Goal: Task Accomplishment & Management: Complete application form

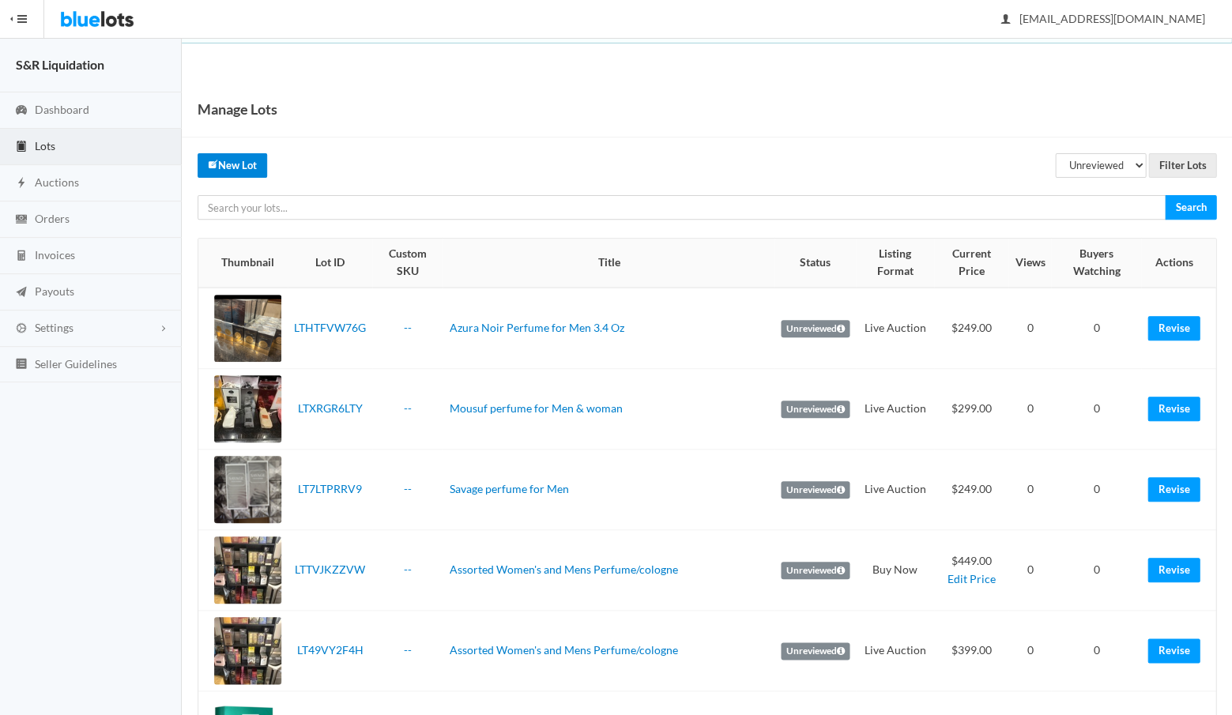
click at [235, 165] on link "New Lot" at bounding box center [233, 165] width 70 height 24
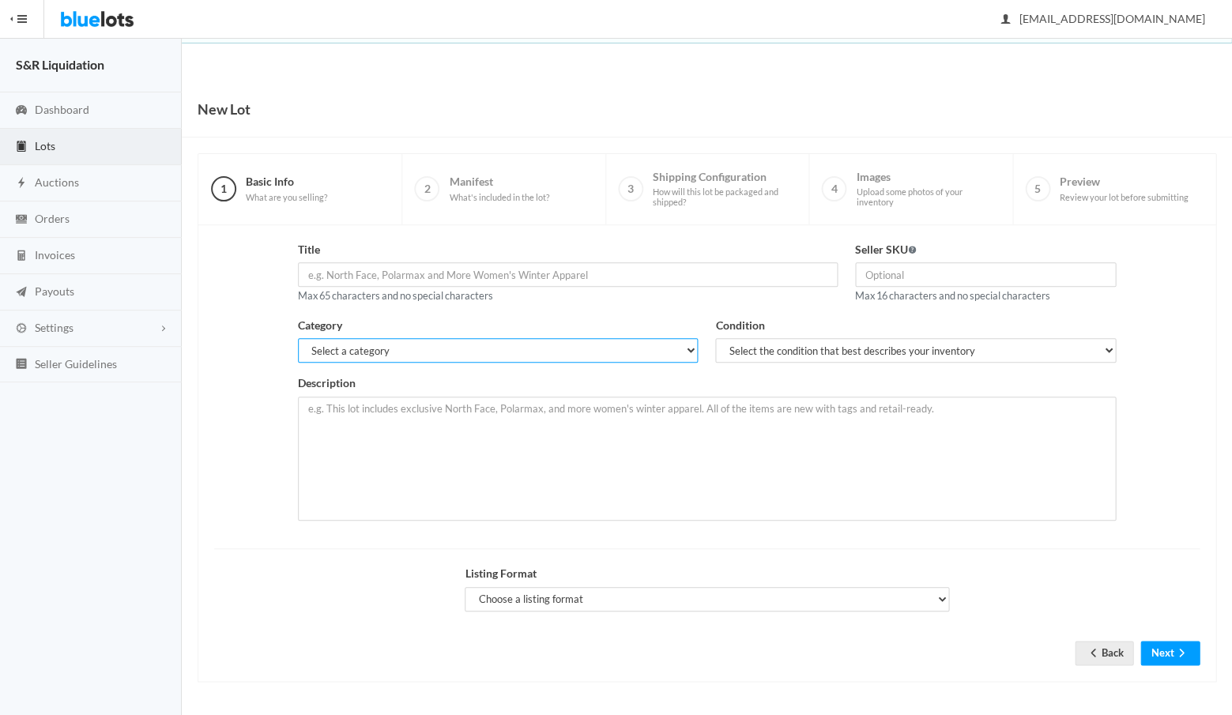
select select "2"
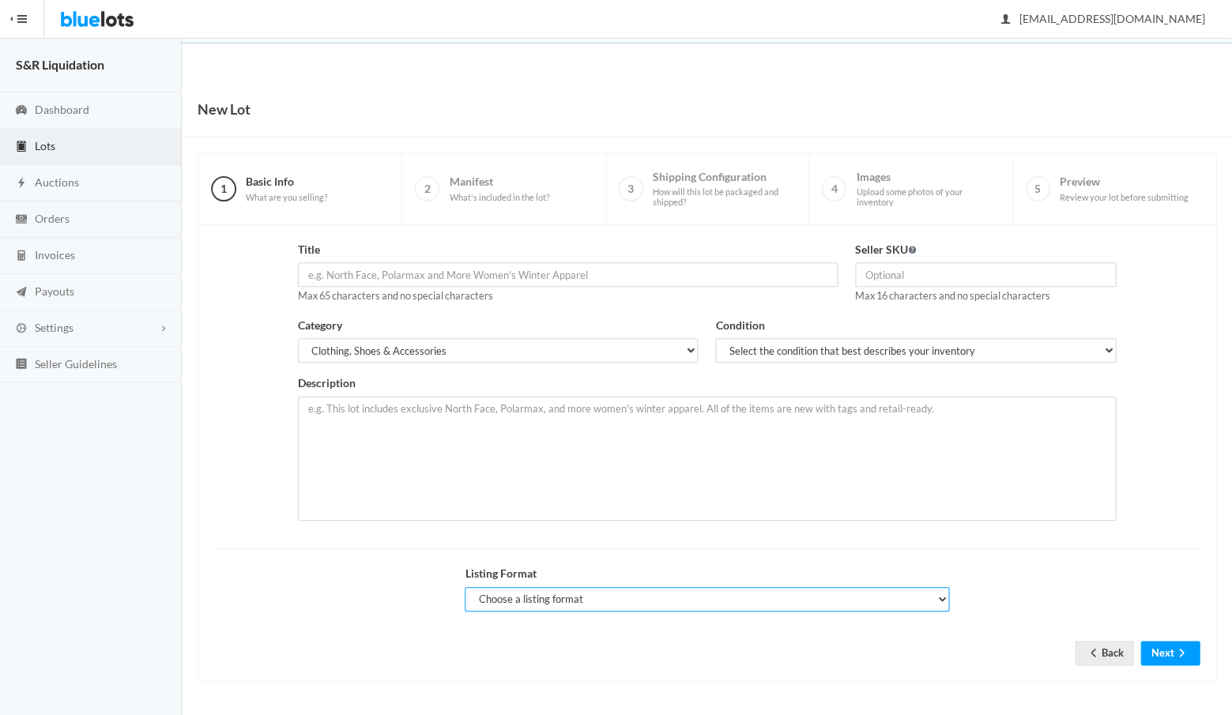
select select "true"
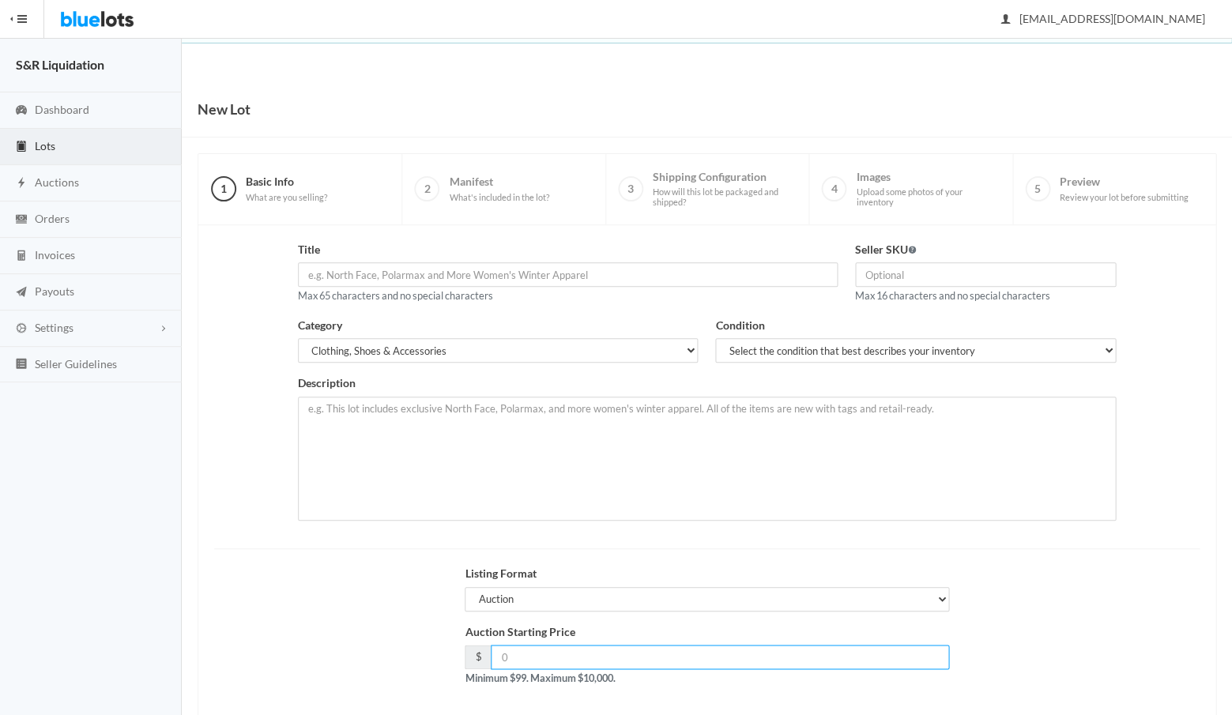
click at [570, 648] on input "number" at bounding box center [720, 657] width 458 height 24
type input "499"
click at [431, 632] on div "Auction Starting Price $ 499 Minimum $99. Maximum $10,000." at bounding box center [706, 662] width 1003 height 76
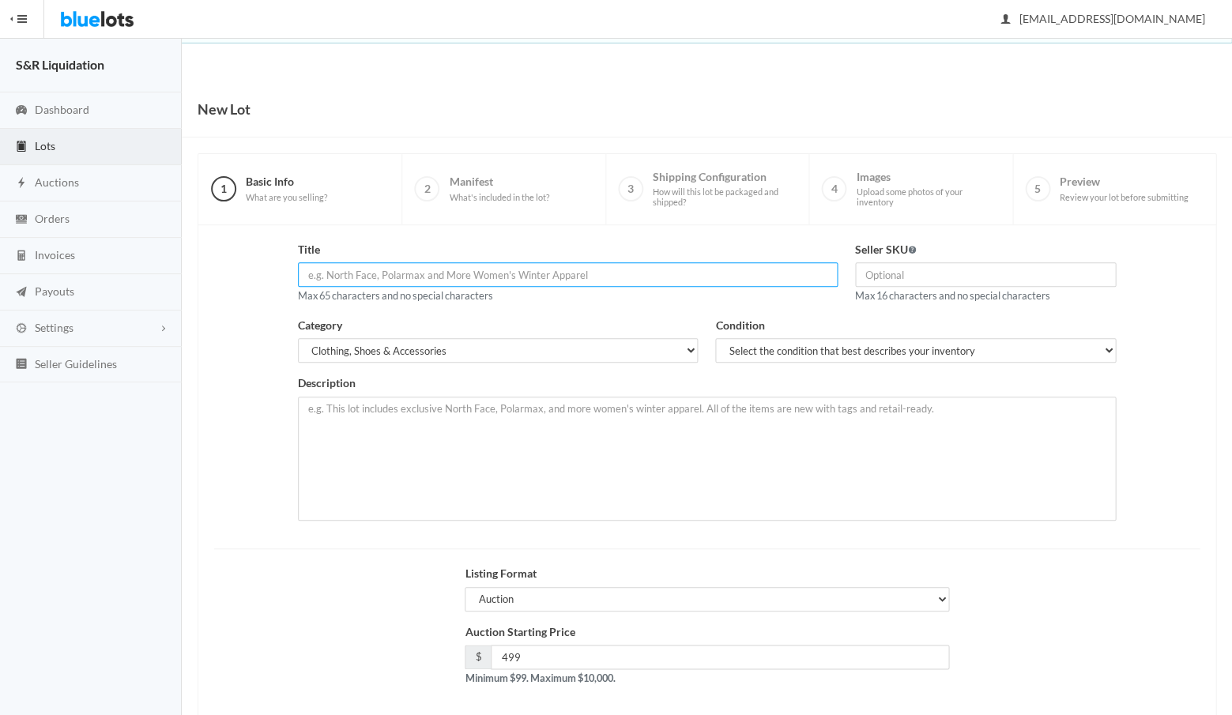
click at [422, 273] on input "text" at bounding box center [568, 274] width 540 height 24
paste input "Victoria Secret"
type input "Victoria Secret"
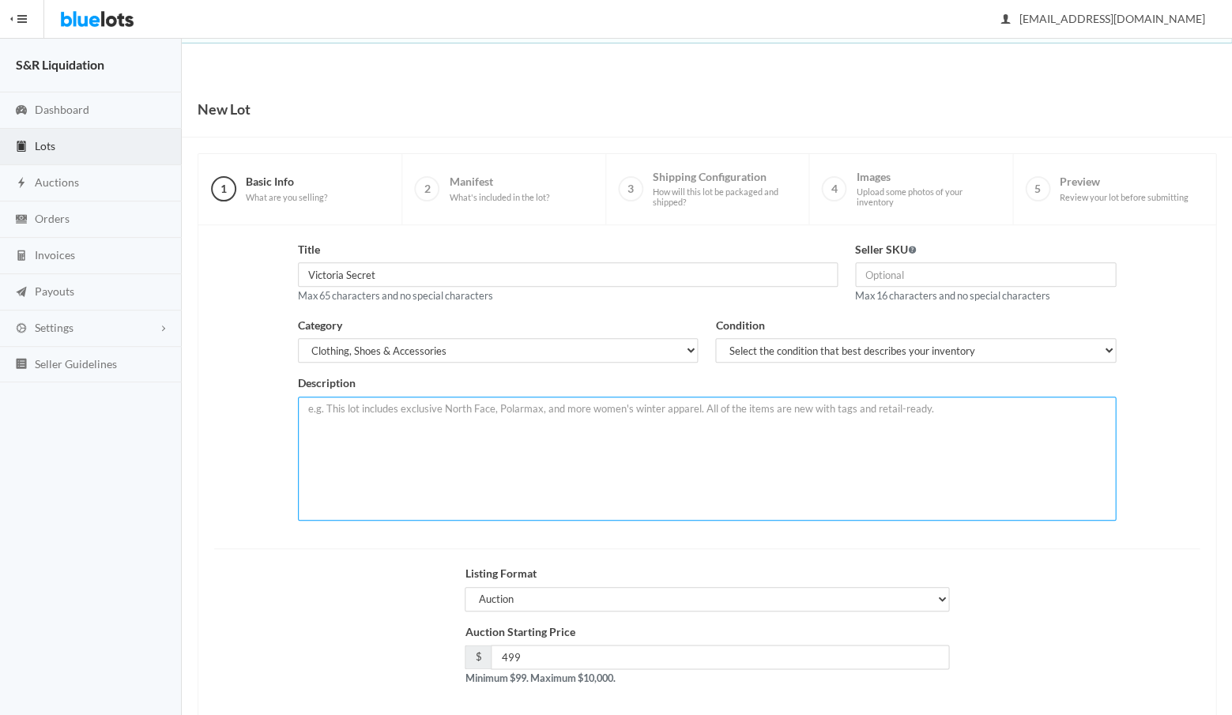
click at [425, 433] on textarea at bounding box center [707, 459] width 818 height 124
paste textarea "60 Victoria Secret Box Sets Each Box Set has 7 underwear in Various designs & C…"
drag, startPoint x: 441, startPoint y: 419, endPoint x: 393, endPoint y: 421, distance: 48.3
click at [393, 421] on textarea "60 Victoria Secret Box Sets Each Box Set has 7 underwear in Various designs & C…" at bounding box center [707, 459] width 818 height 124
type textarea "60 Victoria Secret Box Sets Each Box Set has 7 underwear in Various designs & C…"
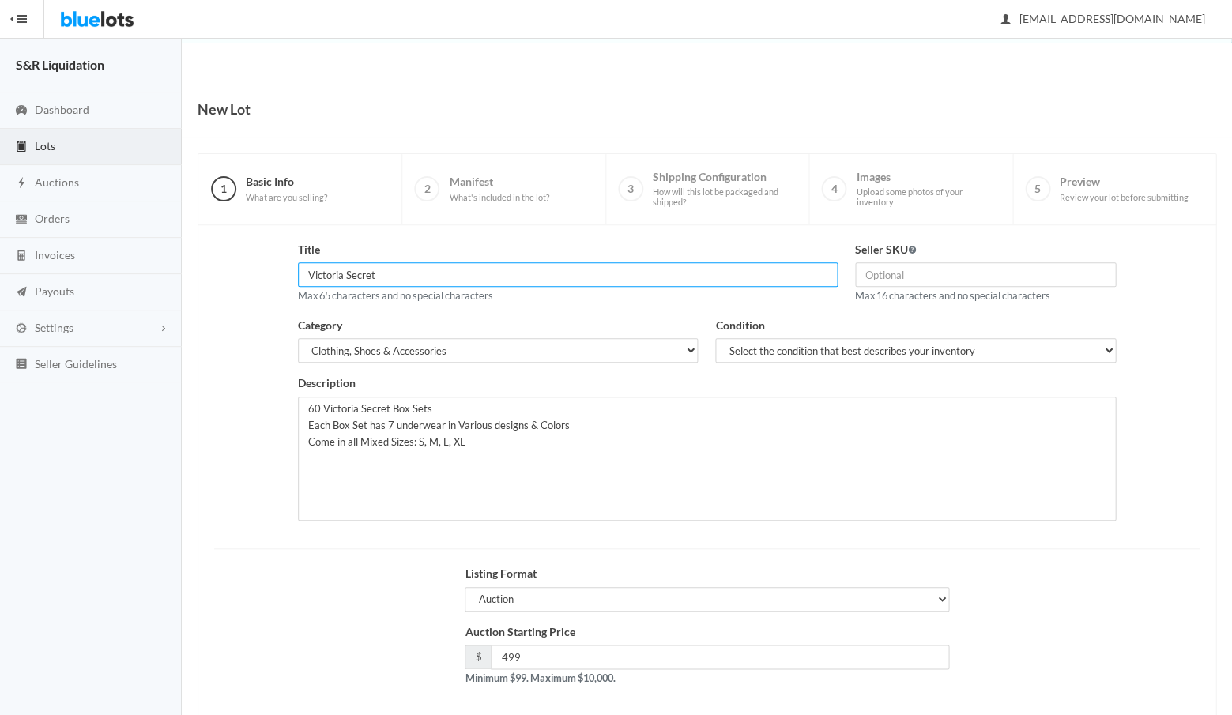
click at [431, 270] on input "Victoria Secret" at bounding box center [568, 274] width 540 height 24
paste input "underwear"
drag, startPoint x: 458, startPoint y: 274, endPoint x: 308, endPoint y: 270, distance: 150.2
click at [308, 270] on input "Victoria Secret underwear" at bounding box center [568, 274] width 540 height 24
type input "Victoria Secret underwear"
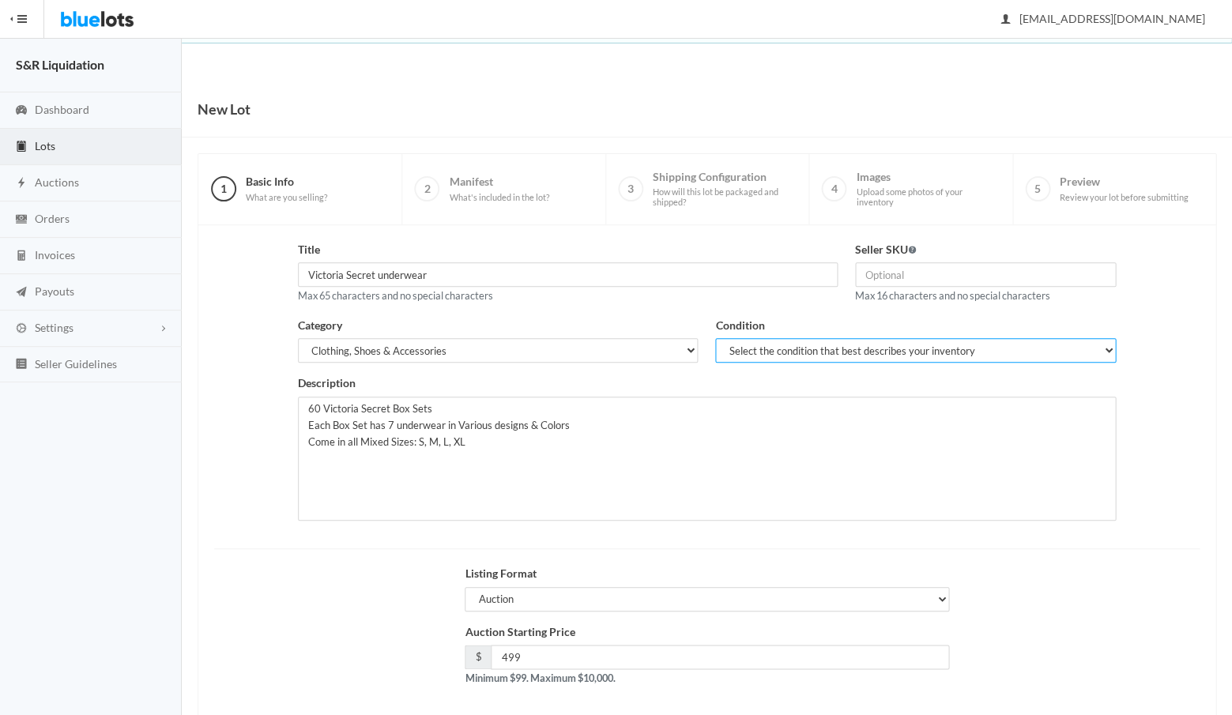
select select "1"
click at [389, 634] on div "Auction Starting Price $ 499 Minimum $99. Maximum $10,000." at bounding box center [706, 662] width 1003 height 76
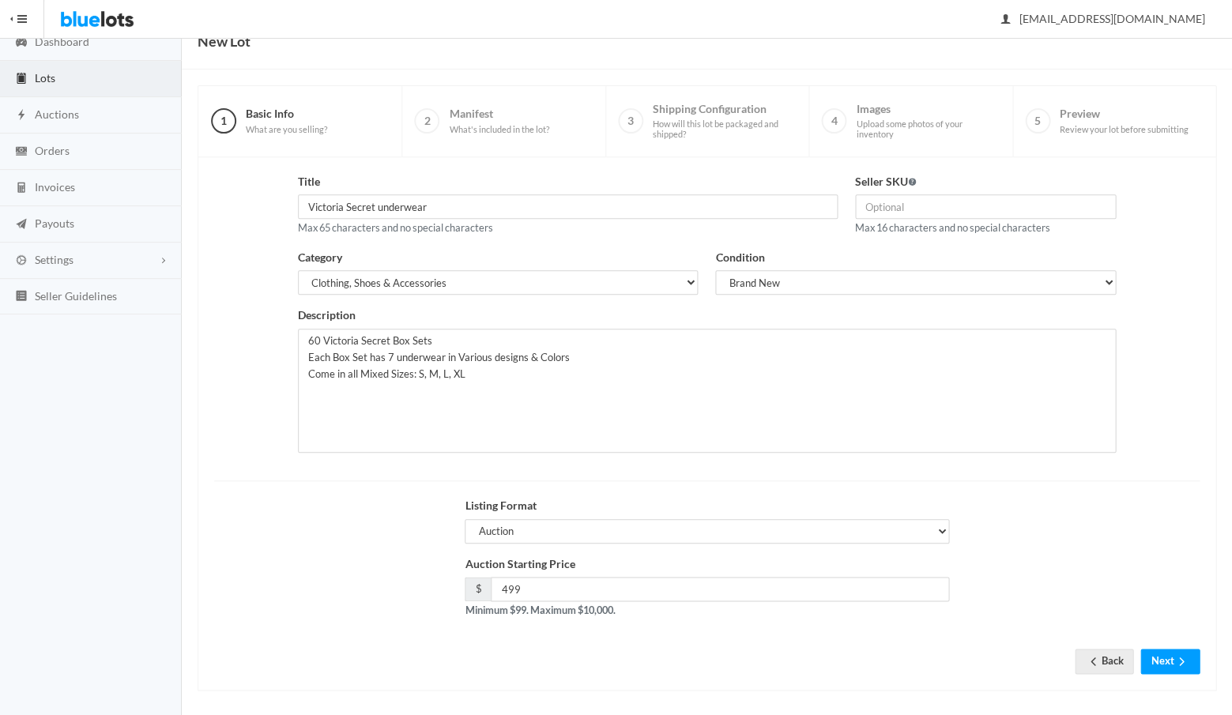
scroll to position [67, 0]
click at [1161, 655] on button "Next" at bounding box center [1169, 662] width 59 height 24
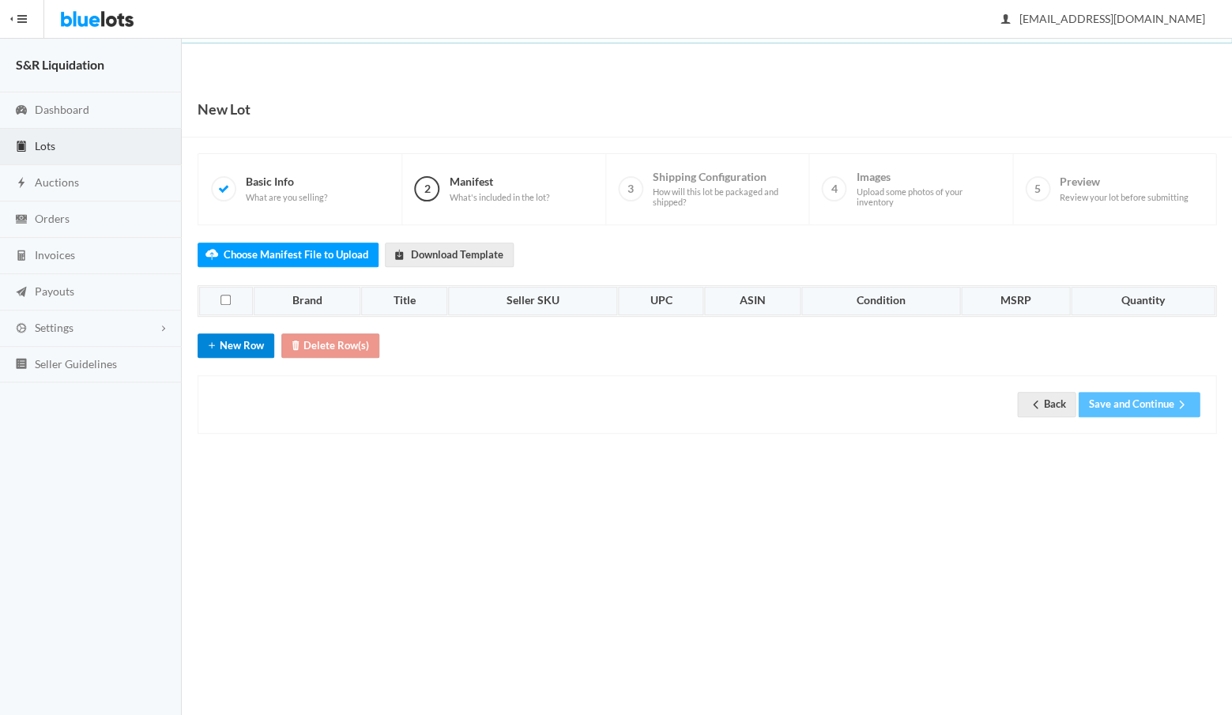
click at [243, 339] on button "New Row" at bounding box center [236, 345] width 77 height 24
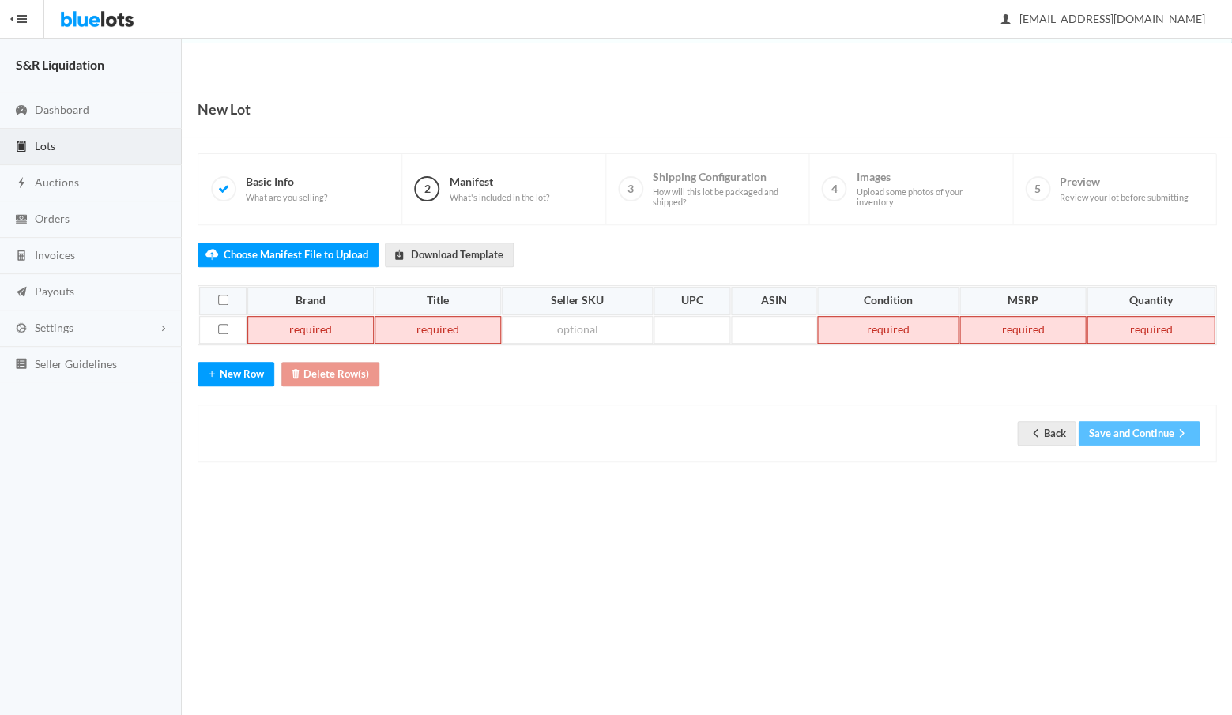
click at [312, 322] on td at bounding box center [310, 330] width 126 height 28
paste td
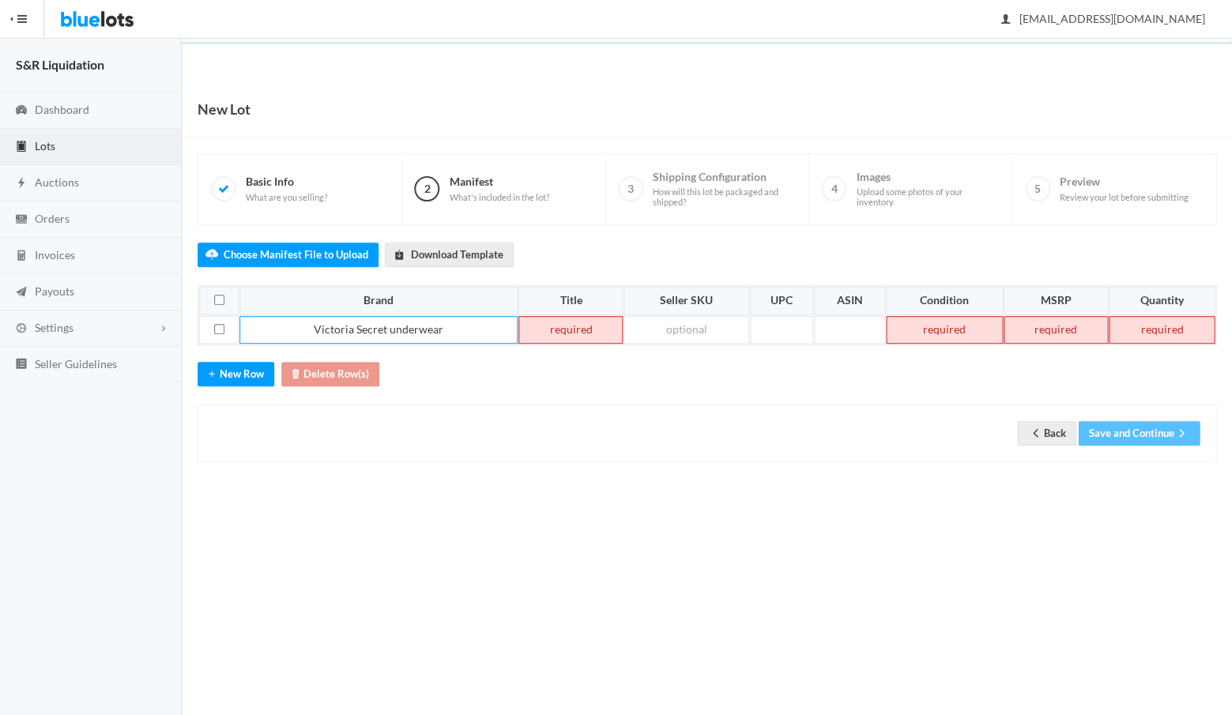
click at [570, 321] on td at bounding box center [570, 330] width 104 height 28
paste td
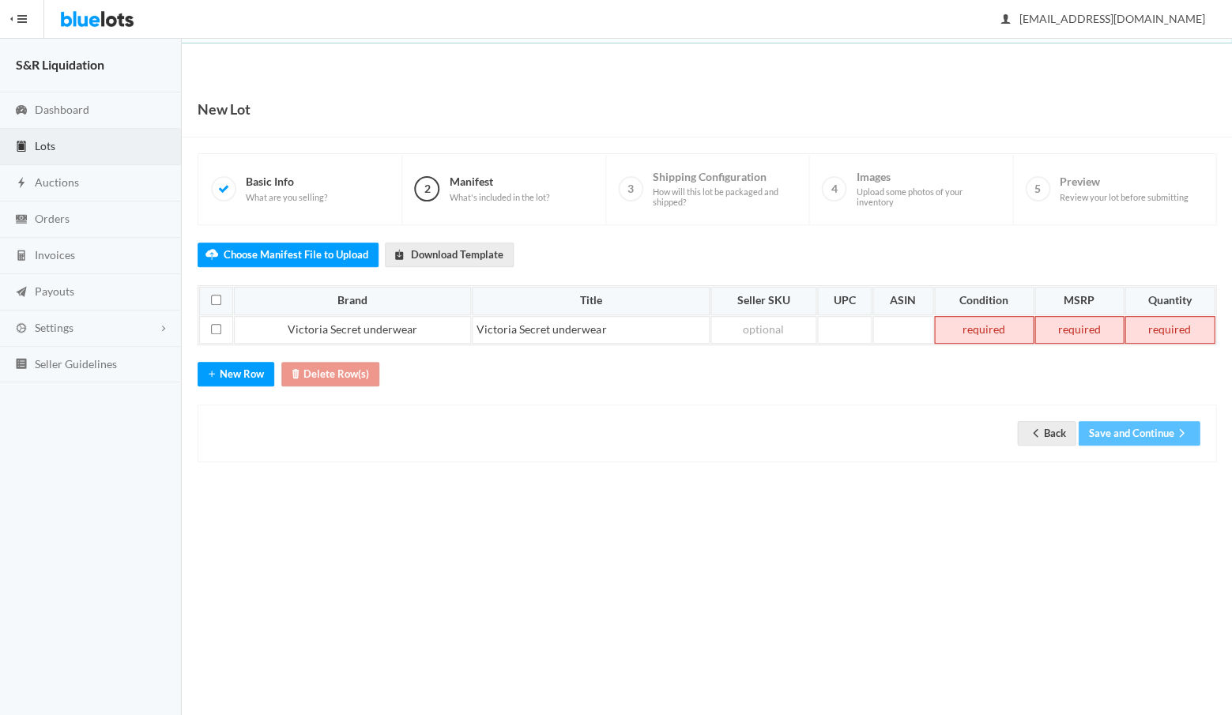
click at [996, 326] on td at bounding box center [984, 330] width 100 height 28
click at [1094, 327] on td at bounding box center [1078, 330] width 89 height 28
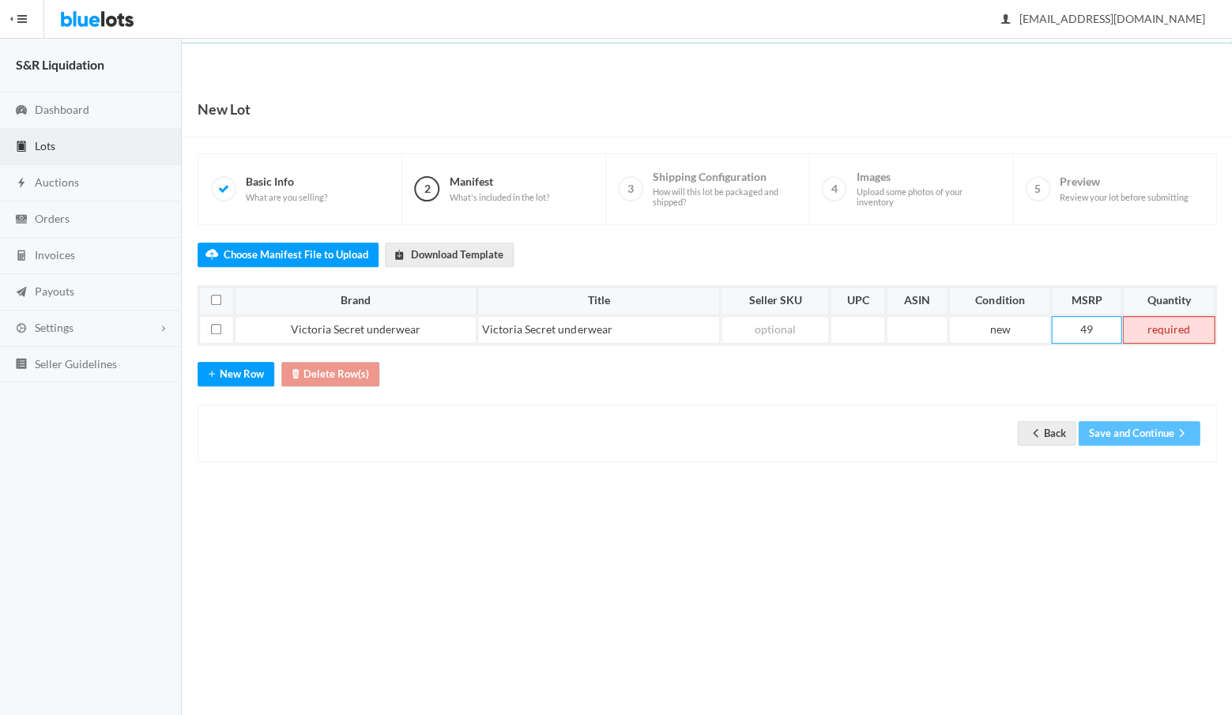
click at [1166, 324] on td at bounding box center [1168, 330] width 92 height 28
click at [1121, 427] on button "Save and Continue" at bounding box center [1139, 433] width 122 height 24
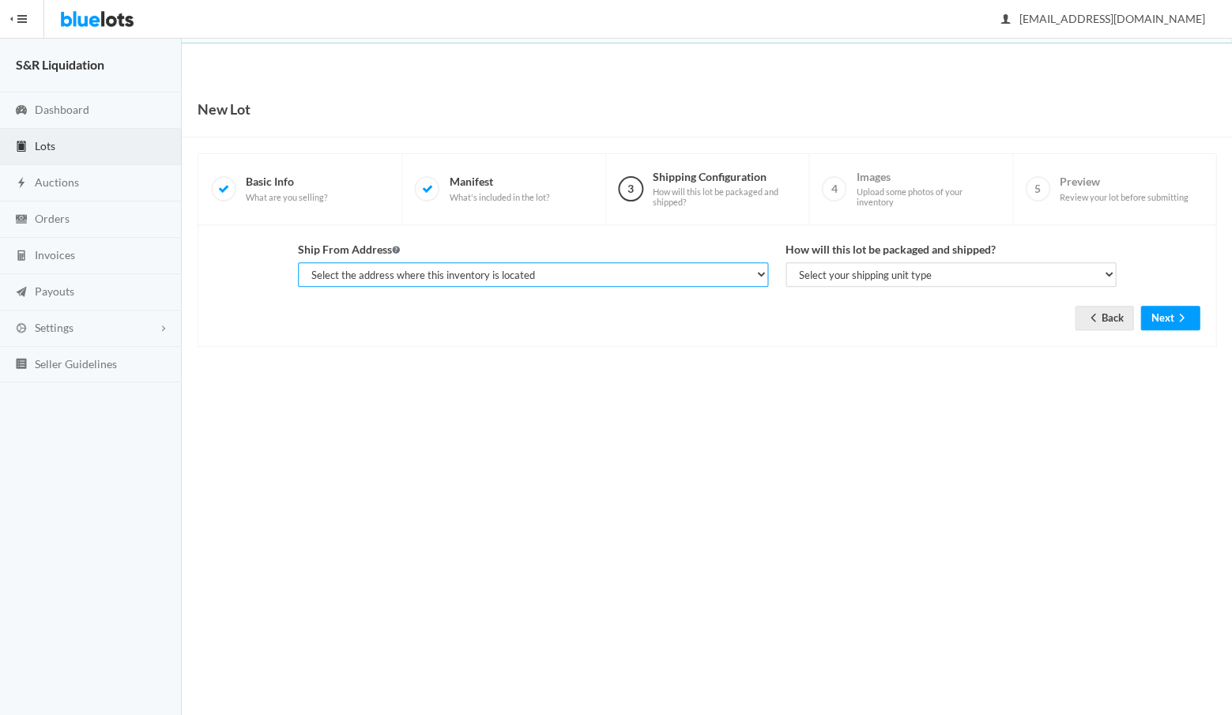
select select "14233"
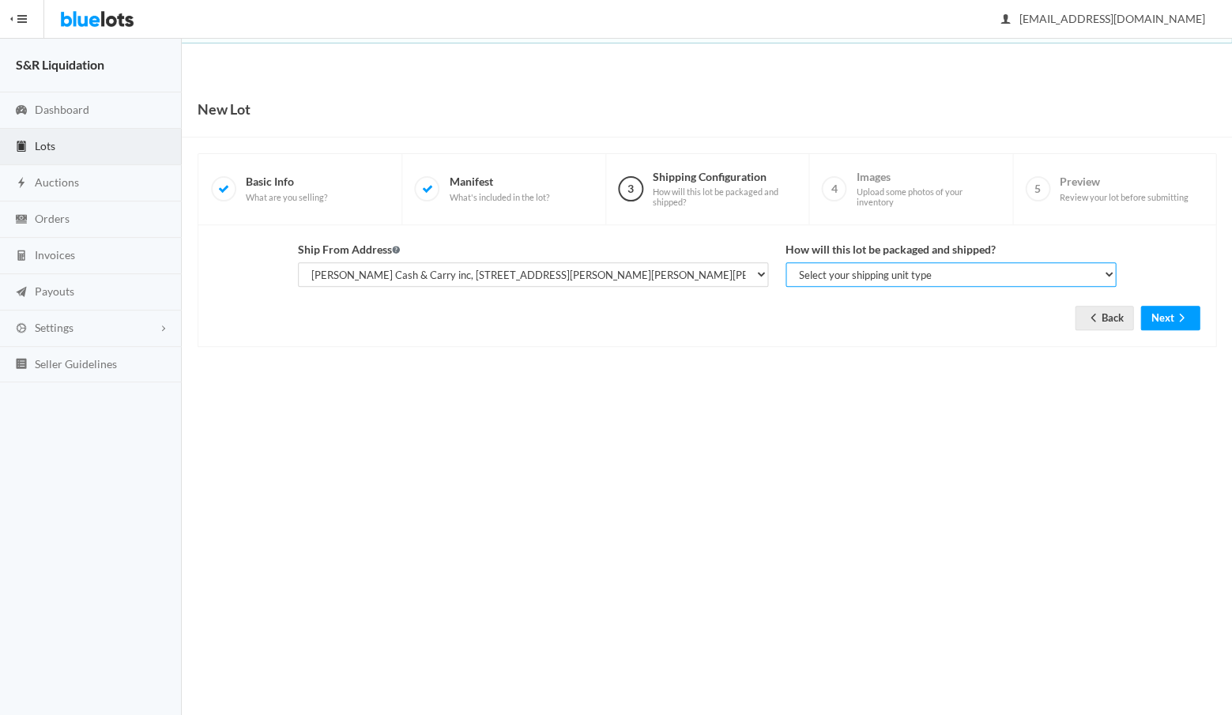
select select "parcel"
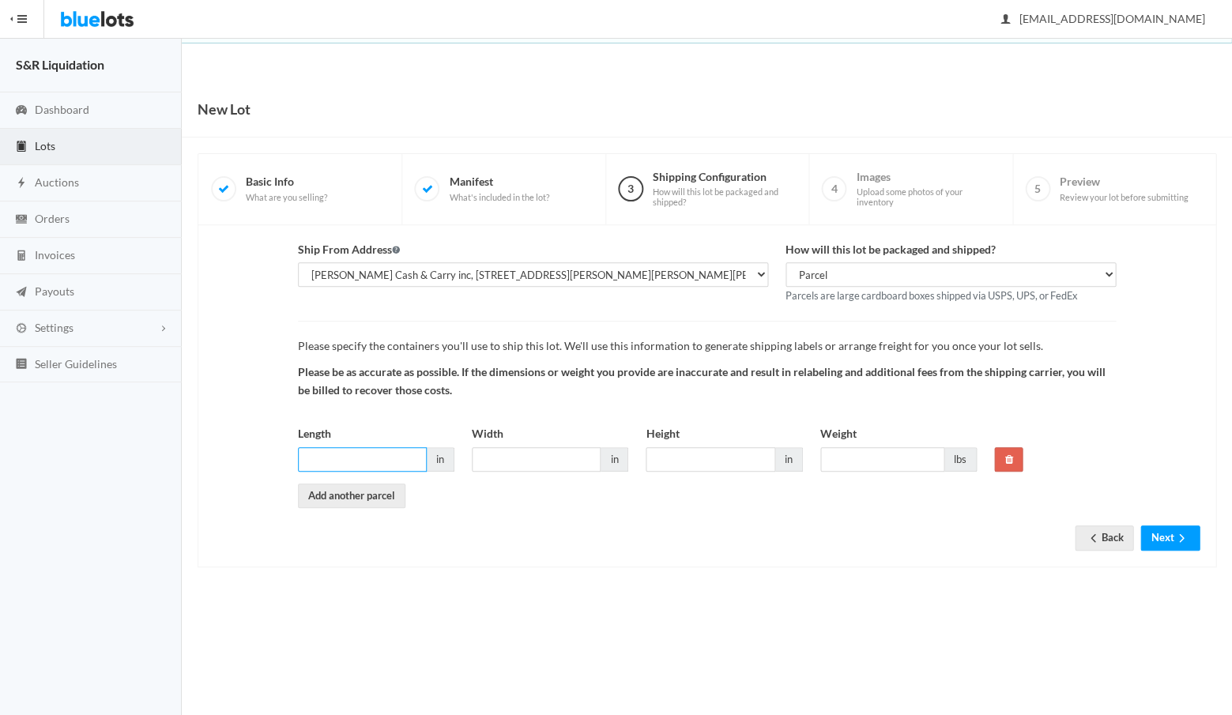
click at [384, 450] on input "Length" at bounding box center [362, 459] width 129 height 24
type input "19"
click at [528, 450] on input "Width" at bounding box center [536, 459] width 129 height 24
type input "19"
click at [737, 454] on input "Height" at bounding box center [710, 459] width 129 height 24
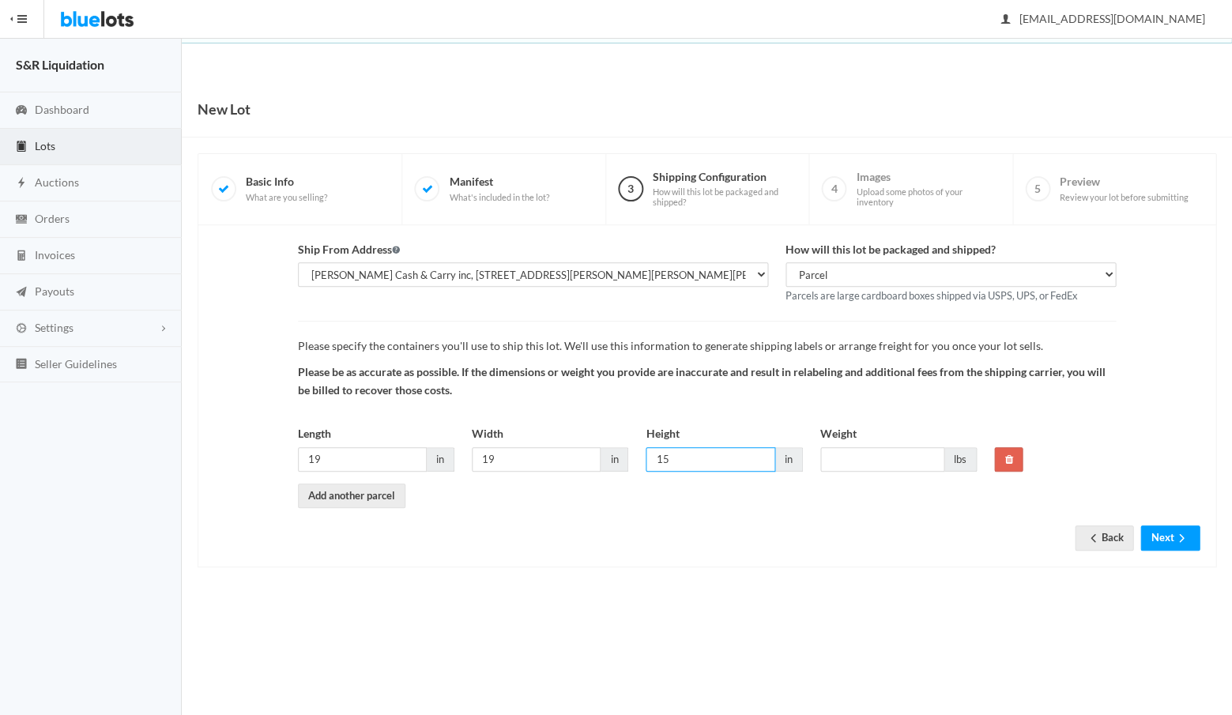
type input "15"
click at [866, 455] on input "Weight" at bounding box center [882, 459] width 124 height 24
type input "35"
click at [1158, 529] on button "Next" at bounding box center [1169, 538] width 59 height 24
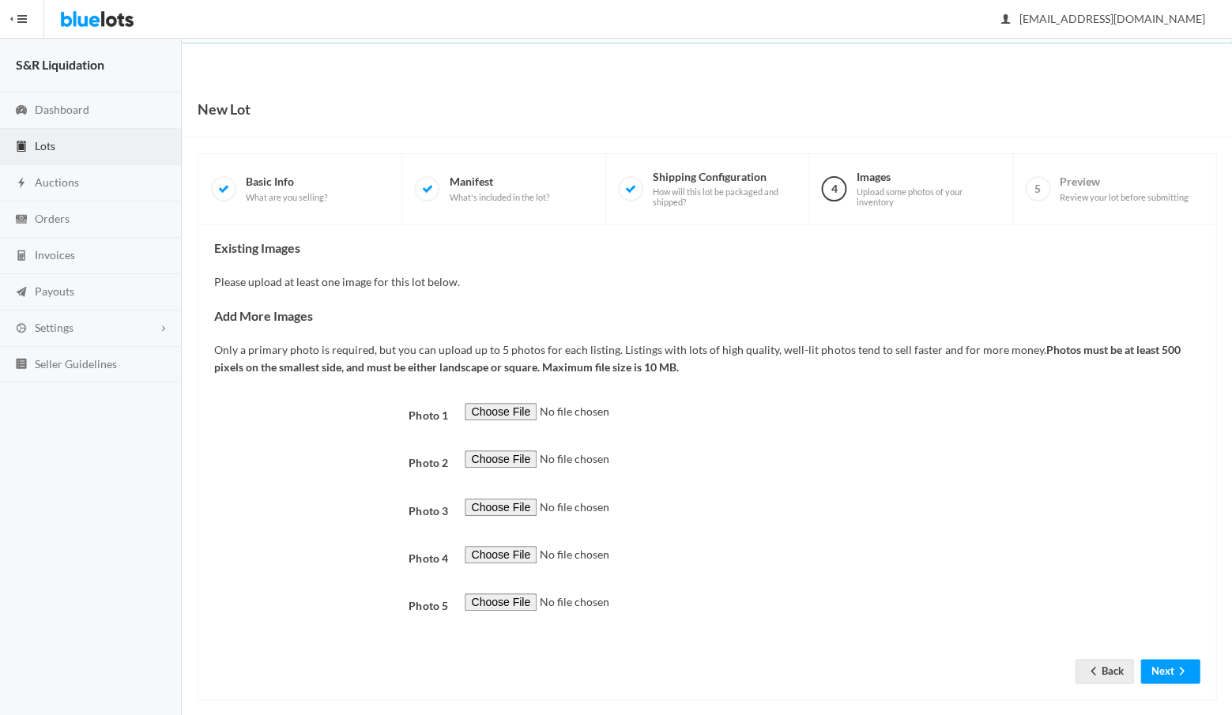
click at [492, 404] on input "file" at bounding box center [572, 412] width 215 height 18
type input "C:\fakepath\IMG_8644-2.JPG"
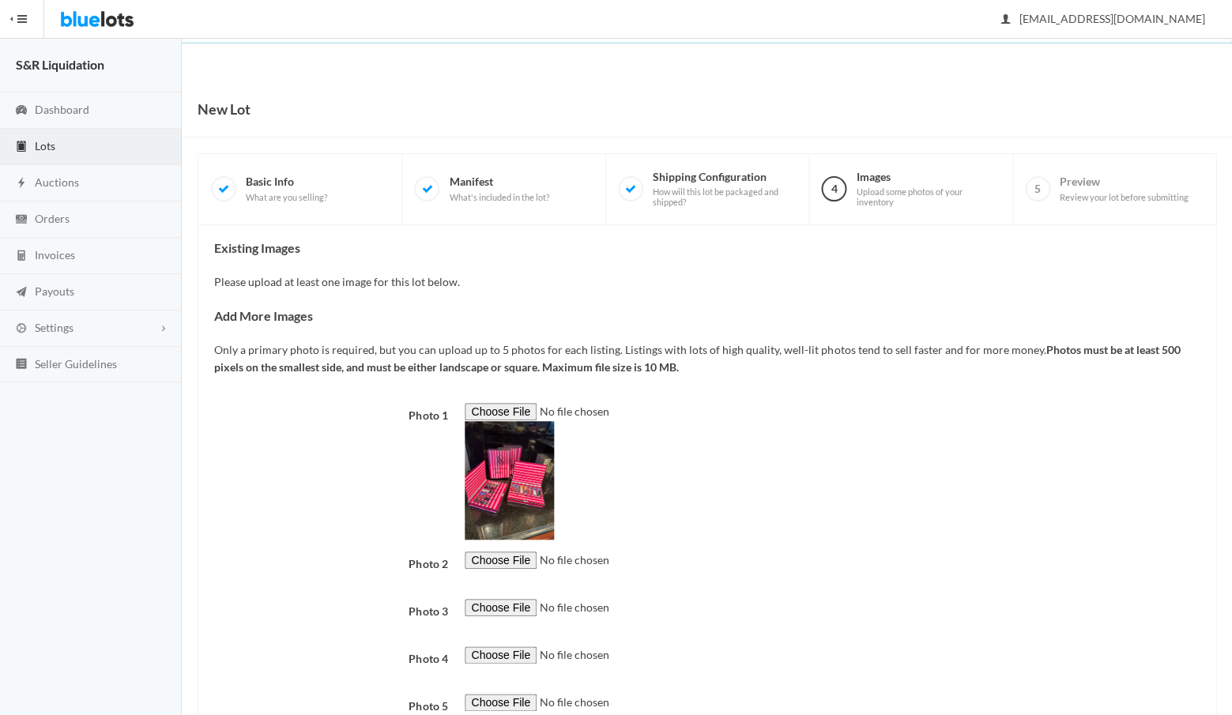
click at [498, 552] on input "file" at bounding box center [572, 561] width 215 height 18
type input "C:\fakepath\IMG_8093.PNG"
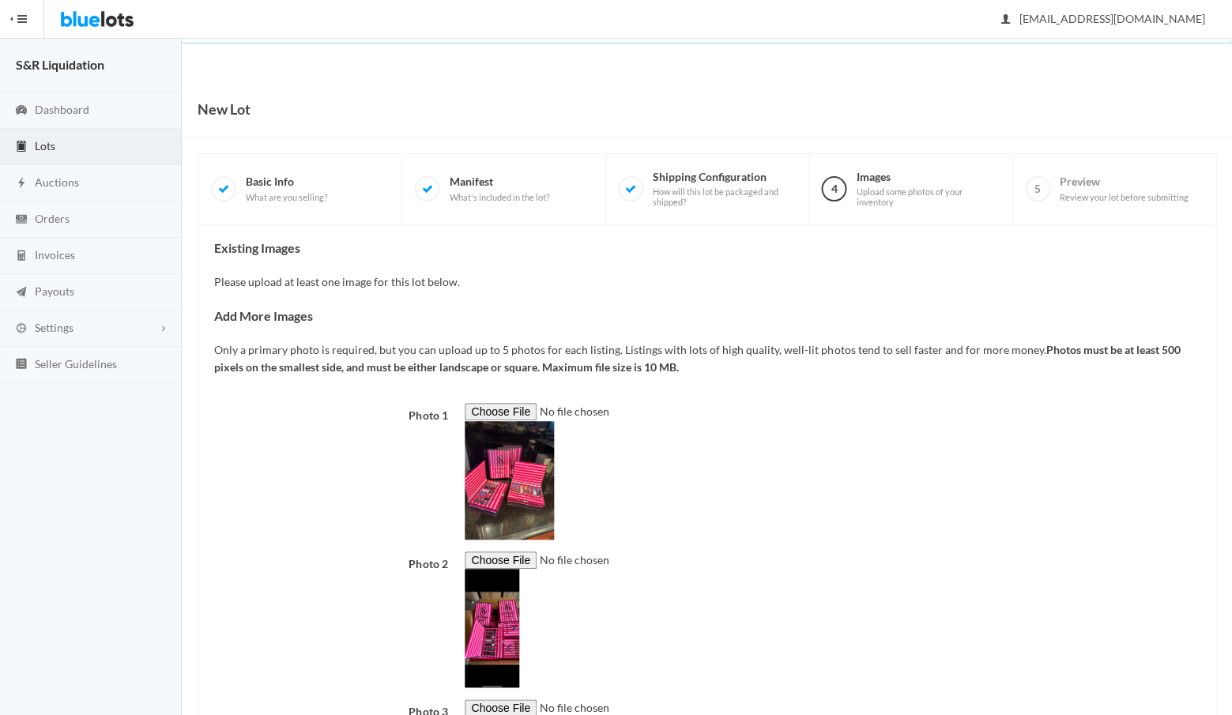
click at [503, 699] on input "file" at bounding box center [572, 708] width 215 height 18
type input "C:\fakepath\IMG_7901.JPG"
click at [744, 603] on div at bounding box center [832, 620] width 752 height 137
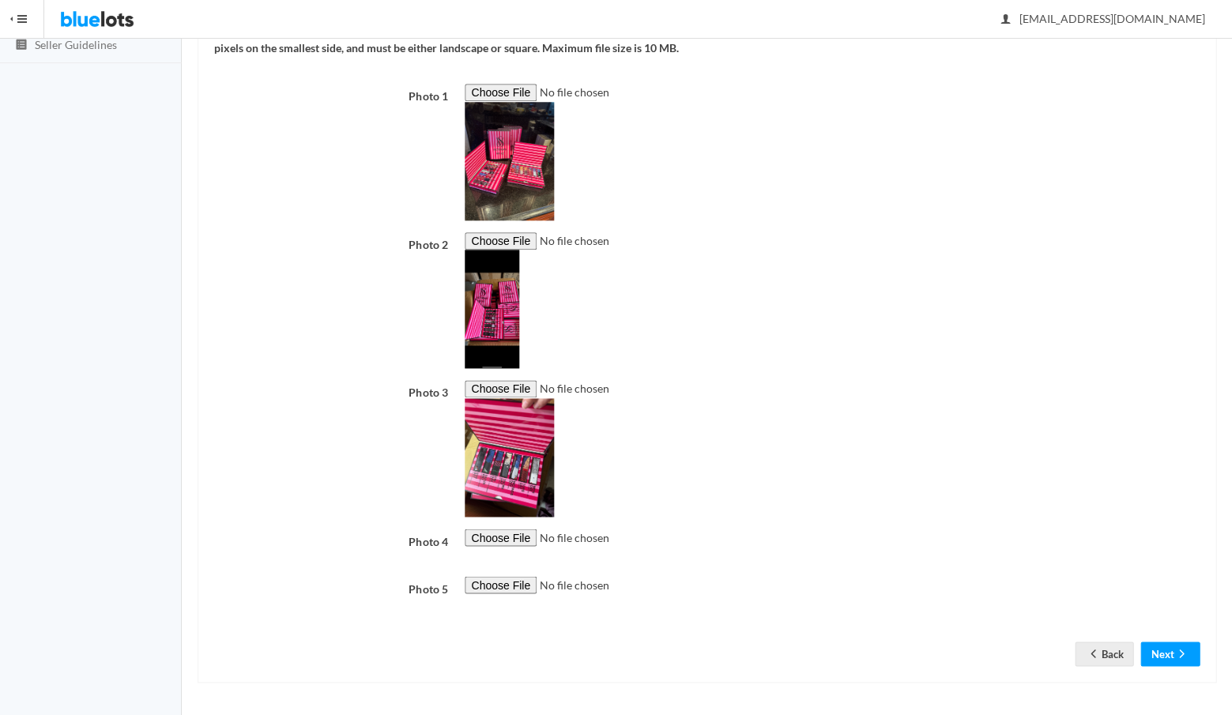
scroll to position [359, 0]
click at [499, 529] on input "file" at bounding box center [572, 538] width 215 height 18
type input "C:\fakepath\IMG_7740.JPG"
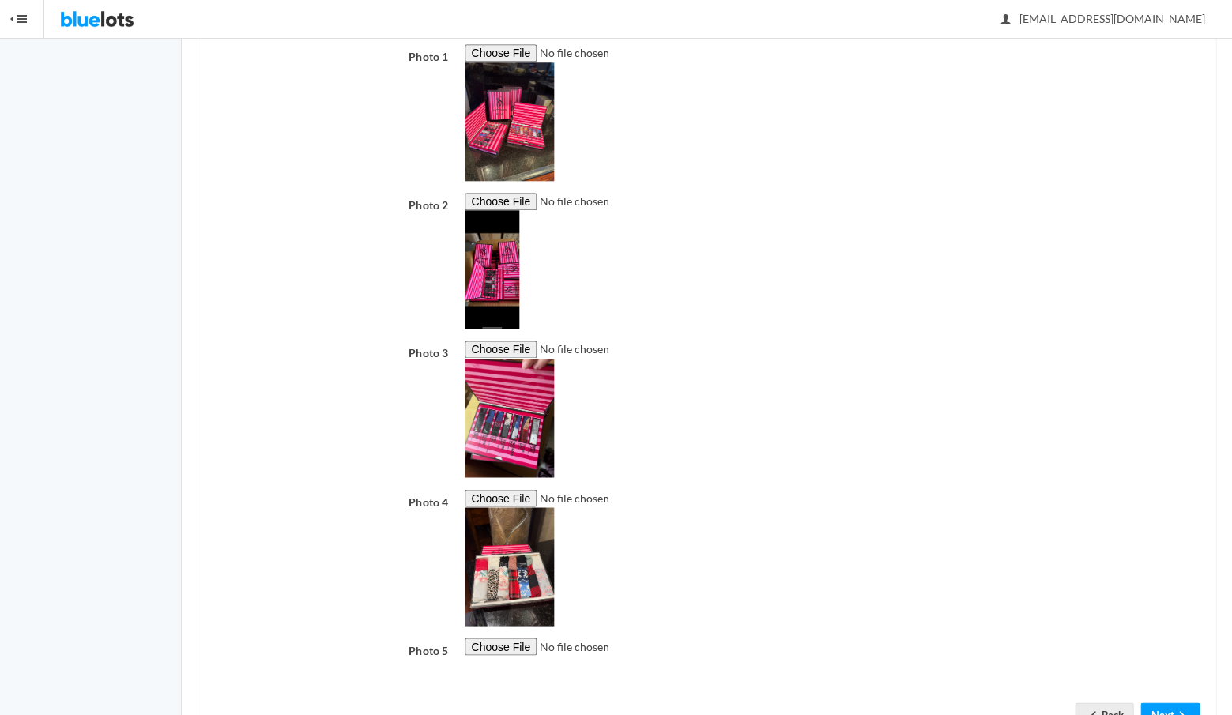
click at [492, 639] on input "file" at bounding box center [572, 647] width 215 height 18
type input "C:\fakepath\IMG_7731.JPG"
click at [831, 552] on div at bounding box center [832, 557] width 752 height 137
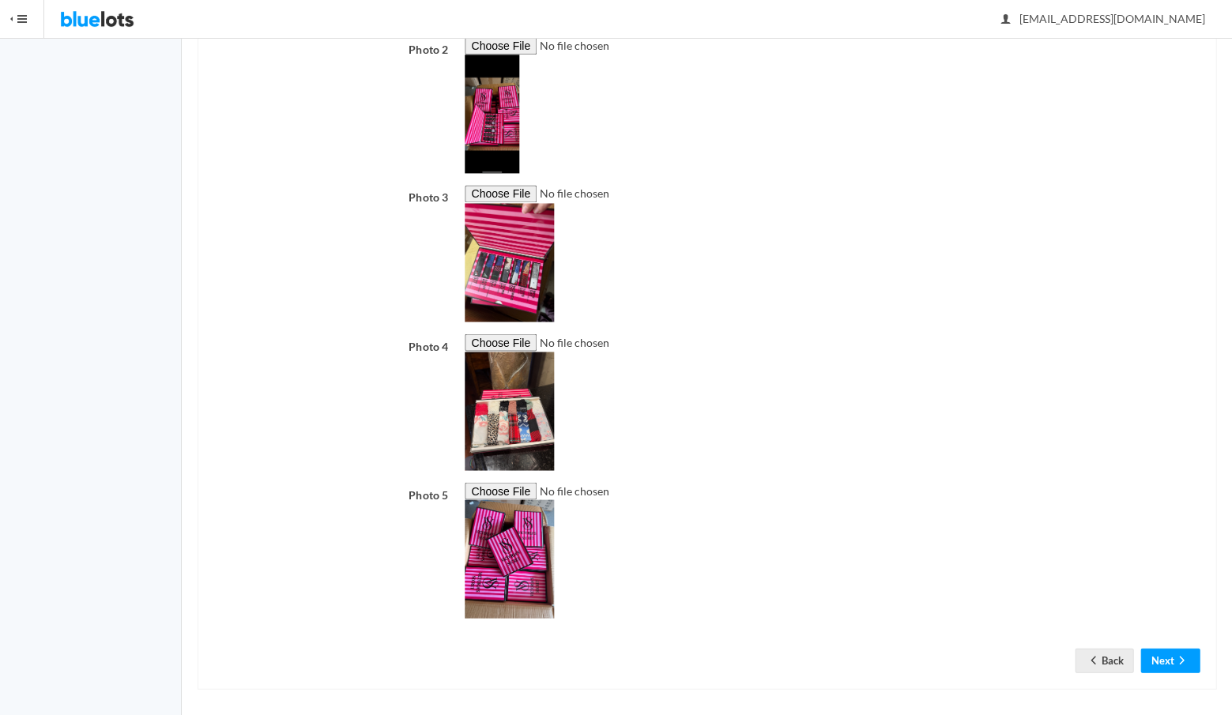
scroll to position [514, 0]
click at [1170, 653] on button "Next" at bounding box center [1169, 661] width 59 height 24
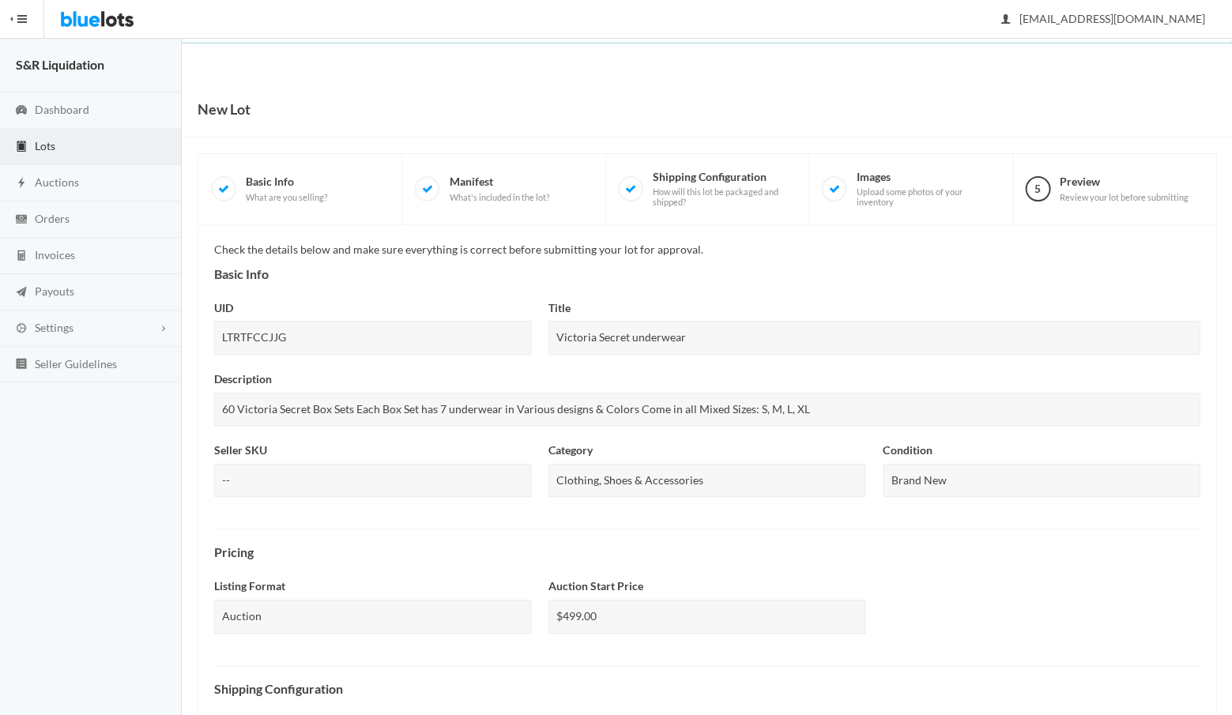
click at [1127, 631] on div "Listing Format Auction Auction Start Price $499.00" at bounding box center [706, 613] width 1003 height 71
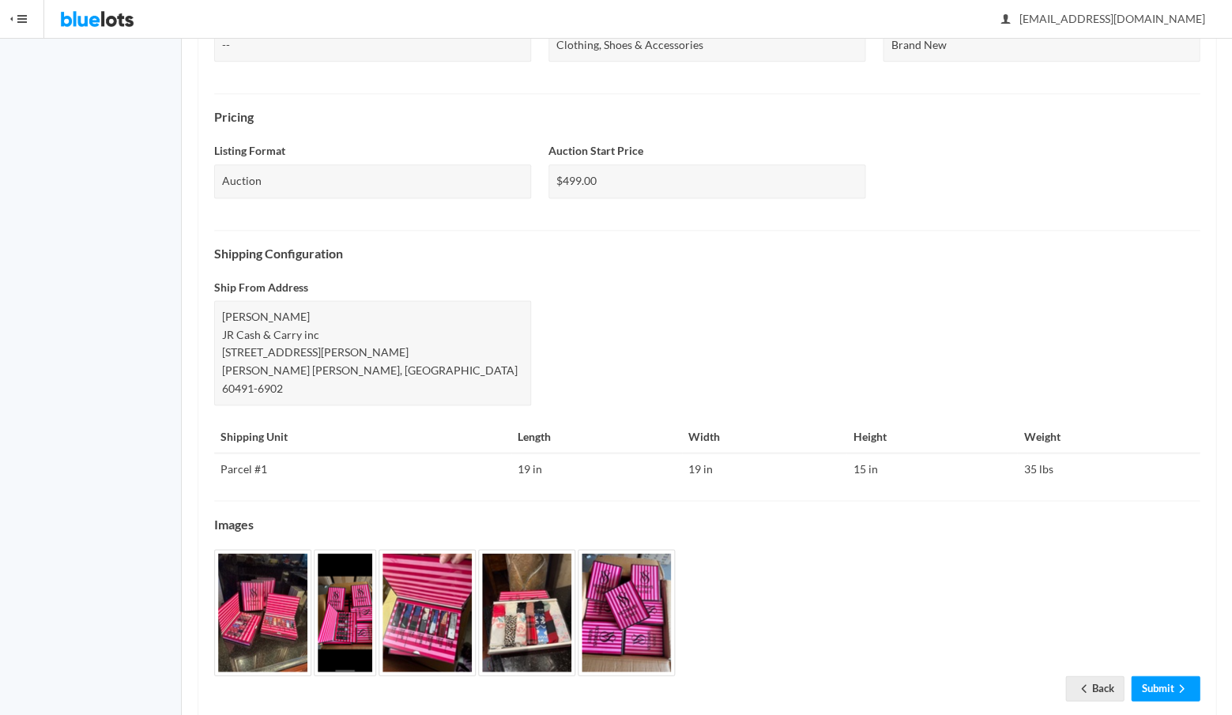
scroll to position [434, 0]
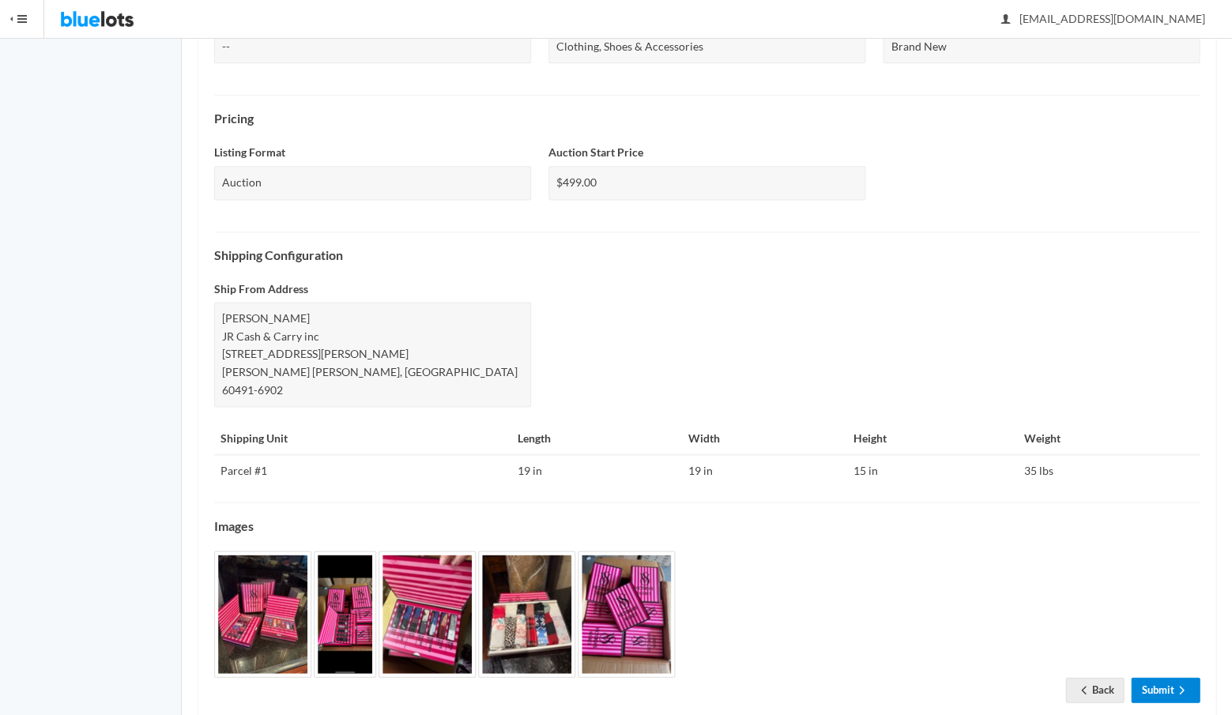
click at [1158, 677] on link "Submit" at bounding box center [1165, 689] width 69 height 24
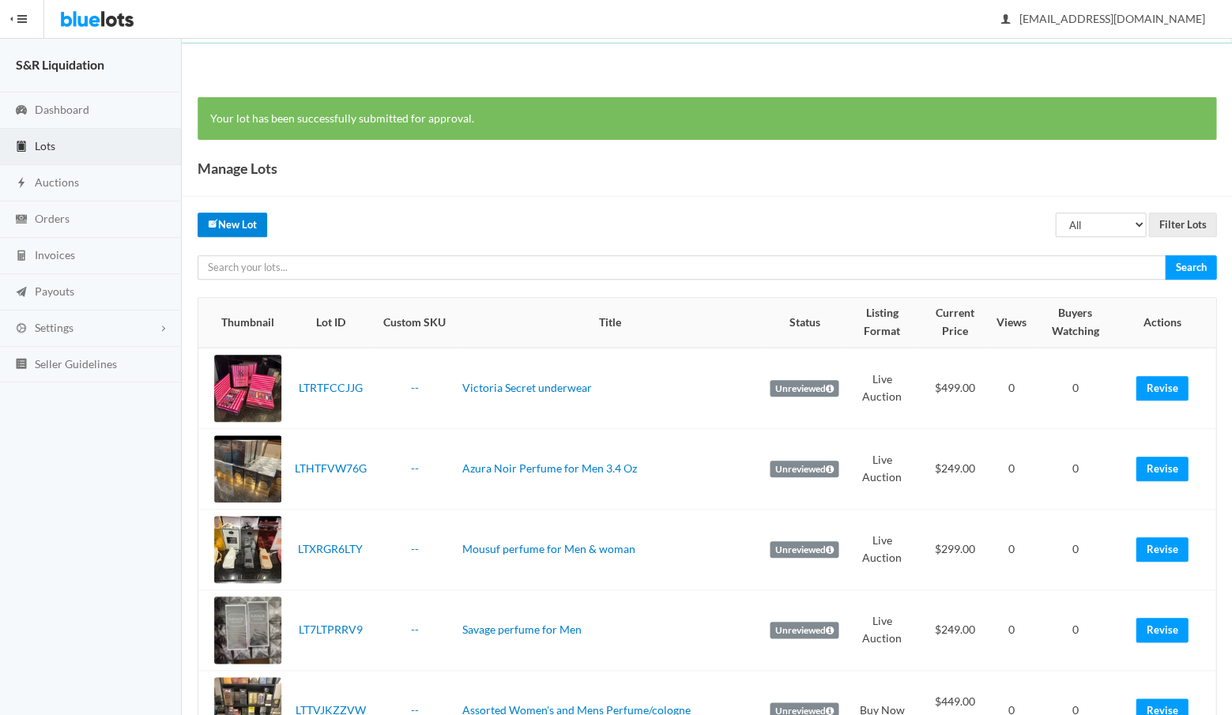
click at [236, 221] on link "New Lot" at bounding box center [233, 225] width 70 height 24
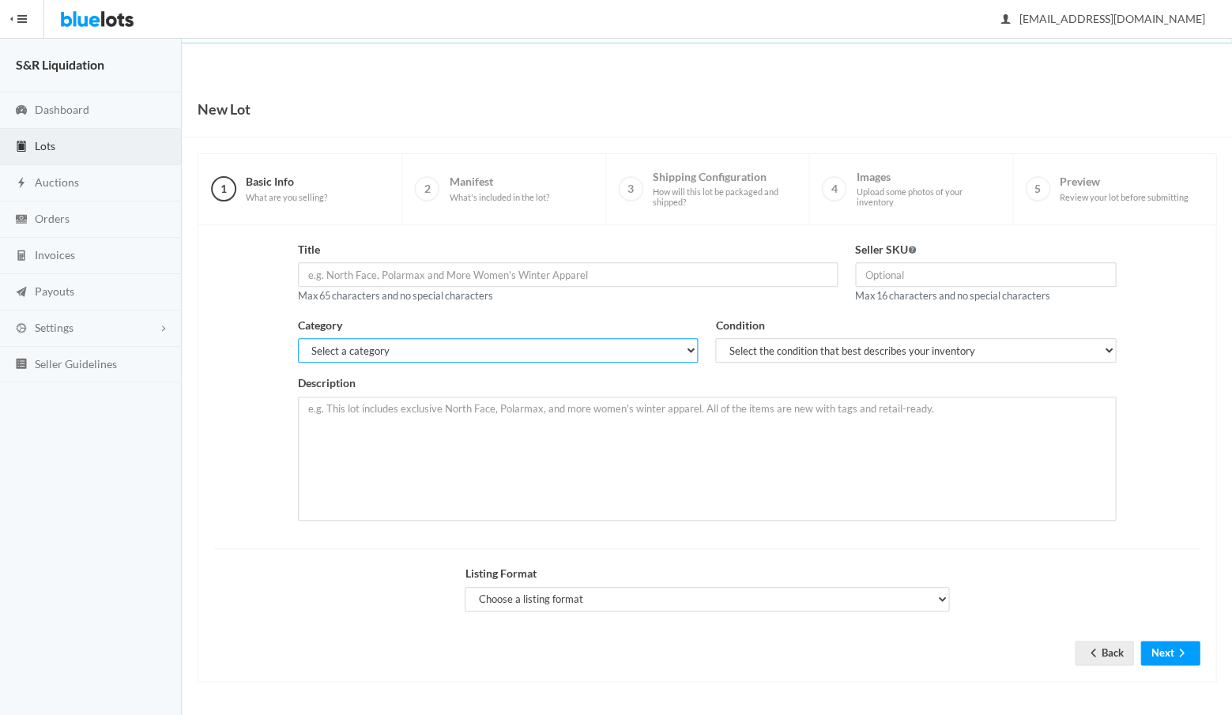
select select "7"
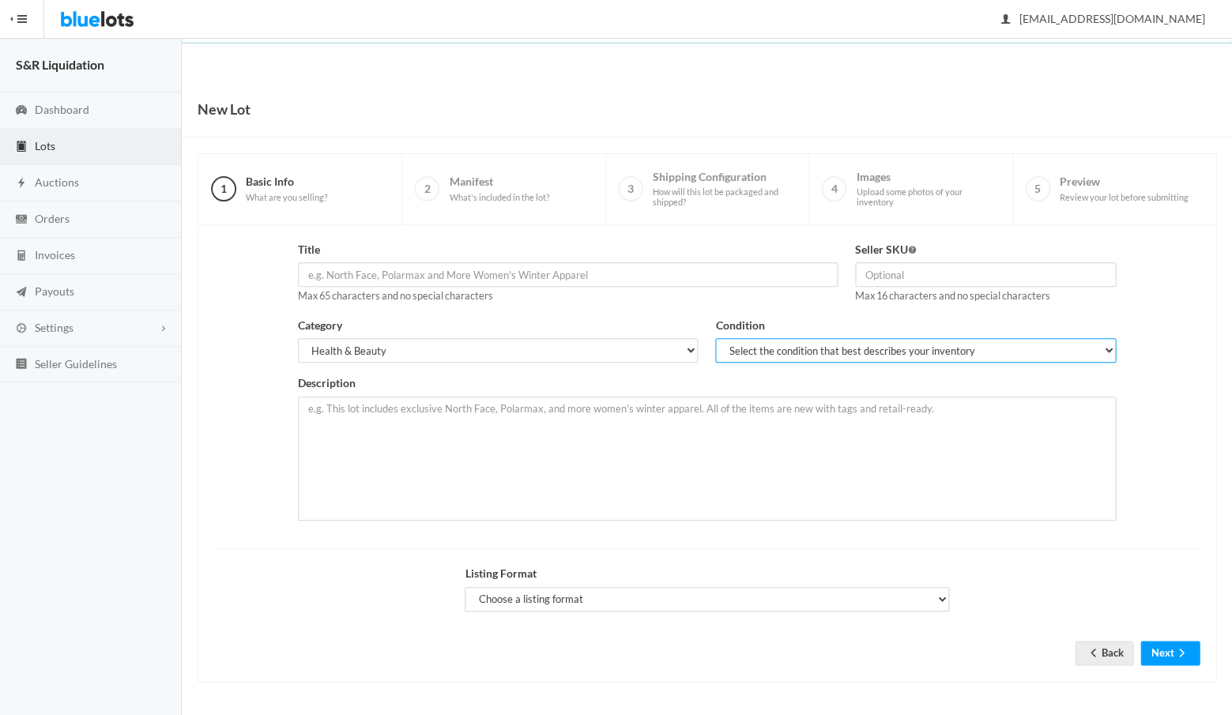
select select "1"
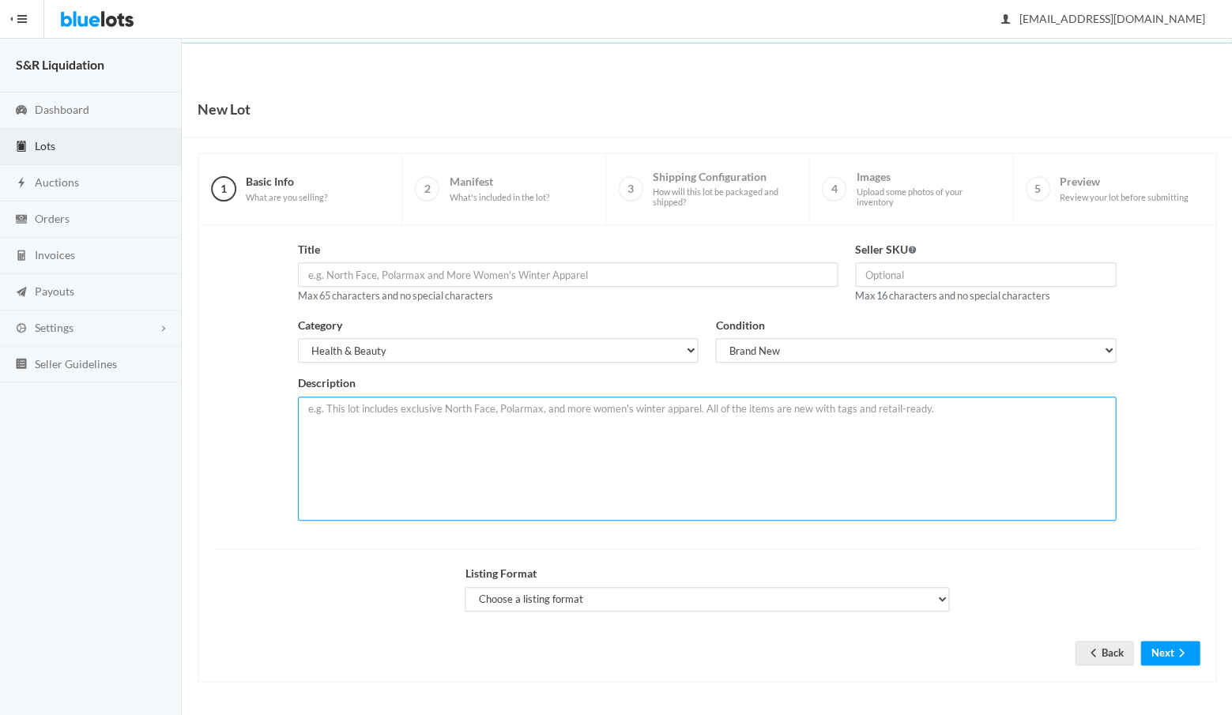
click at [481, 423] on textarea at bounding box center [707, 459] width 818 height 124
paste textarea "Firenight.Cologne for Men 3.4 oz Sent from my iPhone"
drag, startPoint x: 436, startPoint y: 405, endPoint x: 295, endPoint y: 398, distance: 141.6
click at [295, 398] on div "Description Firenight.Cologne for Men 3.4 oz Sent from my iPhone" at bounding box center [706, 454] width 835 height 158
type textarea "Firenight.Cologne for Men 3.4 oz Sent from my iPhone"
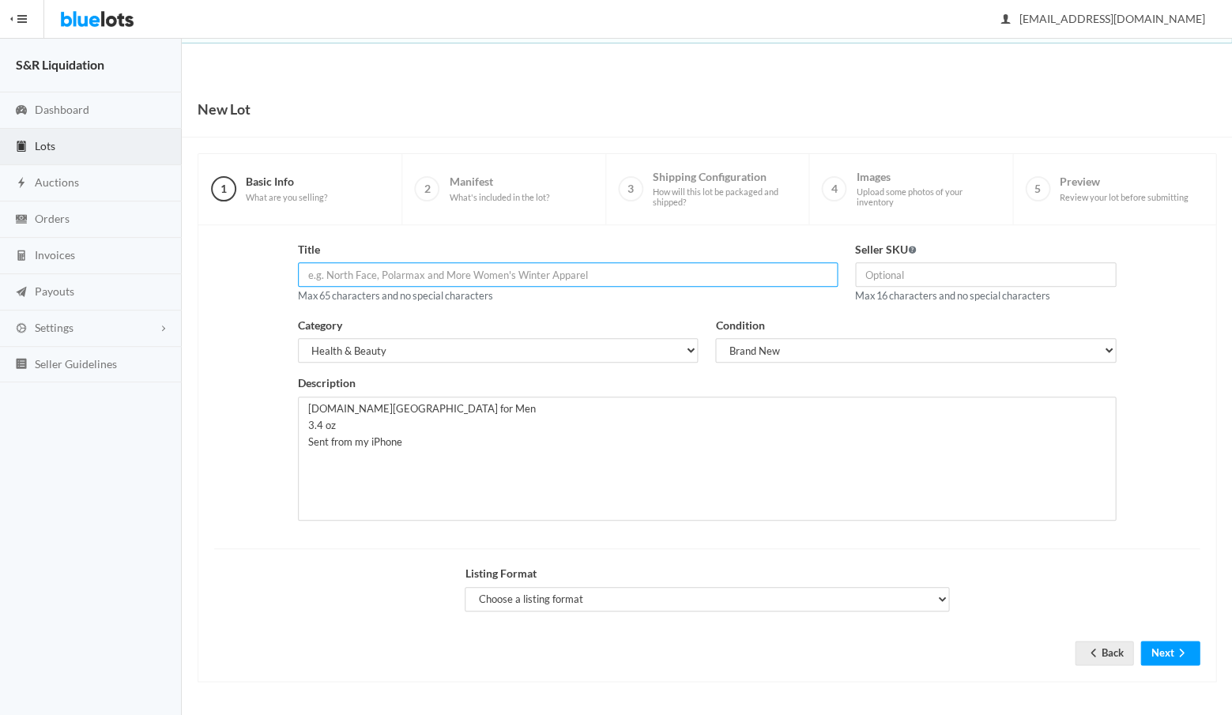
click at [405, 269] on input "text" at bounding box center [568, 274] width 540 height 24
paste input "[DOMAIN_NAME][GEOGRAPHIC_DATA] for Men"
type input "[DOMAIN_NAME][GEOGRAPHIC_DATA] for Men"
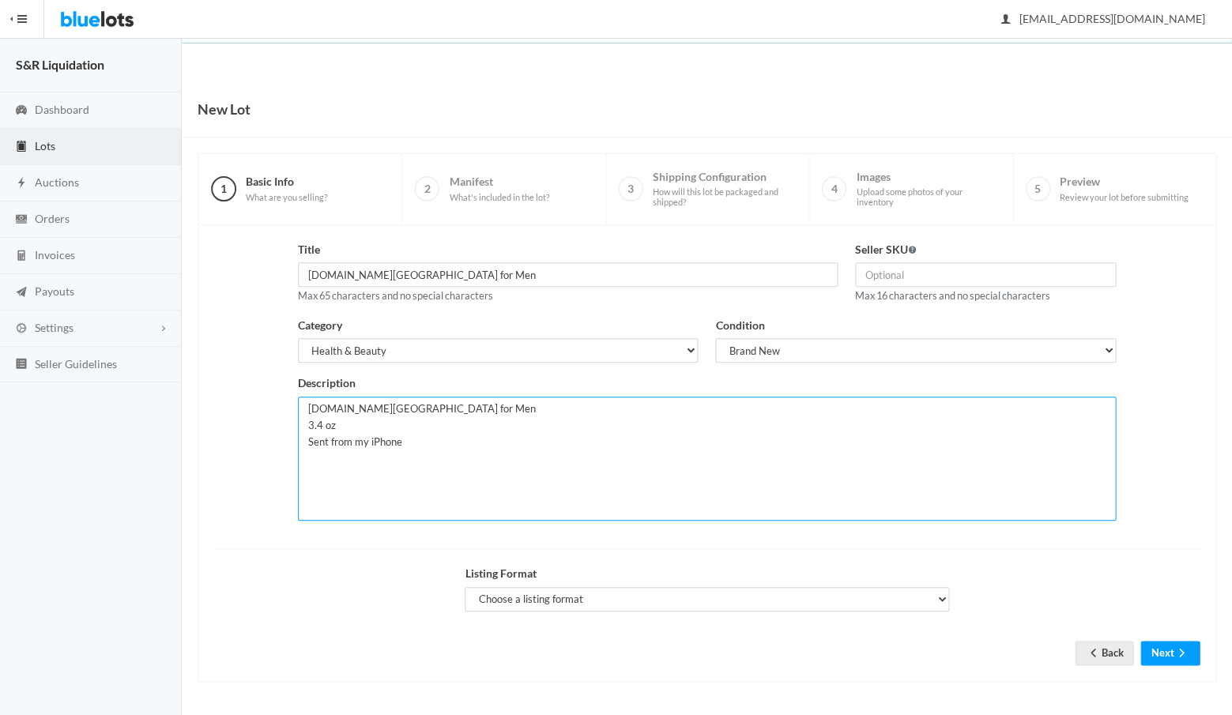
click at [413, 440] on textarea "Firenight.Cologne for Men 3.4 oz Sent from my iPhone" at bounding box center [707, 459] width 818 height 124
type textarea "Firenight.Cologne for Men 3.4 oz"
select select "true"
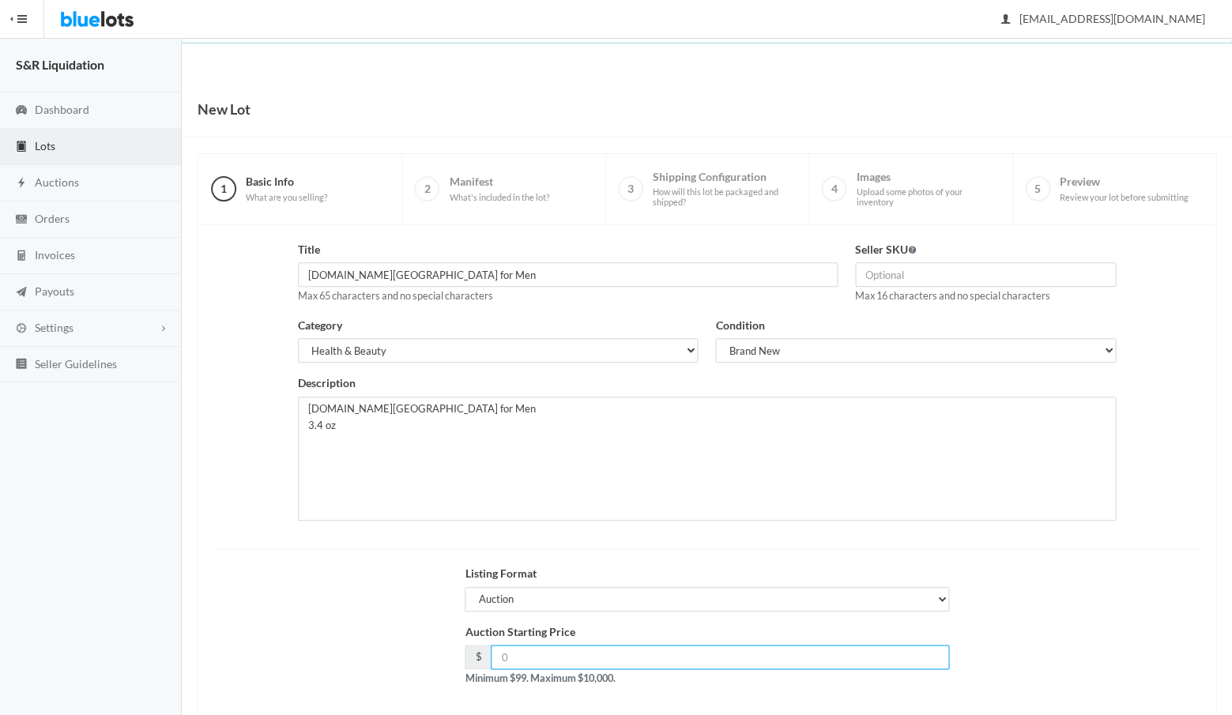
click at [657, 650] on input "number" at bounding box center [720, 657] width 458 height 24
type input "199"
click at [436, 650] on div "Auction Starting Price $ 199 Minimum $99. Maximum $10,000." at bounding box center [706, 662] width 1003 height 76
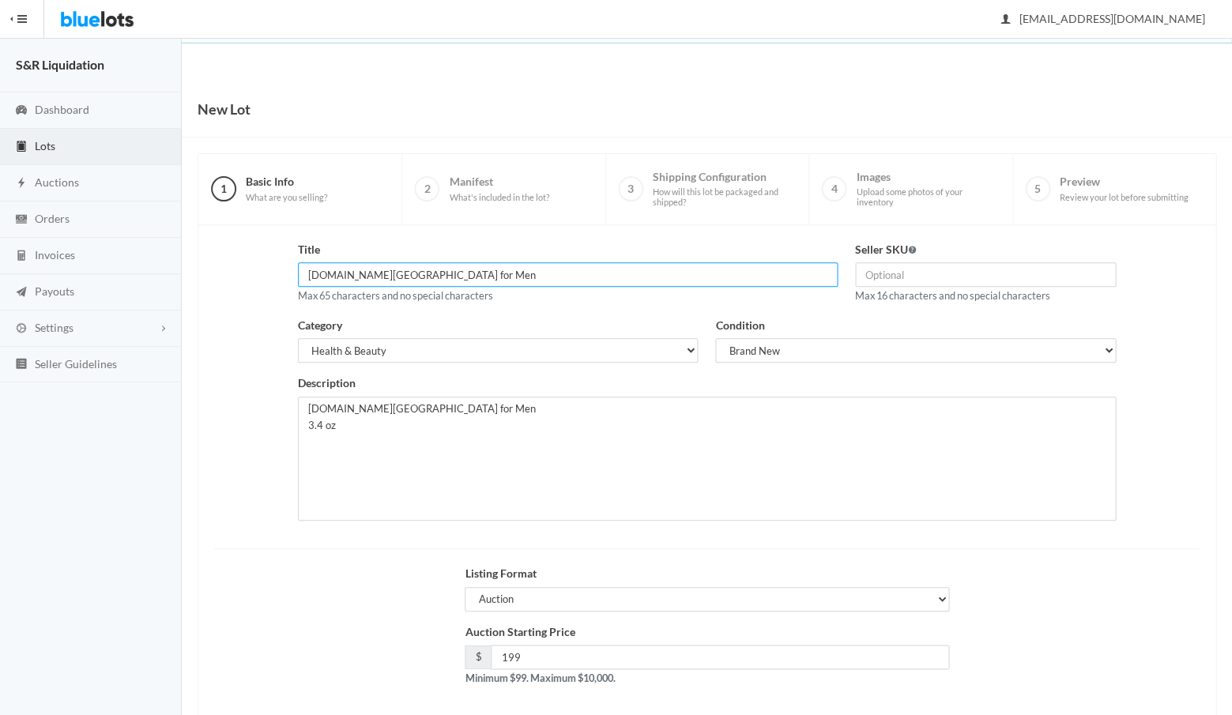
drag, startPoint x: 448, startPoint y: 269, endPoint x: 294, endPoint y: 264, distance: 154.2
click at [294, 264] on div "Title Firenight.Cologne for Men Max 65 characters and no special characters" at bounding box center [567, 279] width 557 height 76
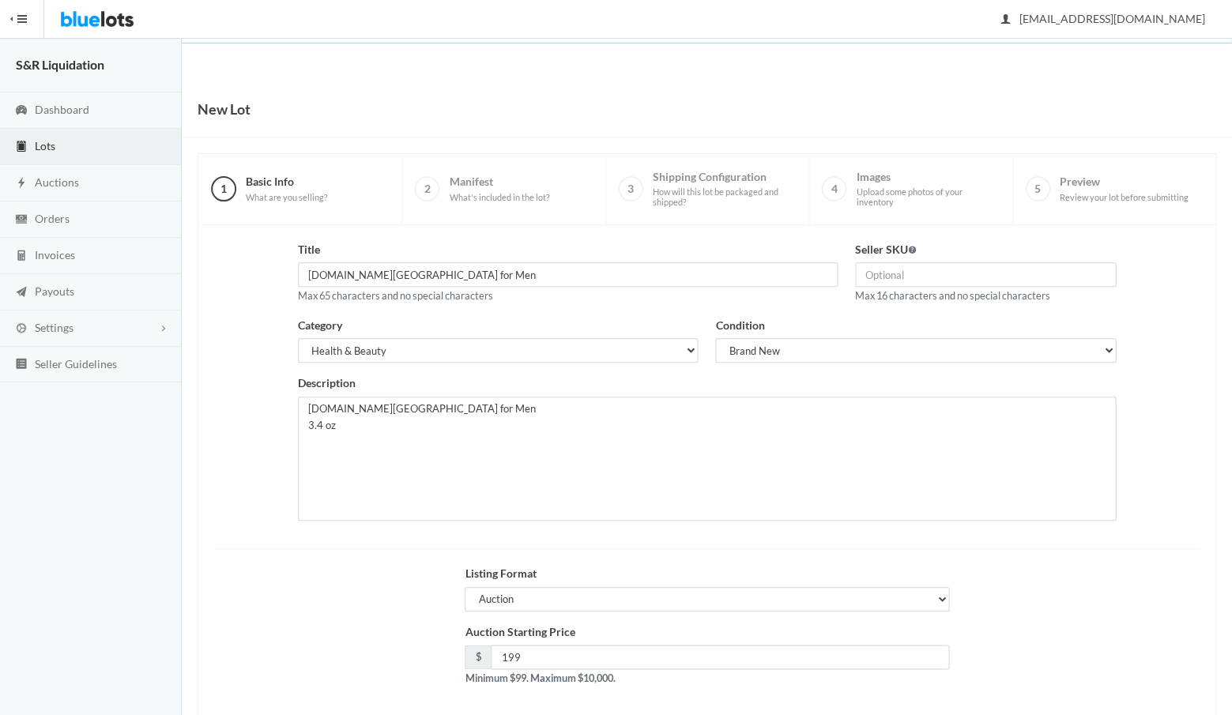
click at [1085, 642] on div "Auction Starting Price $ 199 Minimum $99. Maximum $10,000." at bounding box center [706, 662] width 1003 height 76
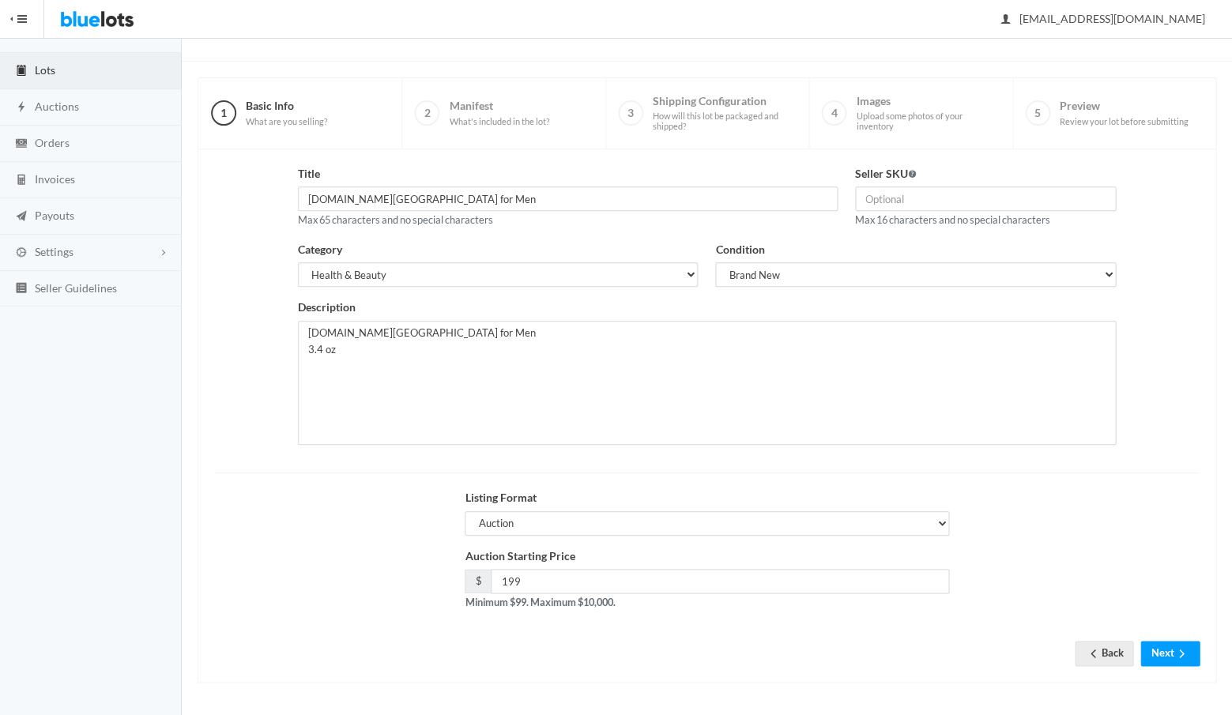
scroll to position [67, 0]
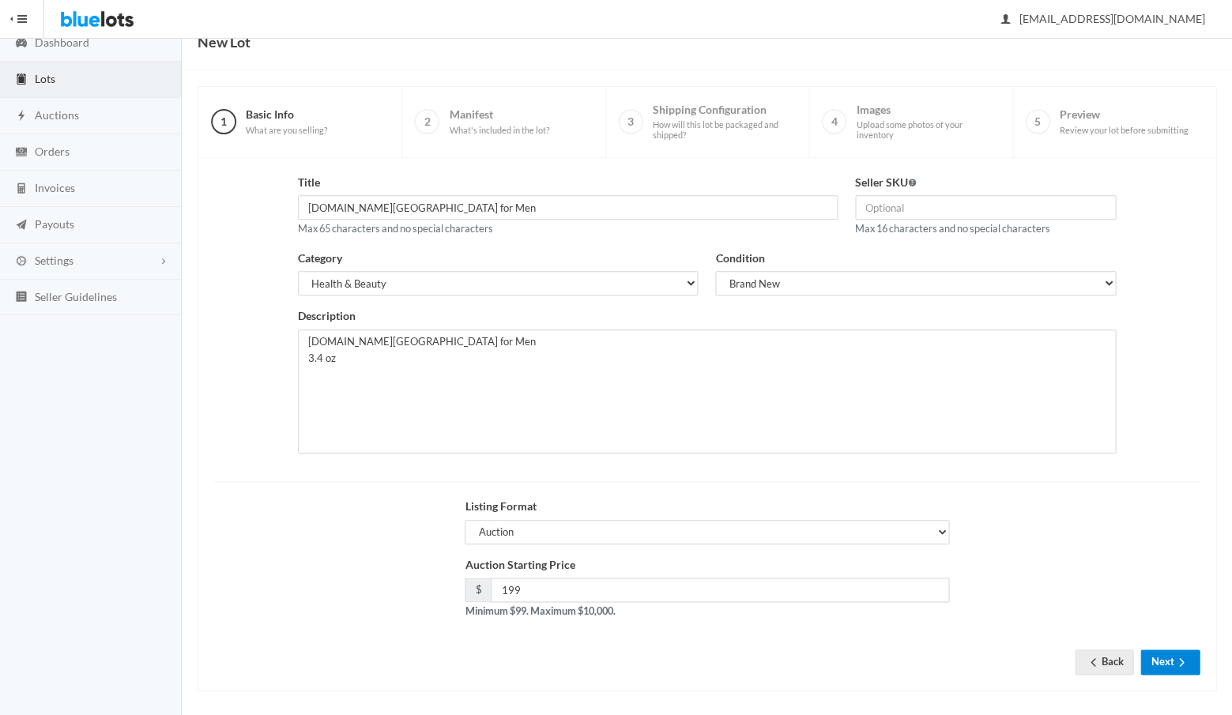
click at [1163, 657] on button "Next" at bounding box center [1169, 662] width 59 height 24
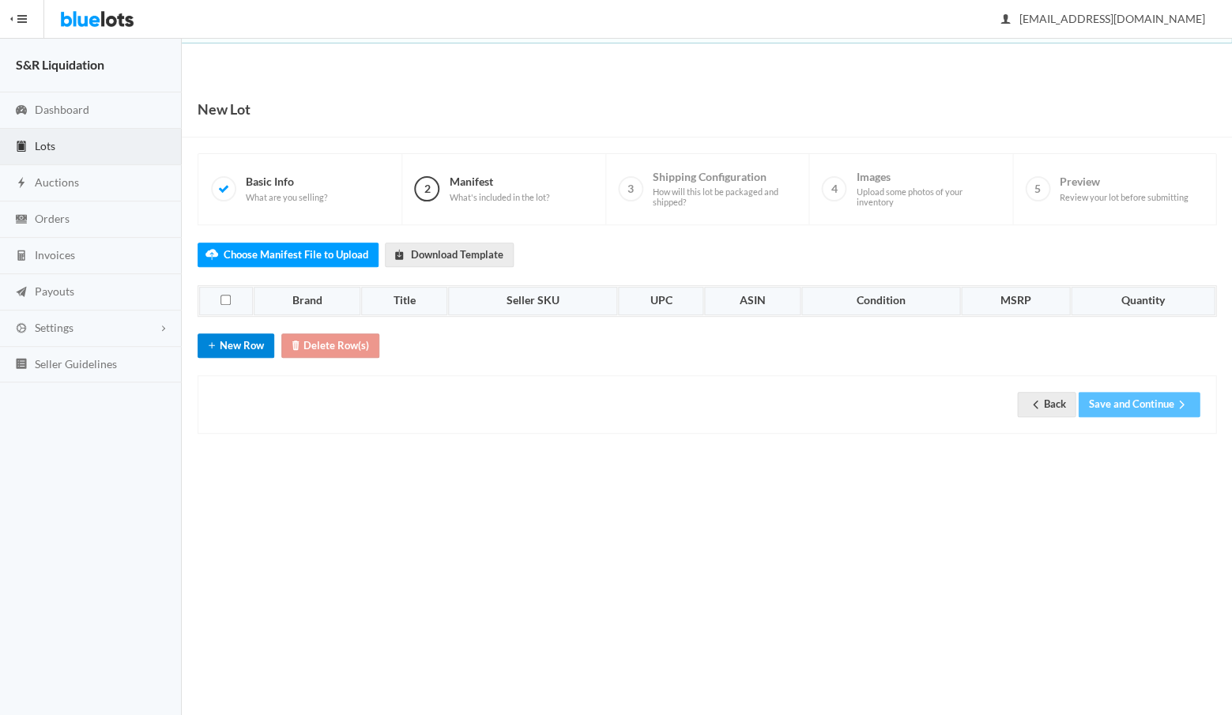
click at [226, 337] on button "New Row" at bounding box center [236, 345] width 77 height 24
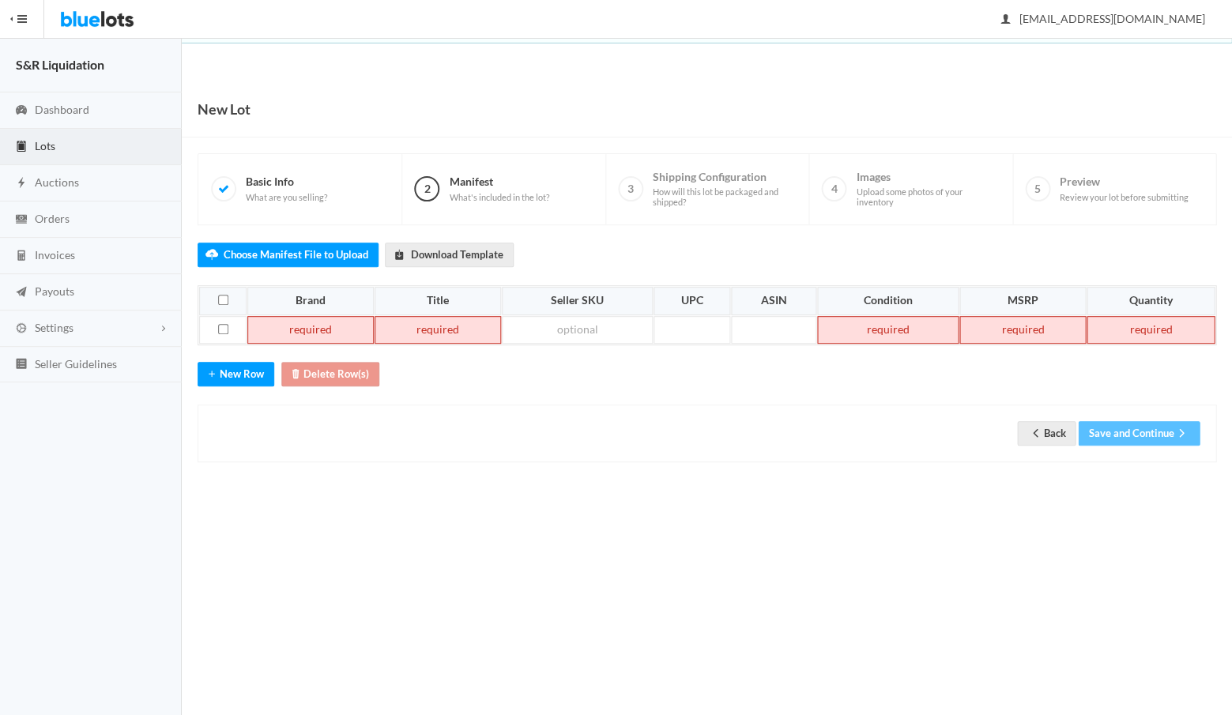
click at [292, 318] on td at bounding box center [310, 330] width 126 height 28
paste td
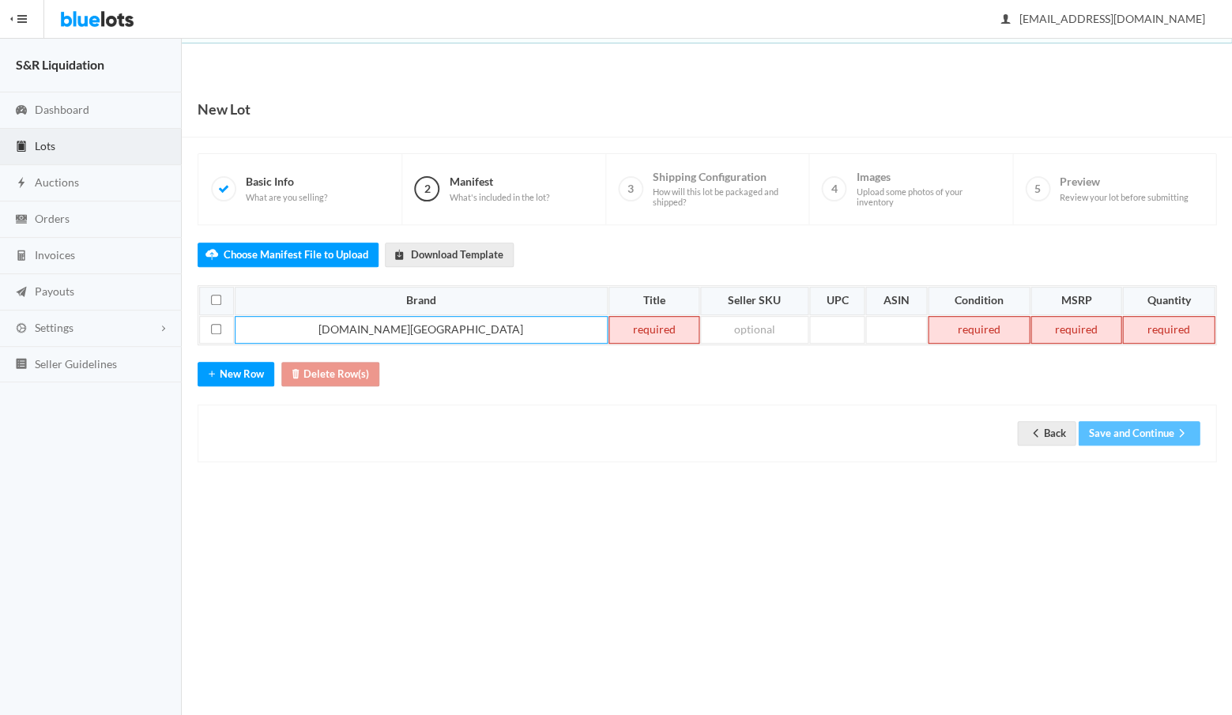
click at [608, 331] on td at bounding box center [653, 330] width 91 height 28
paste td
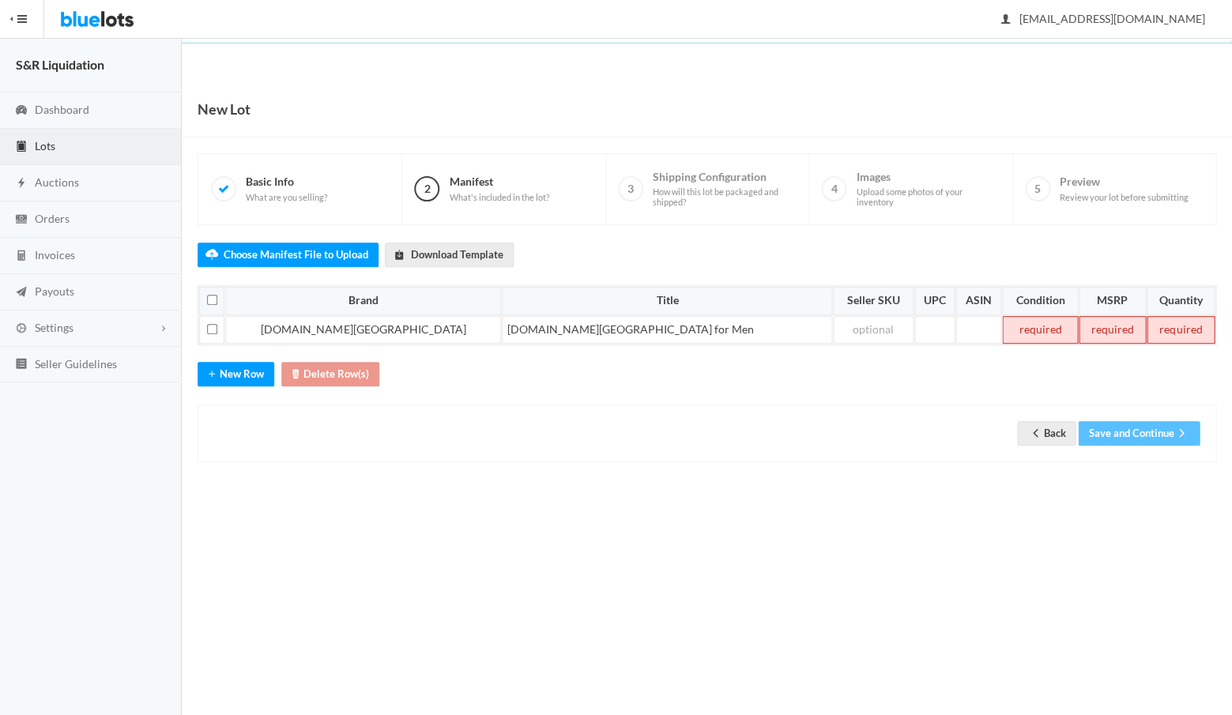
click at [1002, 324] on td at bounding box center [1039, 330] width 75 height 28
click at [1079, 325] on td at bounding box center [1112, 330] width 67 height 28
click at [1147, 328] on td at bounding box center [1180, 330] width 70 height 28
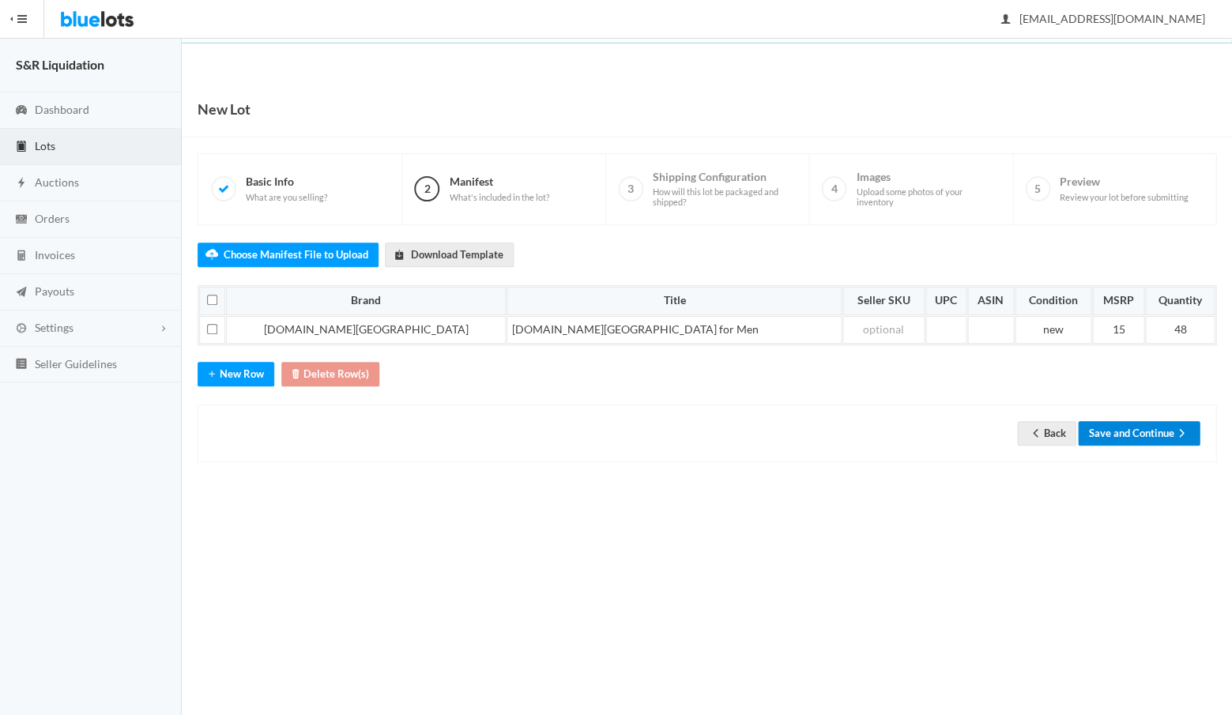
click at [1121, 431] on button "Save and Continue" at bounding box center [1139, 433] width 122 height 24
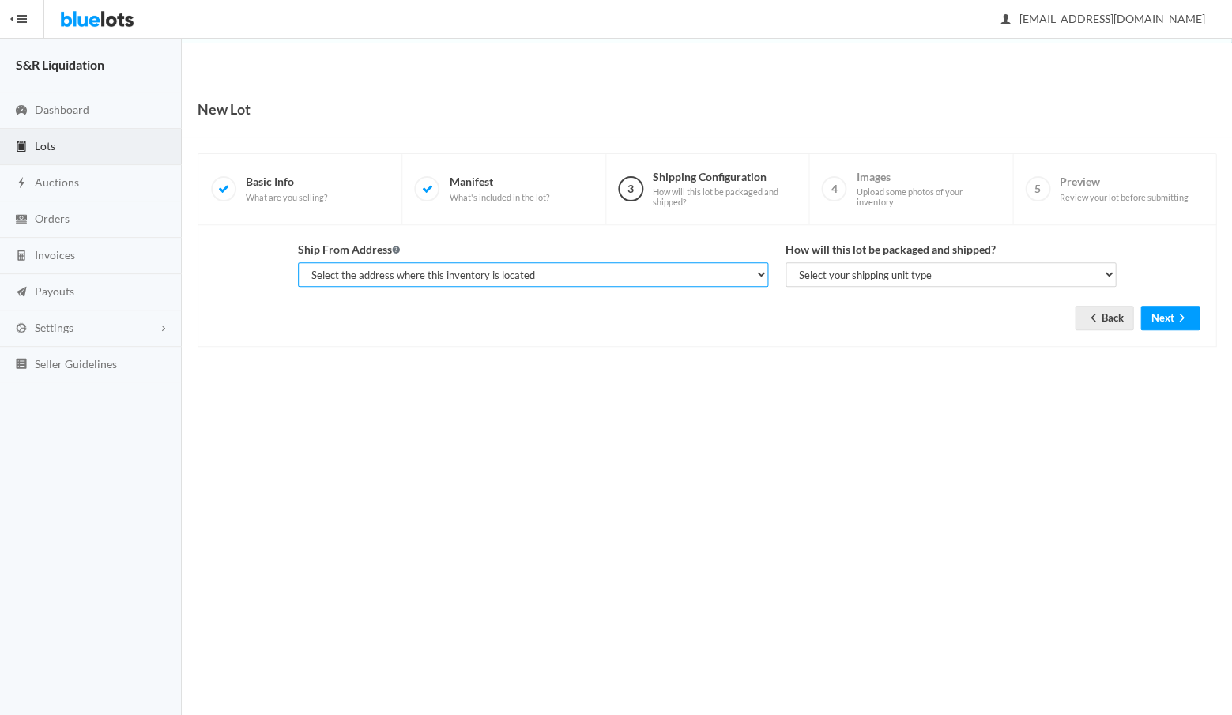
select select "14233"
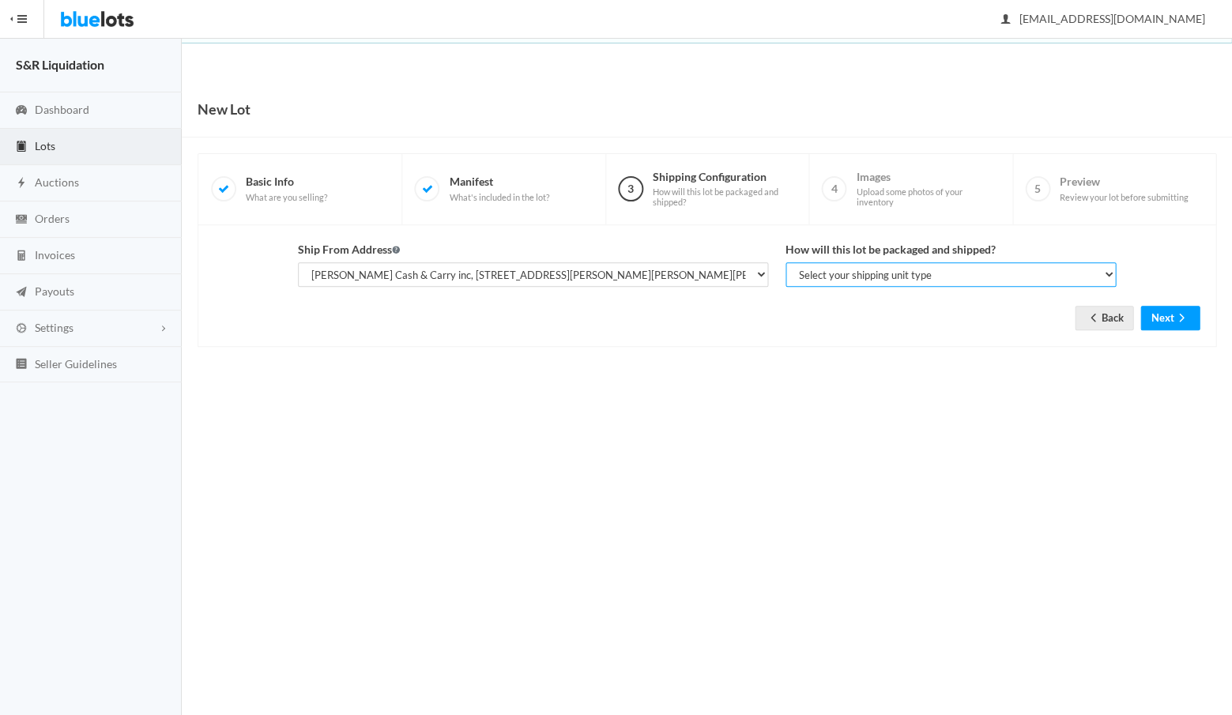
select select "parcel"
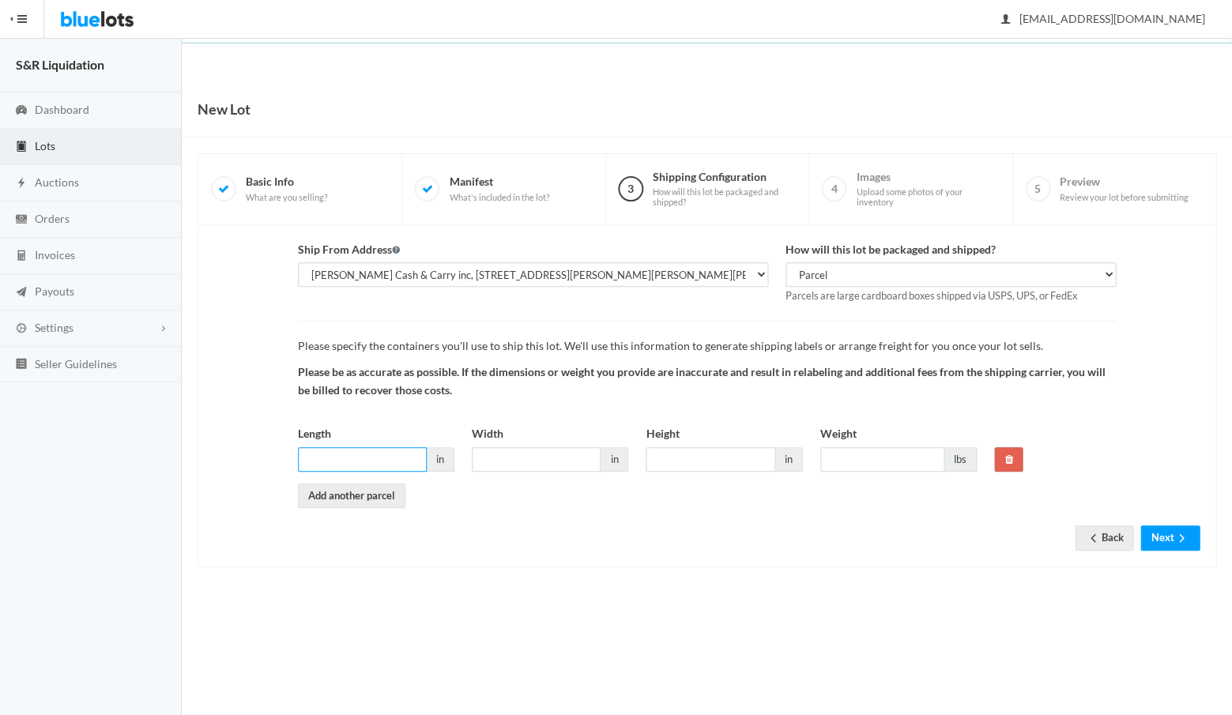
click at [399, 452] on input "Length" at bounding box center [362, 459] width 129 height 24
type input "16"
click at [515, 450] on input "Width" at bounding box center [536, 459] width 129 height 24
type input "16"
click at [674, 454] on input "Height" at bounding box center [710, 459] width 129 height 24
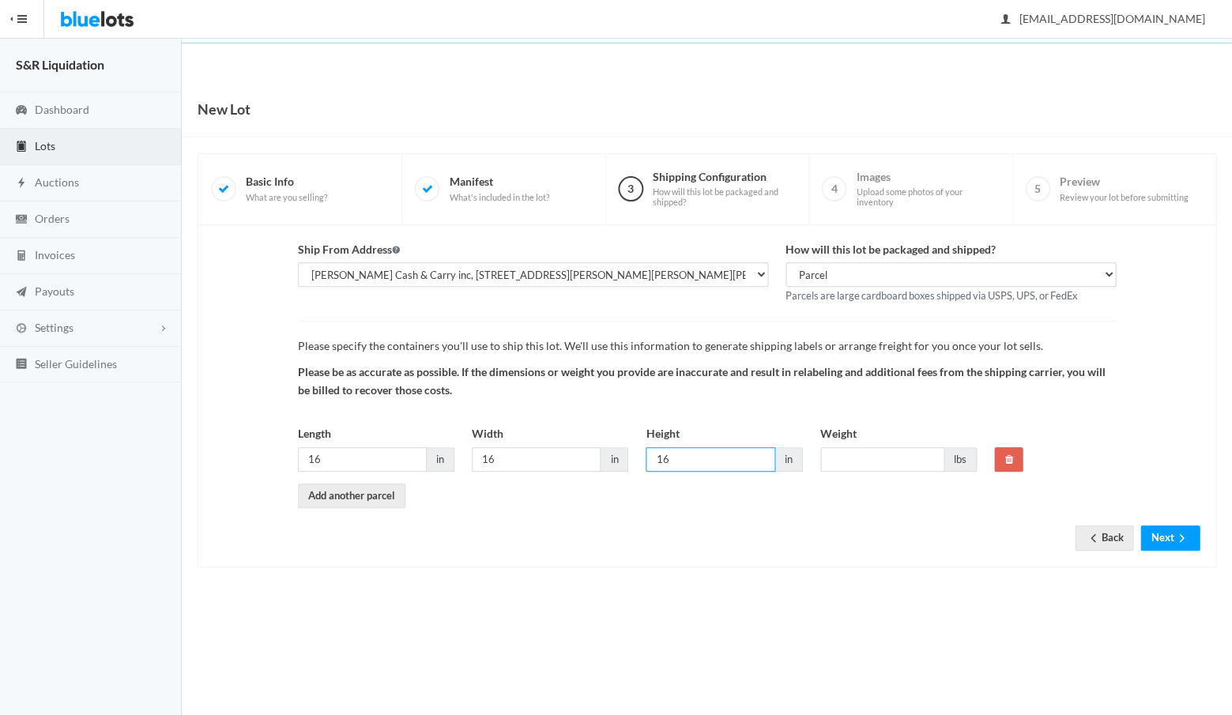
type input "16"
click at [836, 447] on input "Weight" at bounding box center [882, 459] width 124 height 24
type input "35"
click at [1164, 529] on button "Next" at bounding box center [1169, 538] width 59 height 24
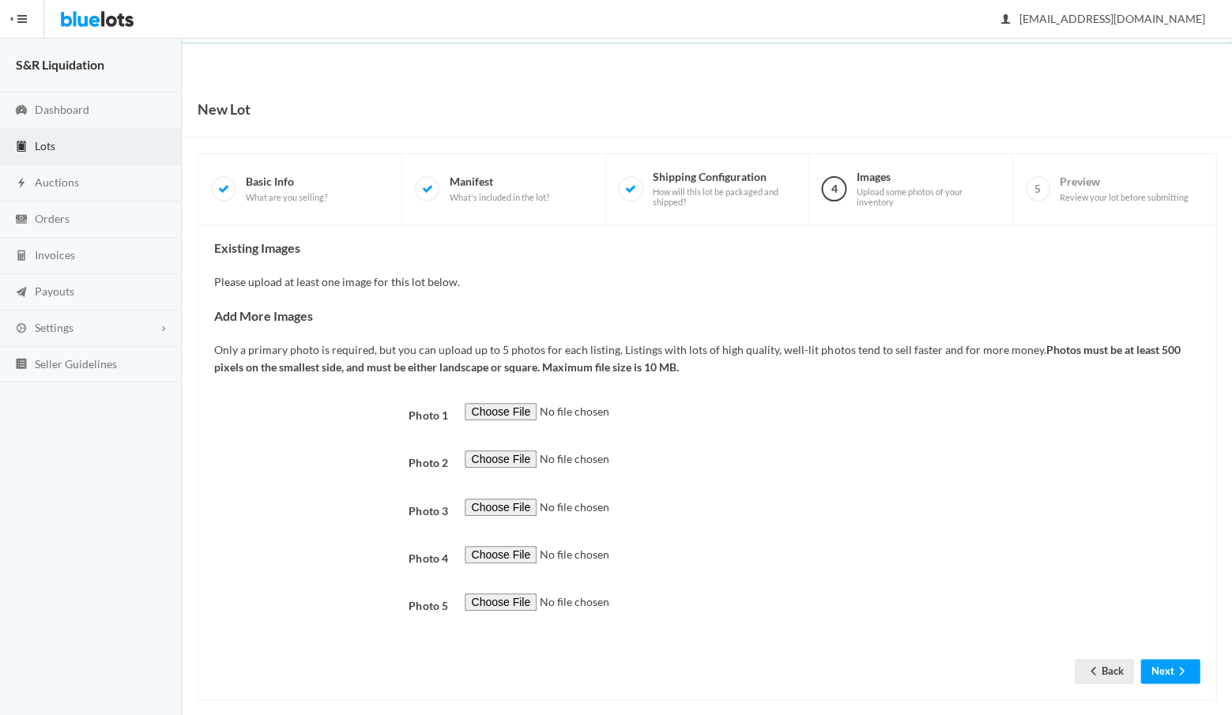
click at [499, 405] on input "file" at bounding box center [572, 412] width 215 height 18
type input "C:\fakepath\ca5ec32f-f984-451c-974a-b319ab5154fe.JPG"
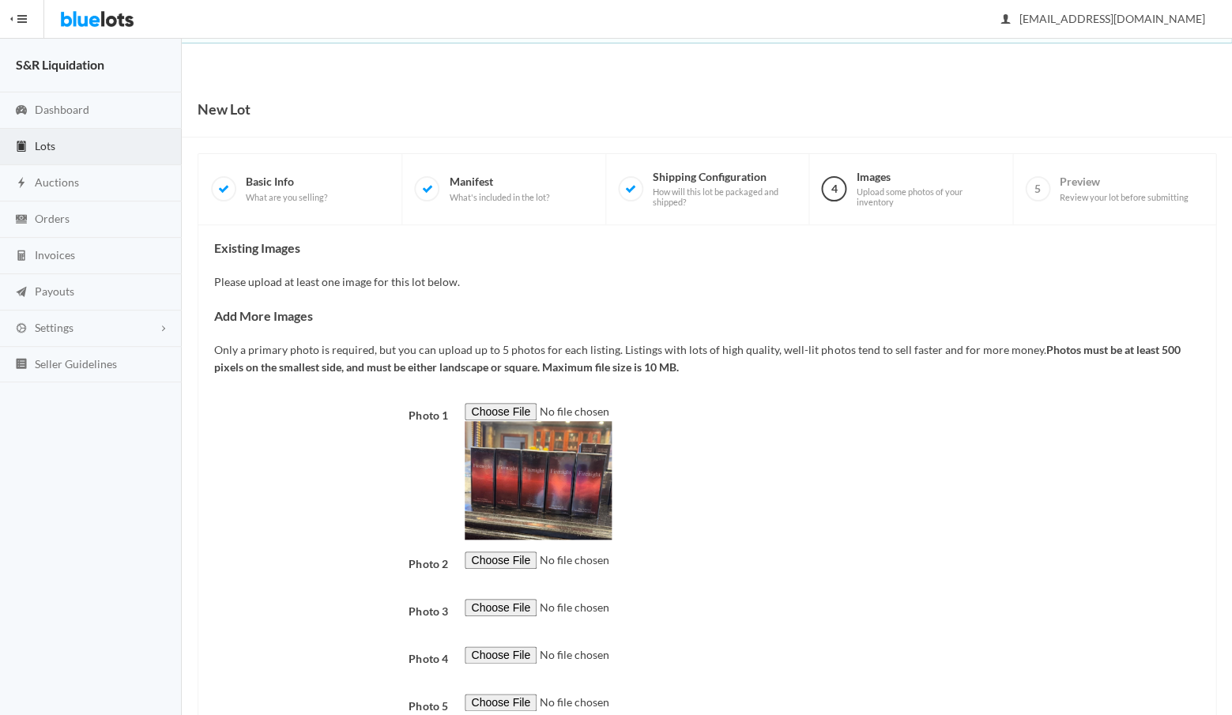
click at [848, 536] on div "Photo 1 Photo 2 Photo 3 Photo 4 Photo 5" at bounding box center [706, 566] width 985 height 326
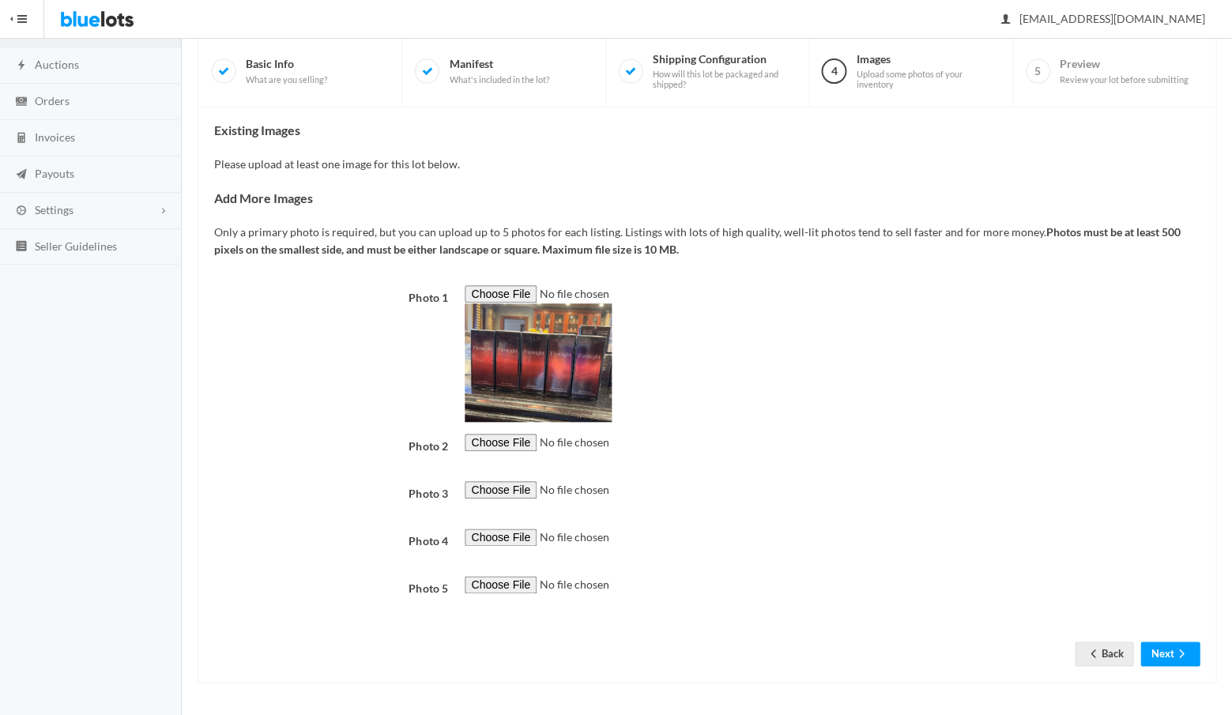
scroll to position [514, 0]
click at [1164, 653] on button "Next" at bounding box center [1169, 654] width 59 height 24
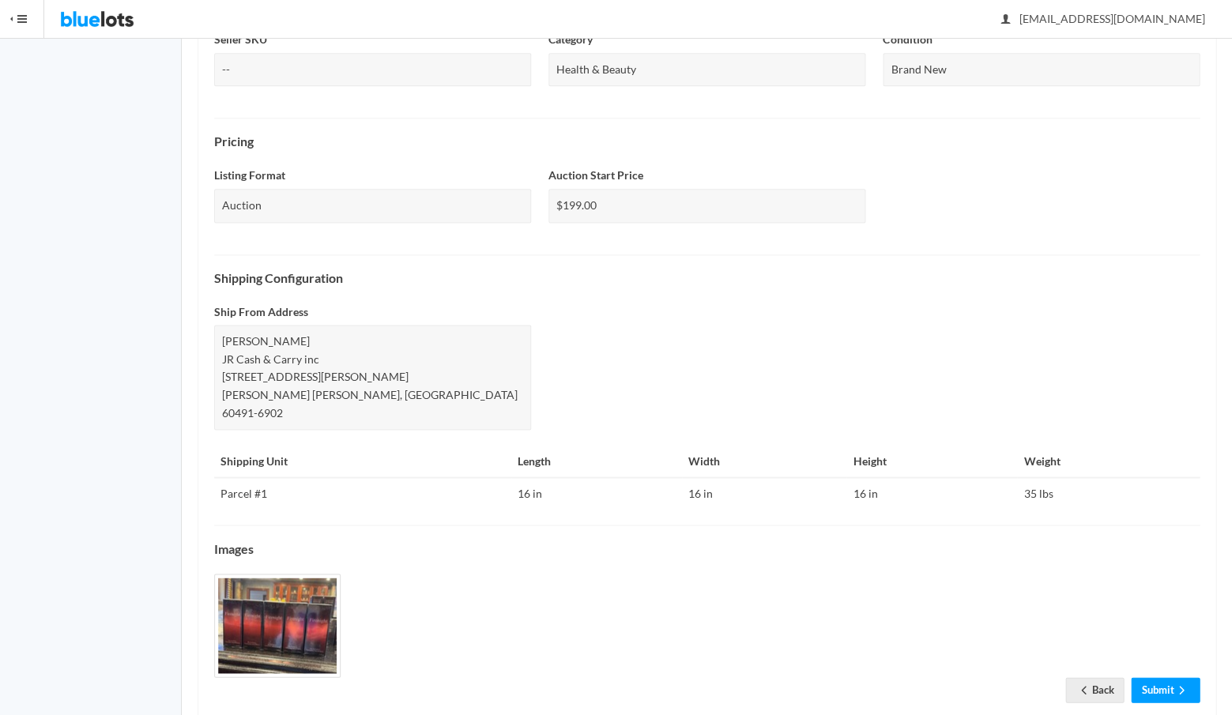
scroll to position [411, 0]
click at [1154, 677] on link "Submit" at bounding box center [1165, 689] width 69 height 24
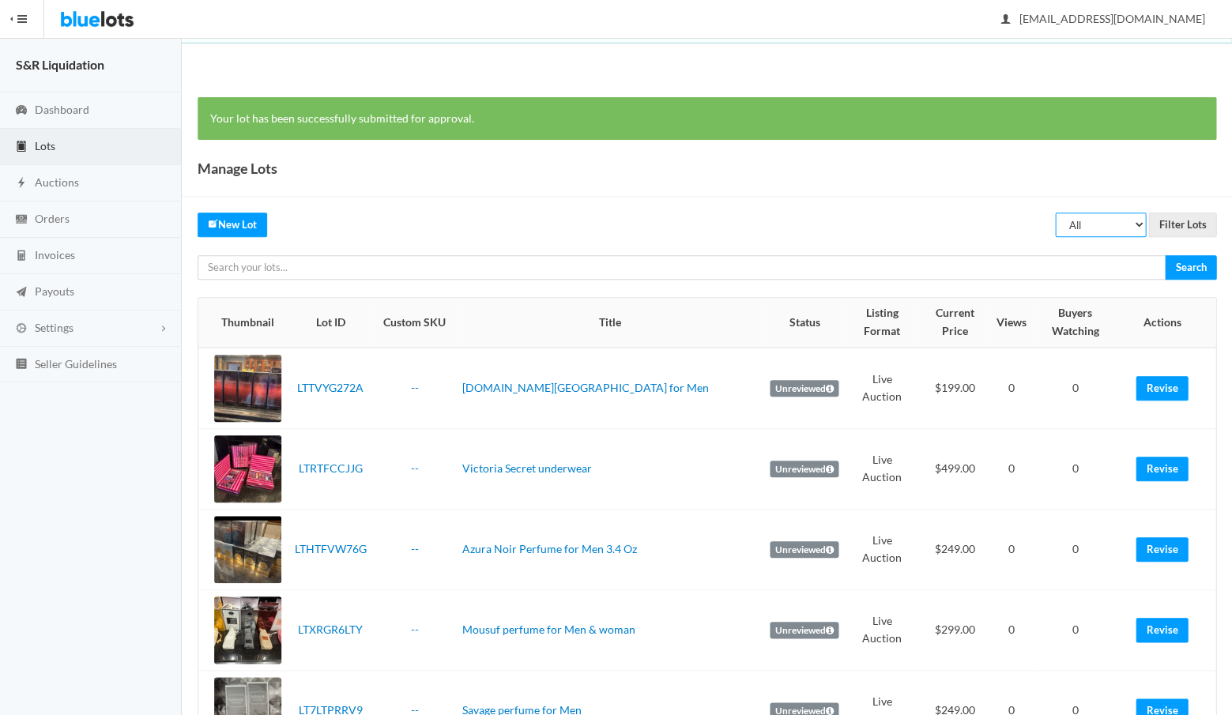
select select "unreviewed"
click at [1174, 221] on input "Filter Lots" at bounding box center [1182, 225] width 68 height 24
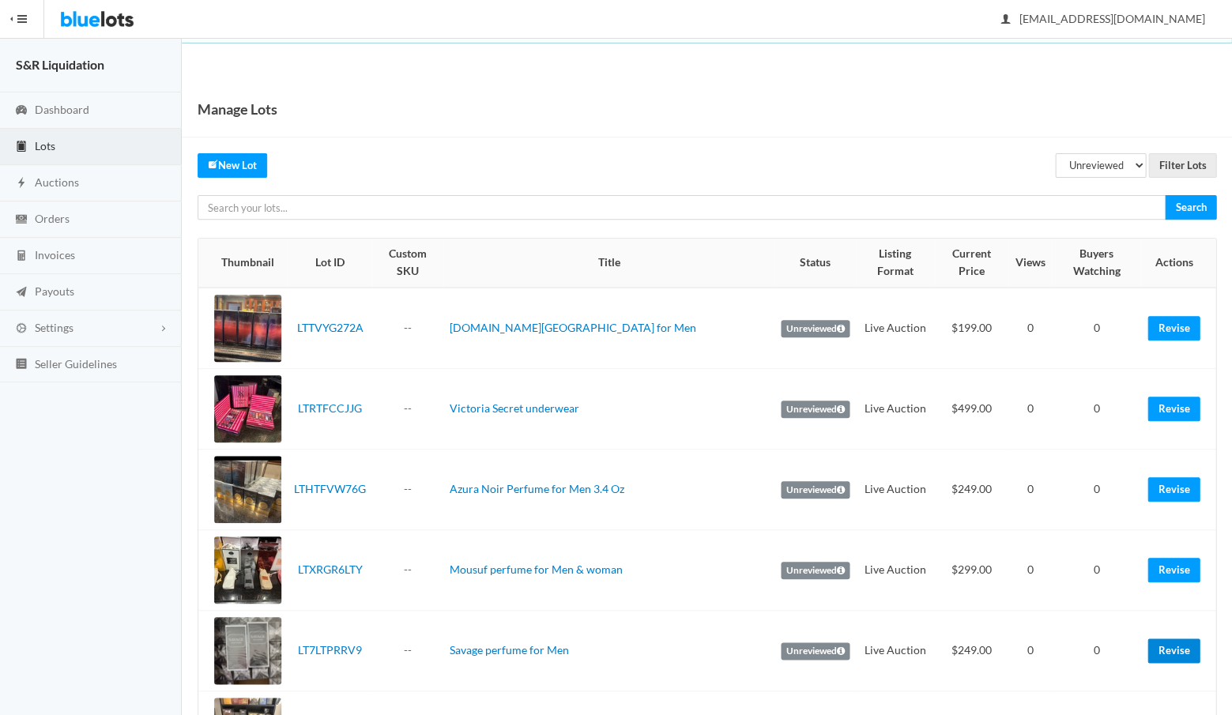
click at [1167, 639] on link "Revise" at bounding box center [1173, 651] width 52 height 24
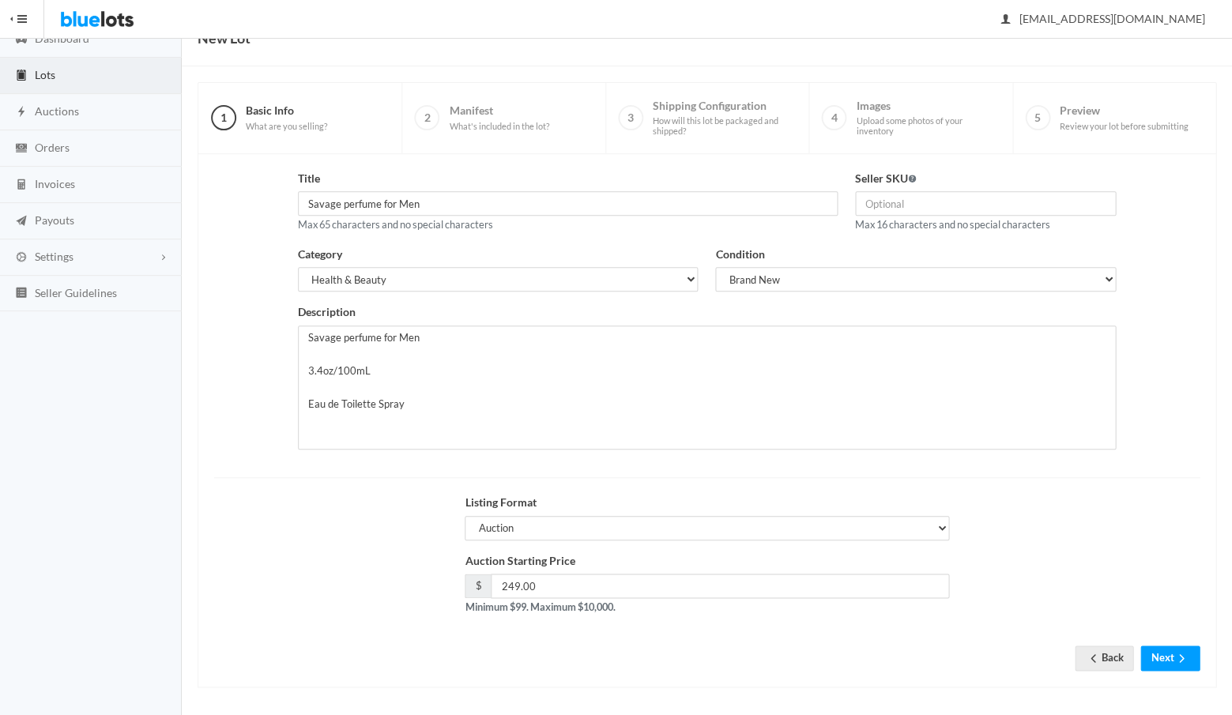
scroll to position [67, 0]
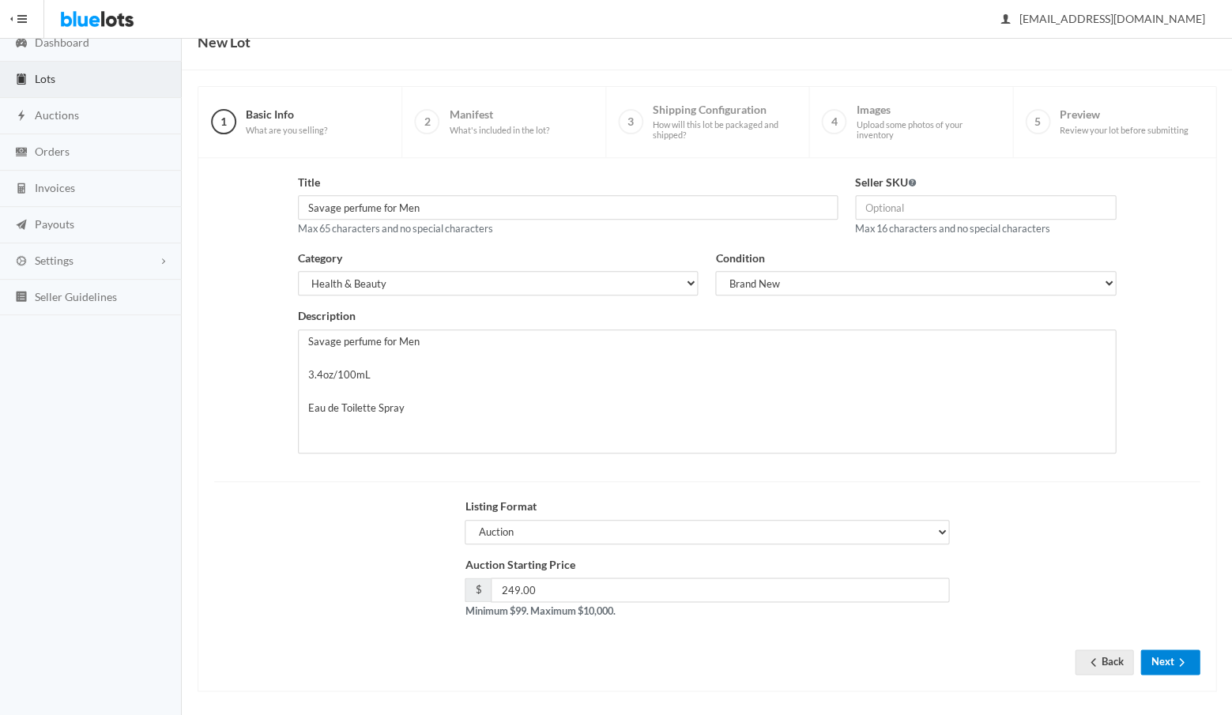
click at [1164, 653] on button "Next" at bounding box center [1169, 662] width 59 height 24
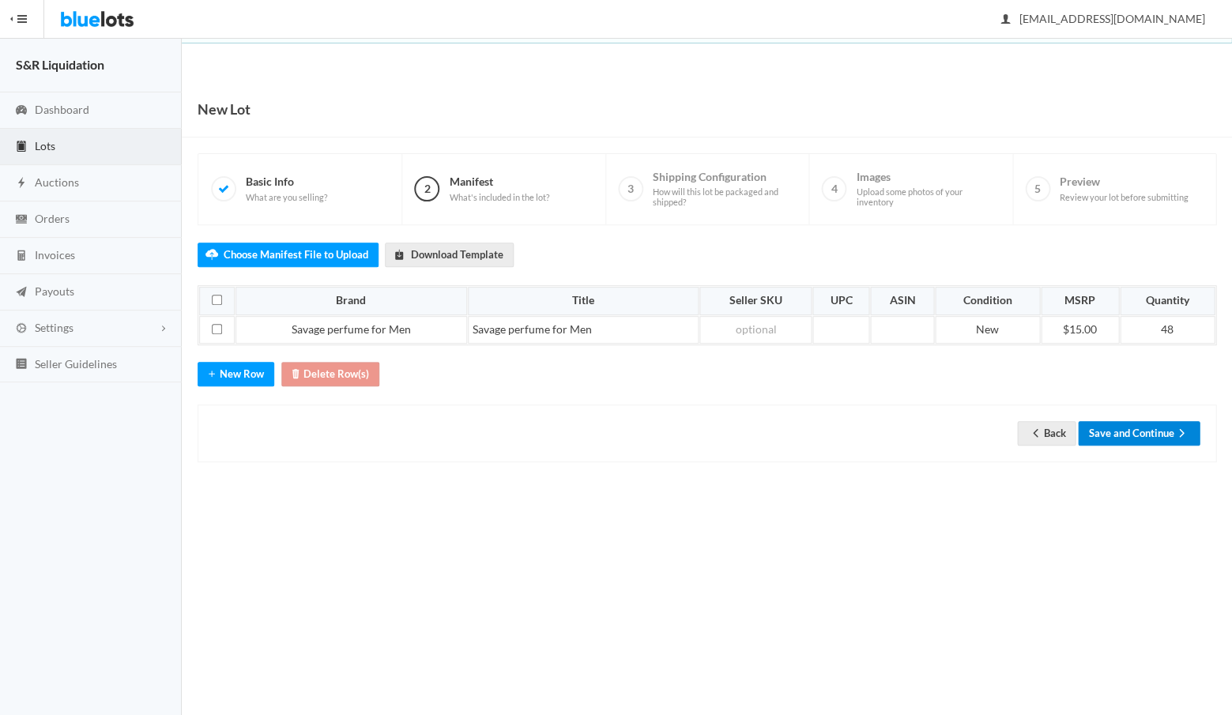
click at [1124, 428] on button "Save and Continue" at bounding box center [1139, 433] width 122 height 24
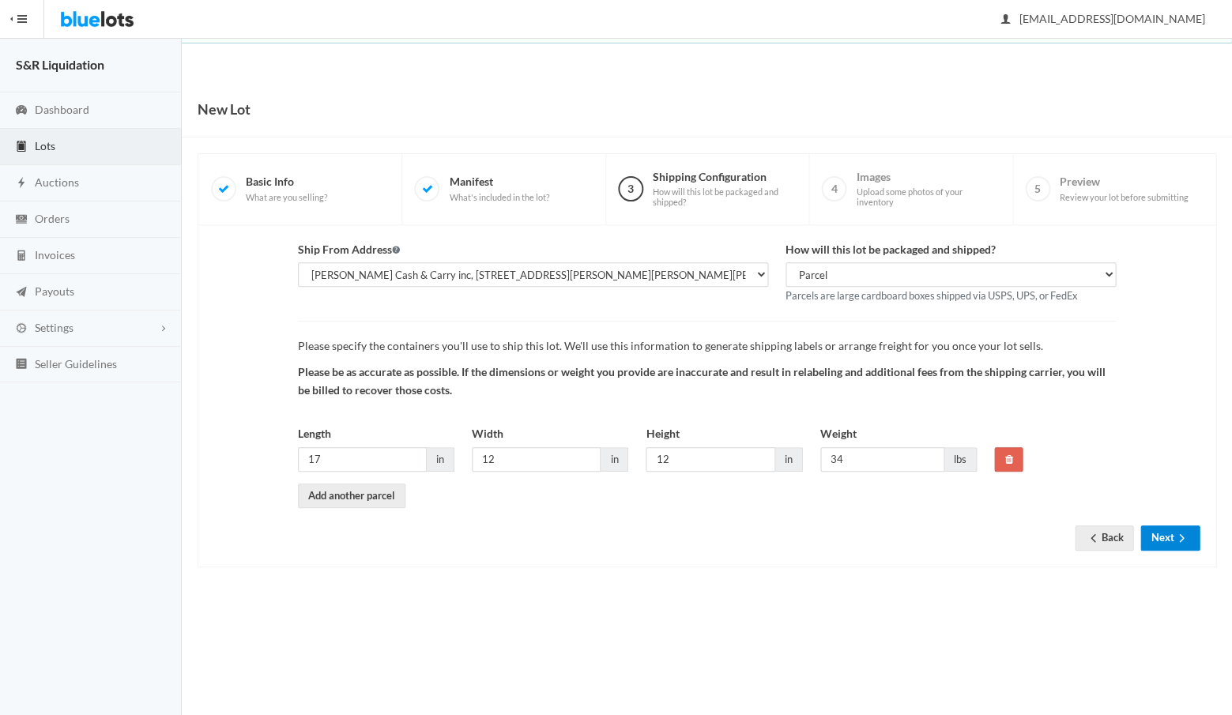
click at [1154, 532] on button "Next" at bounding box center [1169, 538] width 59 height 24
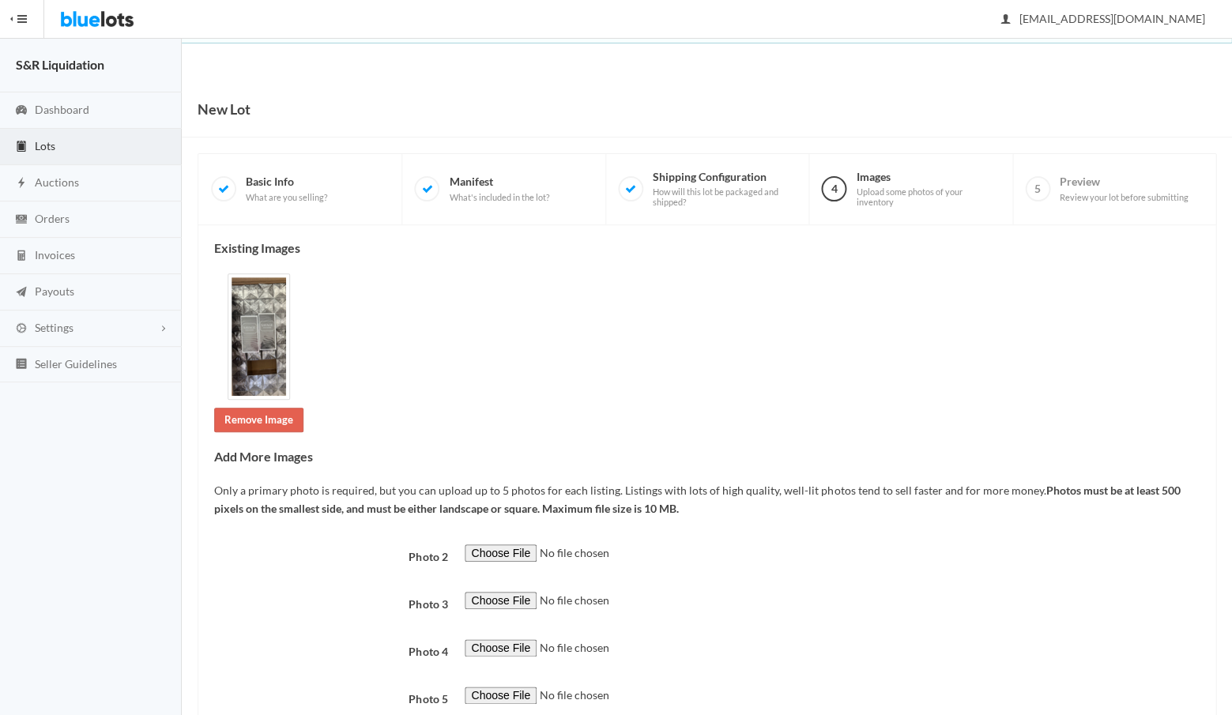
click at [490, 544] on input "file" at bounding box center [572, 553] width 215 height 18
type input "C:\fakepath\b3f6849d-2493-4af0-b06d-954edf873c31.JPG"
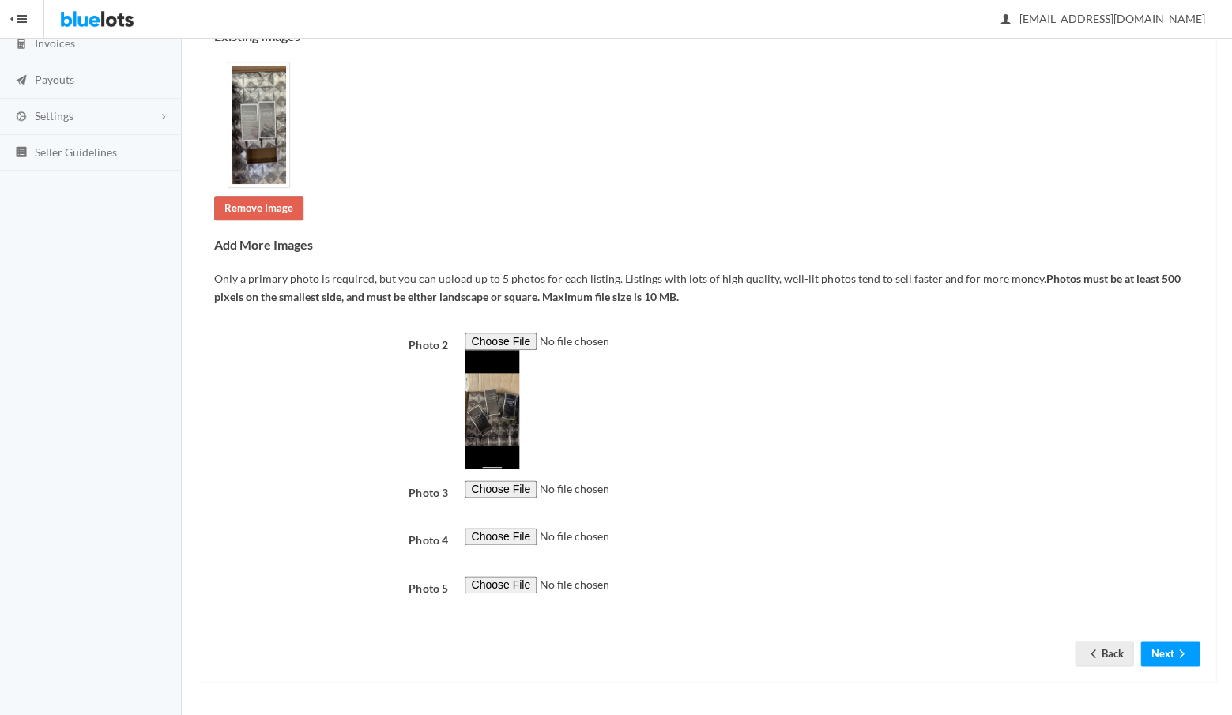
scroll to position [508, 0]
click at [1159, 650] on button "Next" at bounding box center [1169, 653] width 59 height 24
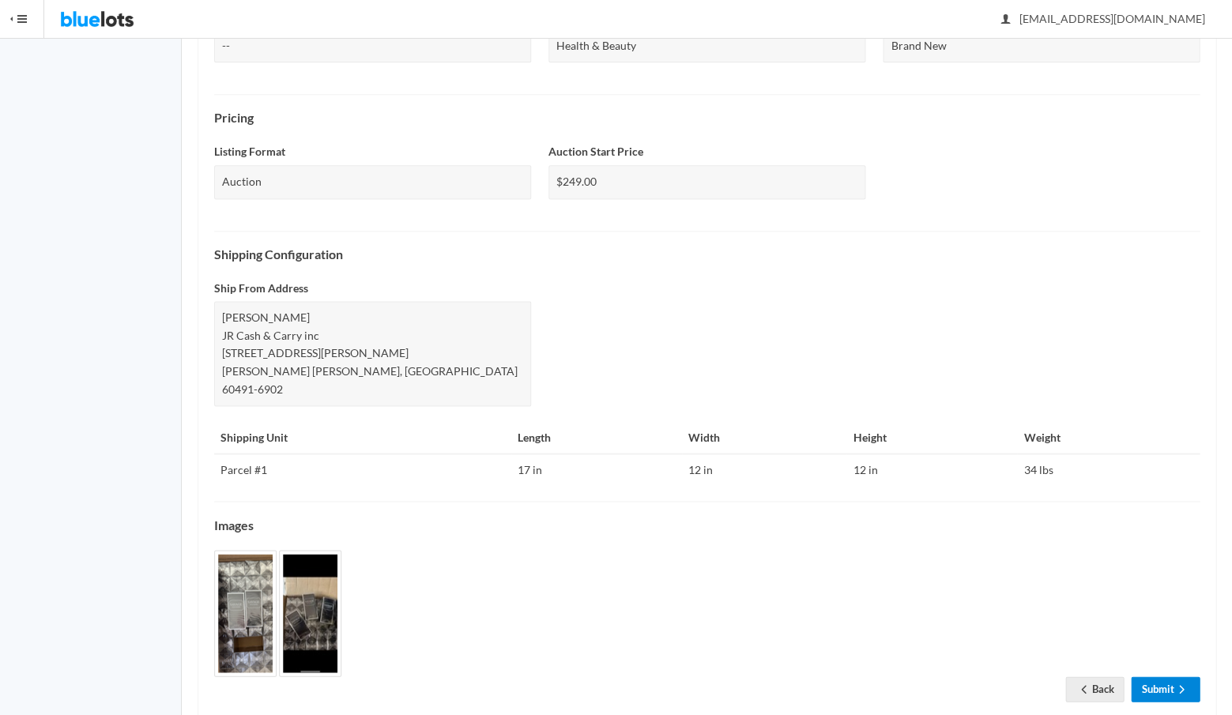
scroll to position [434, 0]
click at [1146, 677] on link "Submit" at bounding box center [1165, 689] width 69 height 24
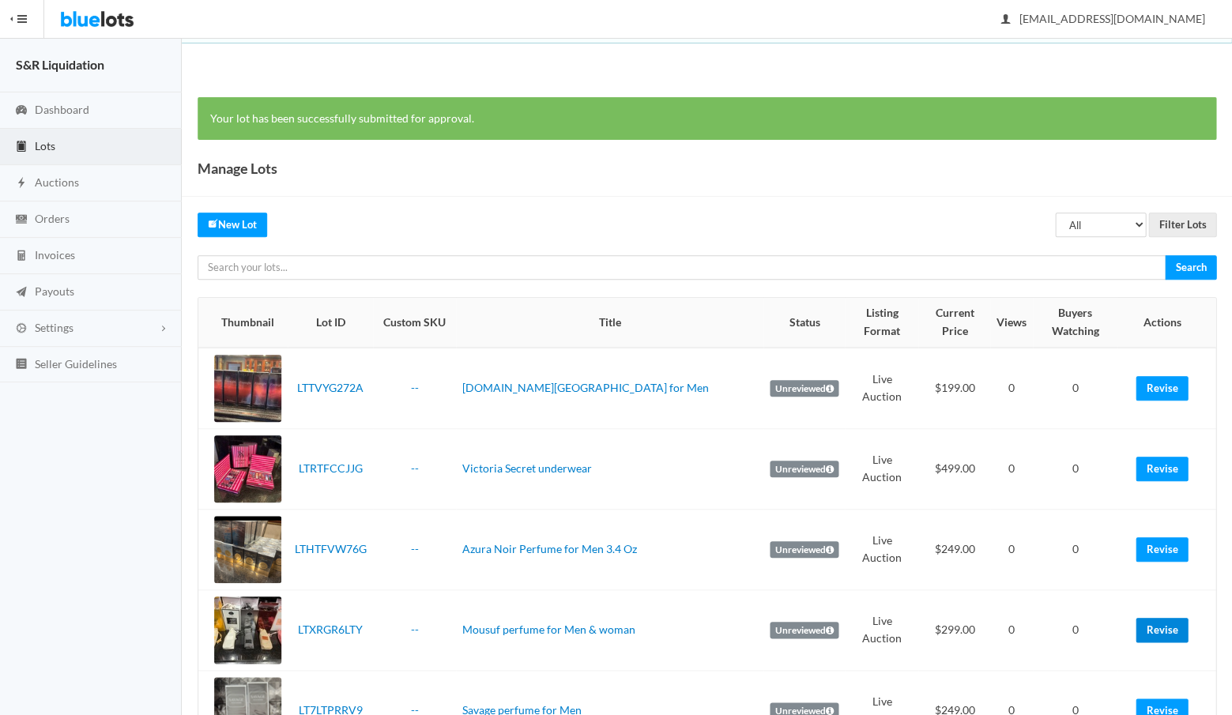
click at [1155, 624] on link "Revise" at bounding box center [1162, 630] width 52 height 24
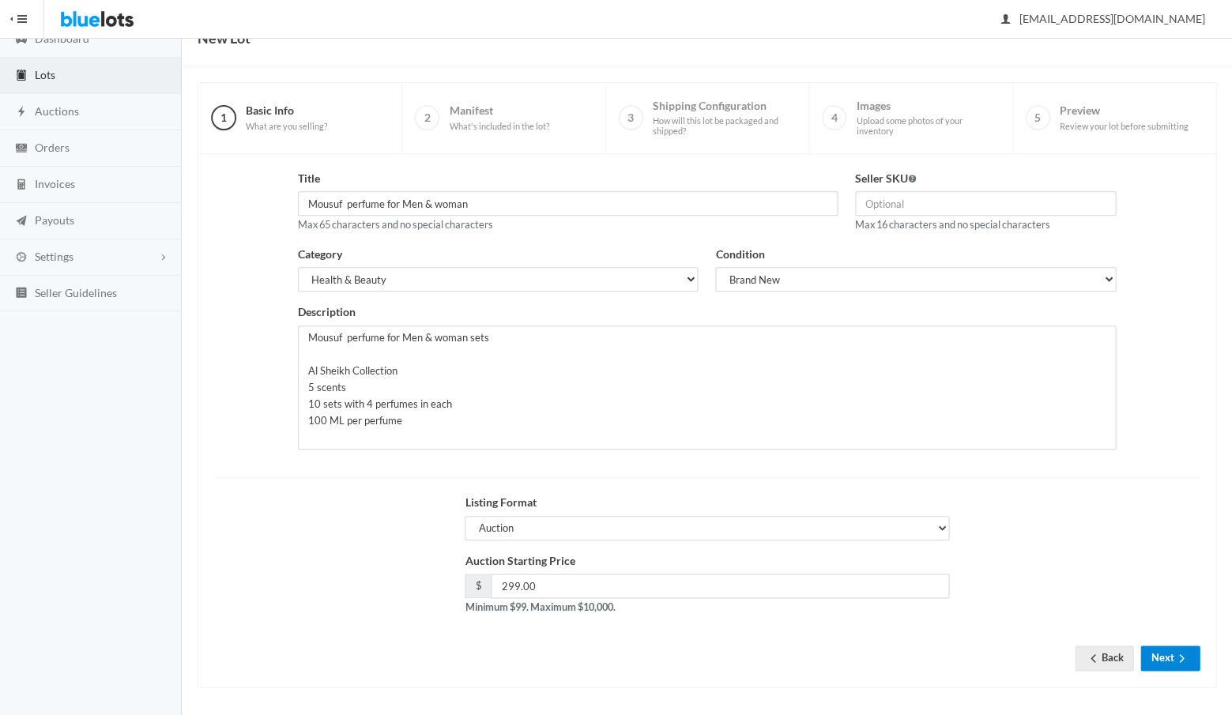
scroll to position [67, 0]
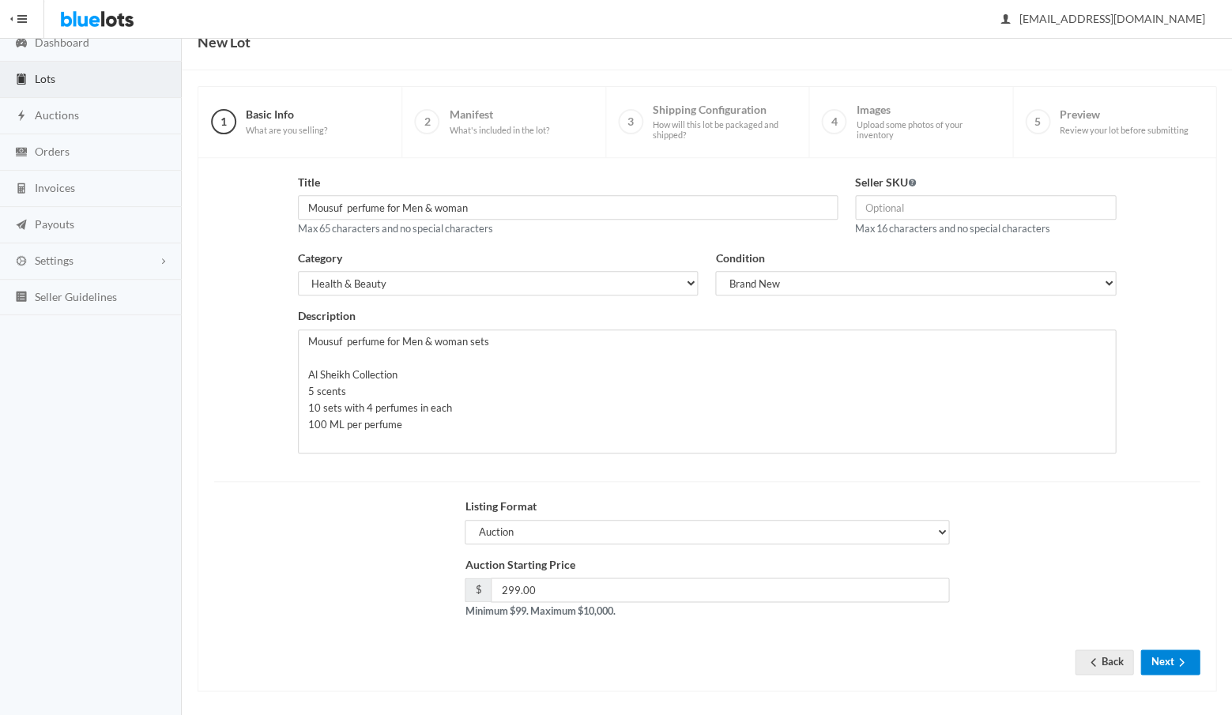
click at [1169, 650] on button "Next" at bounding box center [1169, 662] width 59 height 24
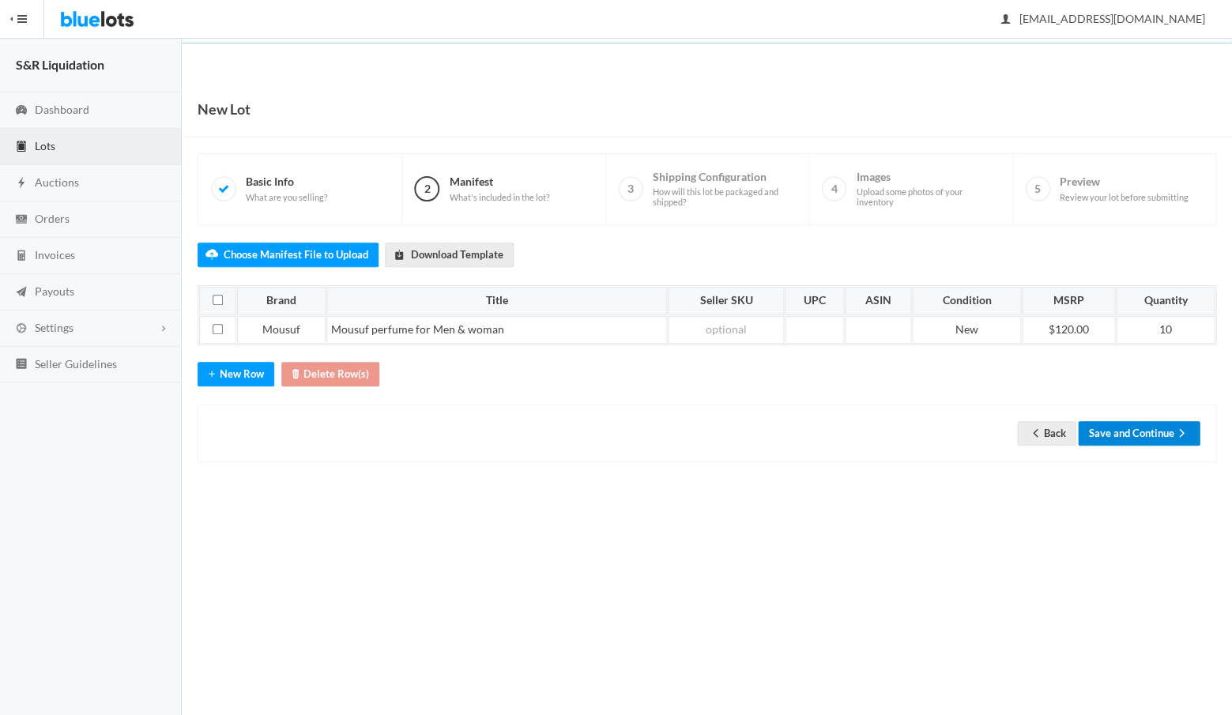
click at [1128, 425] on button "Save and Continue" at bounding box center [1139, 433] width 122 height 24
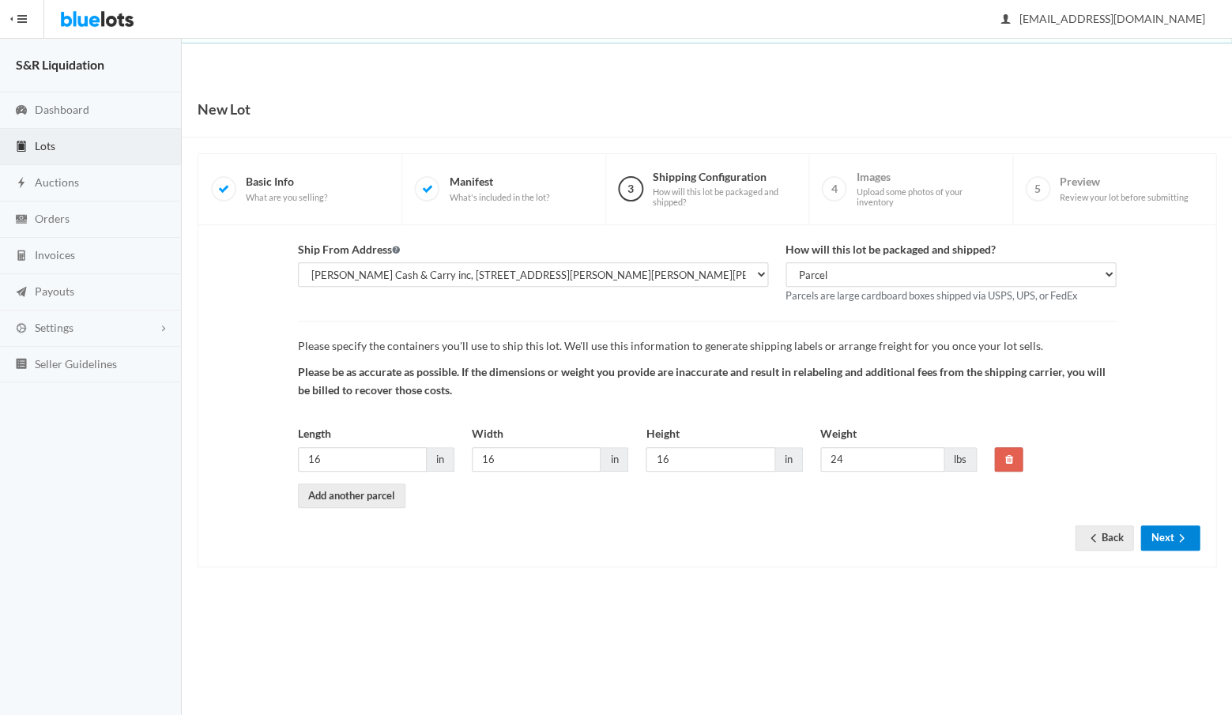
click at [1159, 536] on button "Next" at bounding box center [1169, 538] width 59 height 24
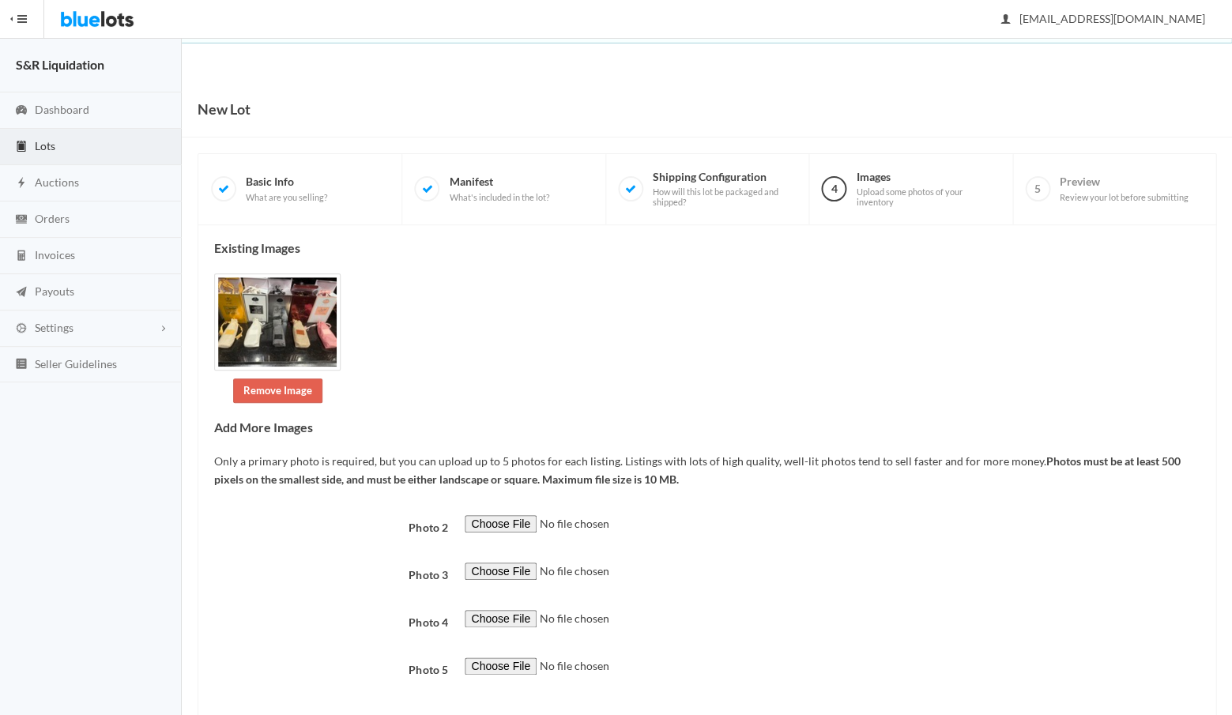
click at [500, 516] on input "file" at bounding box center [572, 524] width 215 height 18
type input "C:\fakepath\060acbb7-7668-46c7-8609-927a398c038e.JPG"
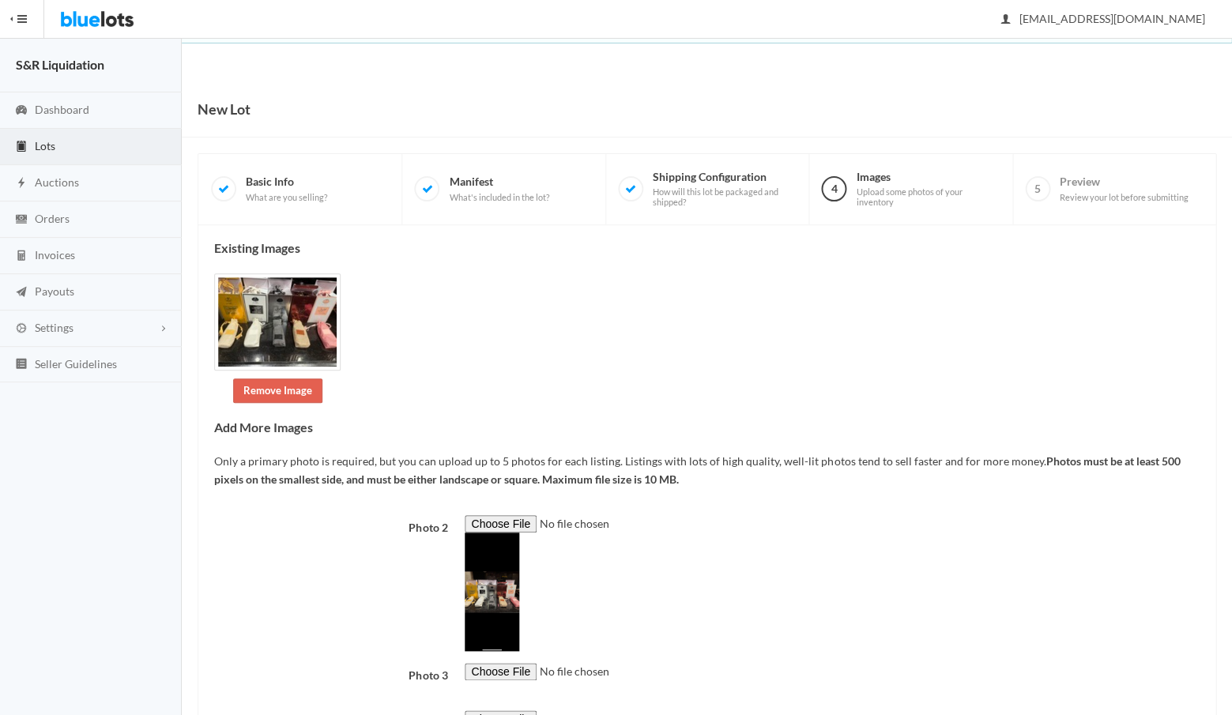
click at [492, 665] on input "file" at bounding box center [572, 672] width 215 height 18
type input "C:\fakepath\9885666b-b821-4861-b986-84ce0ecce460.JPG"
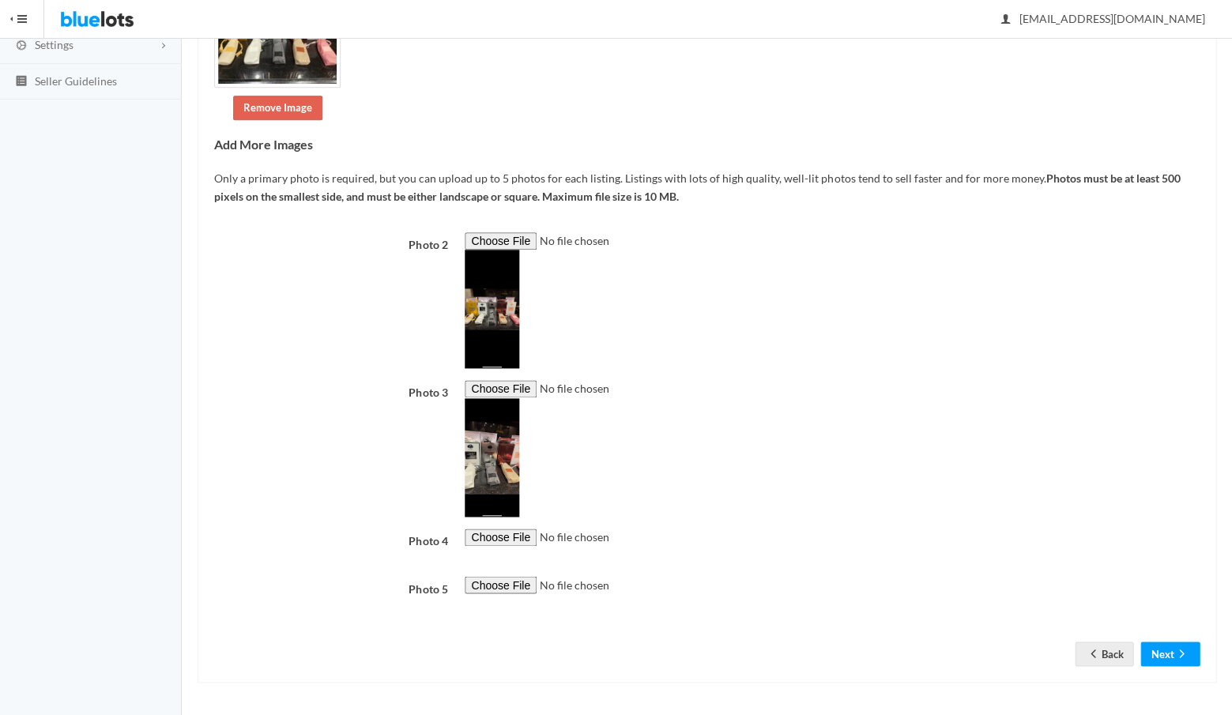
scroll to position [477, 0]
click at [1164, 653] on button "Next" at bounding box center [1169, 654] width 59 height 24
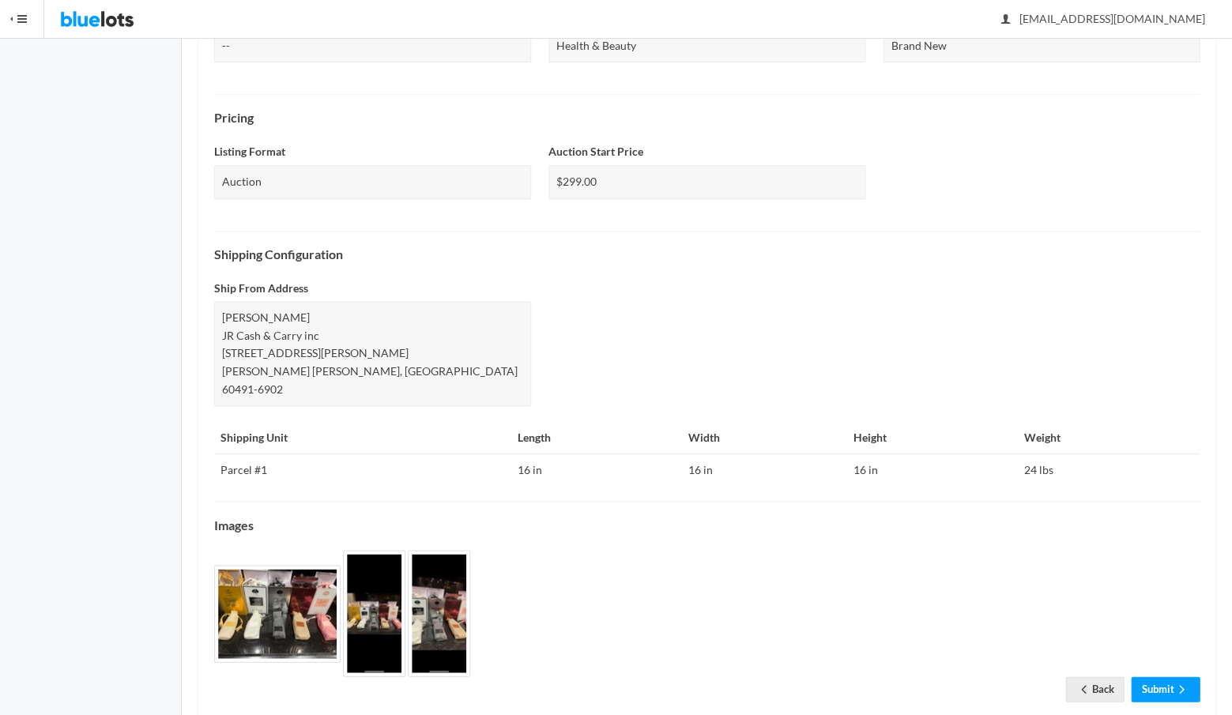
scroll to position [434, 0]
click at [1158, 677] on link "Submit" at bounding box center [1165, 689] width 69 height 24
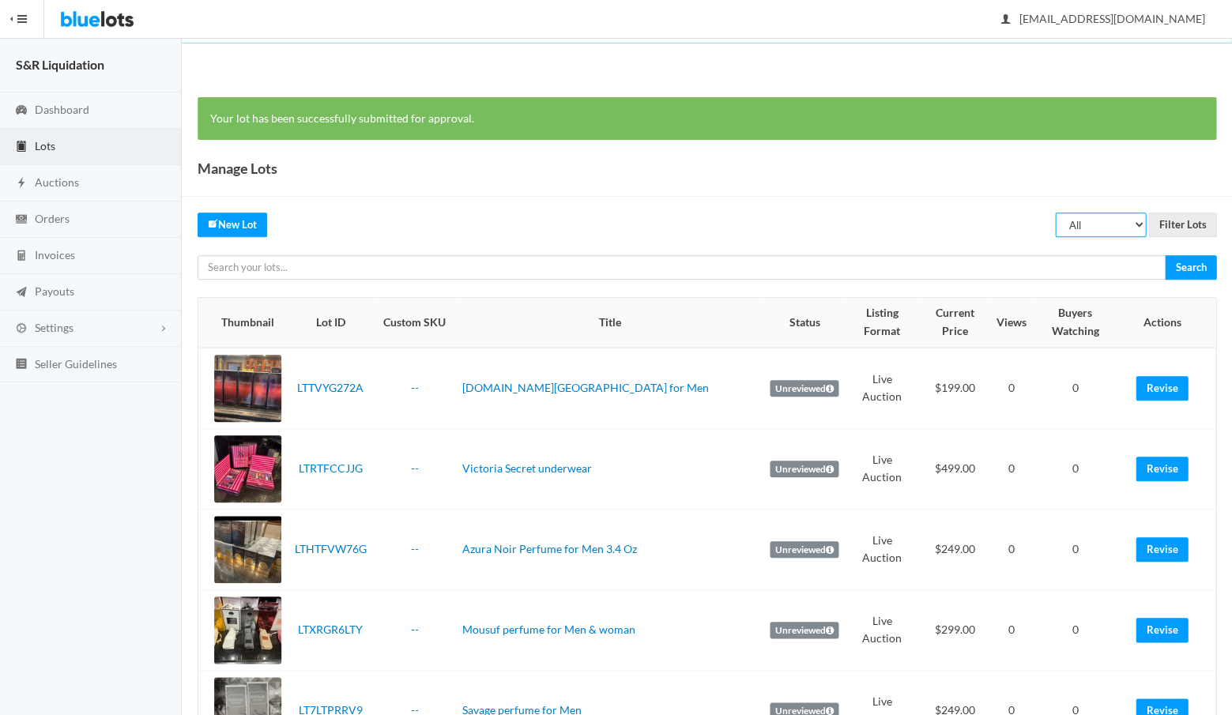
select select "unreviewed"
click at [1173, 222] on input "Filter Lots" at bounding box center [1182, 225] width 68 height 24
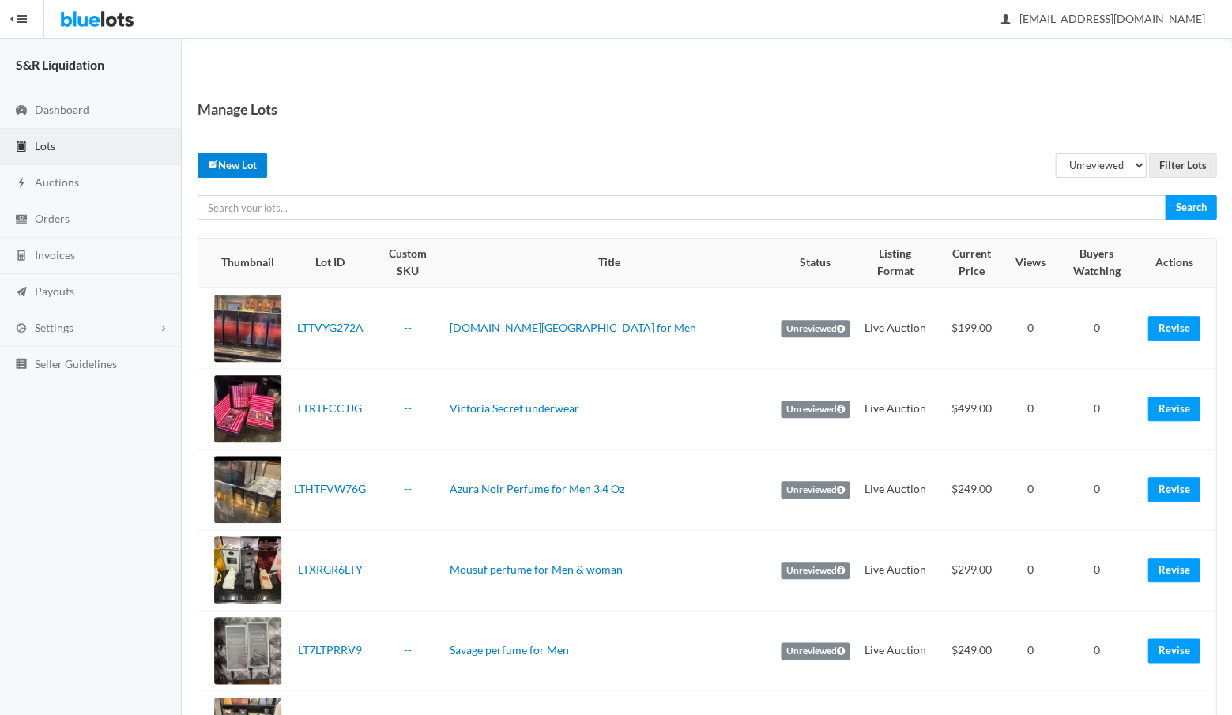
click at [236, 165] on link "New Lot" at bounding box center [233, 165] width 70 height 24
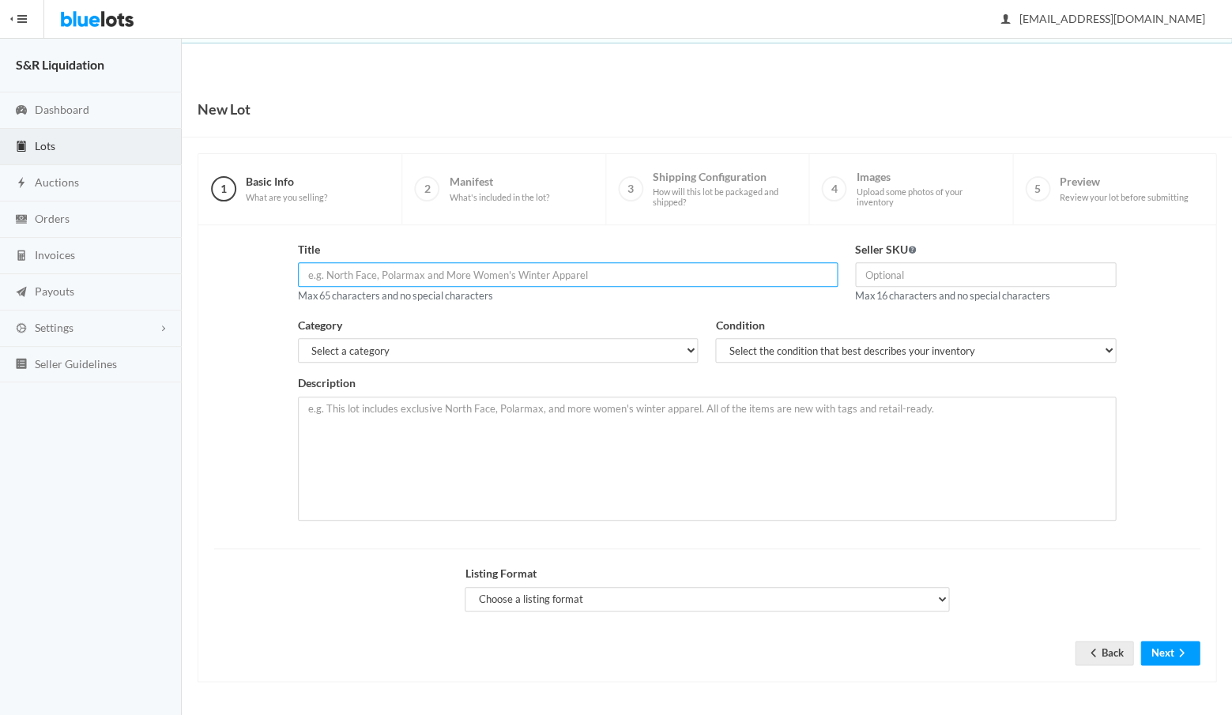
click at [516, 272] on input "text" at bounding box center [568, 274] width 540 height 24
paste input "Tobacco Touch for Men Cologne 3.4 oz"
type input "Tobacco Touch for Men Cologne 3.4 oz"
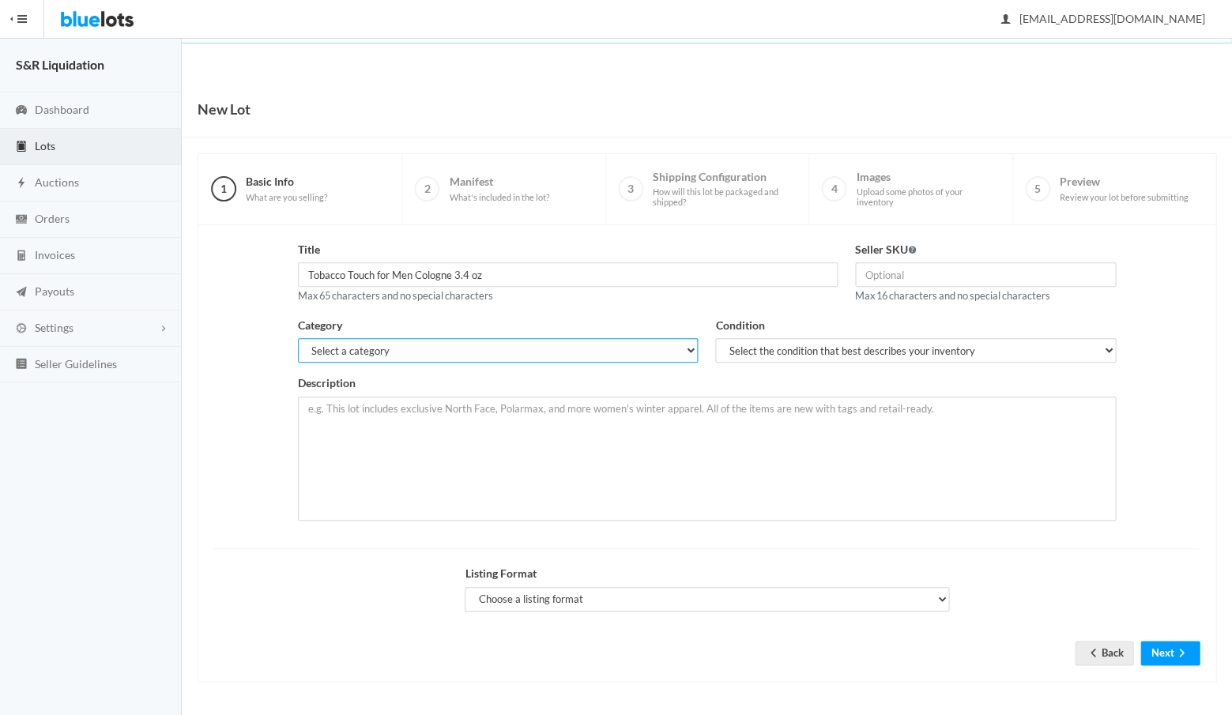
select select "7"
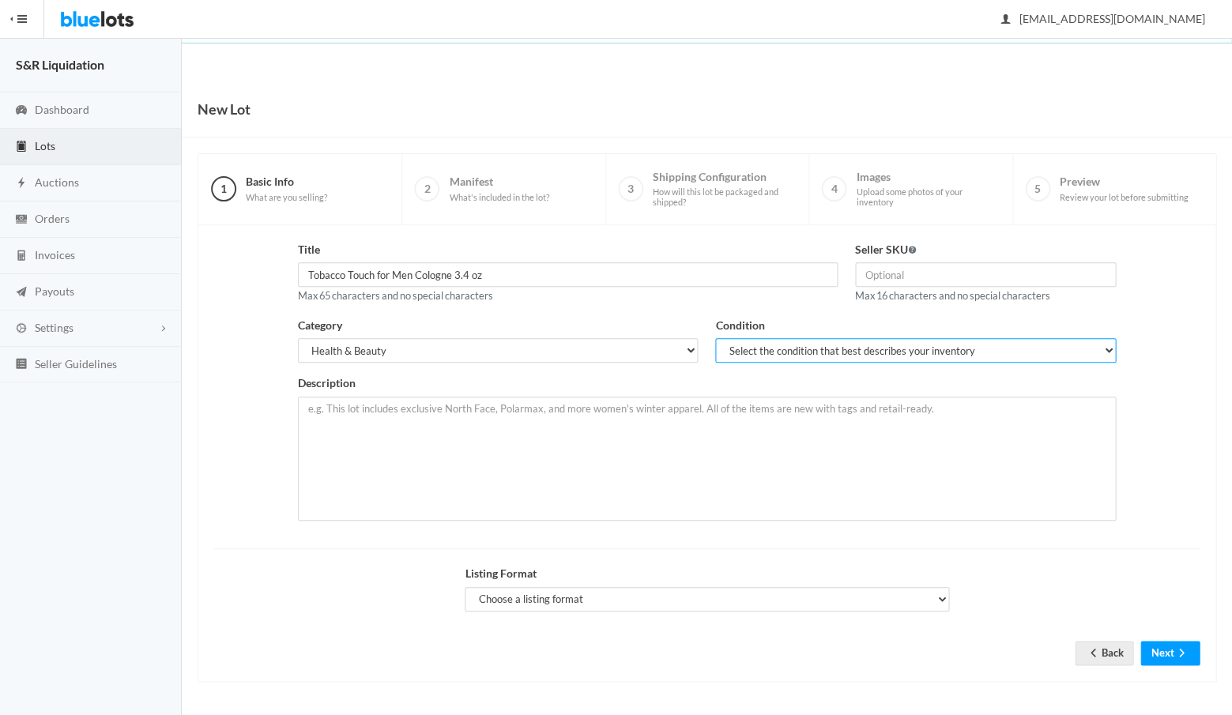
select select "1"
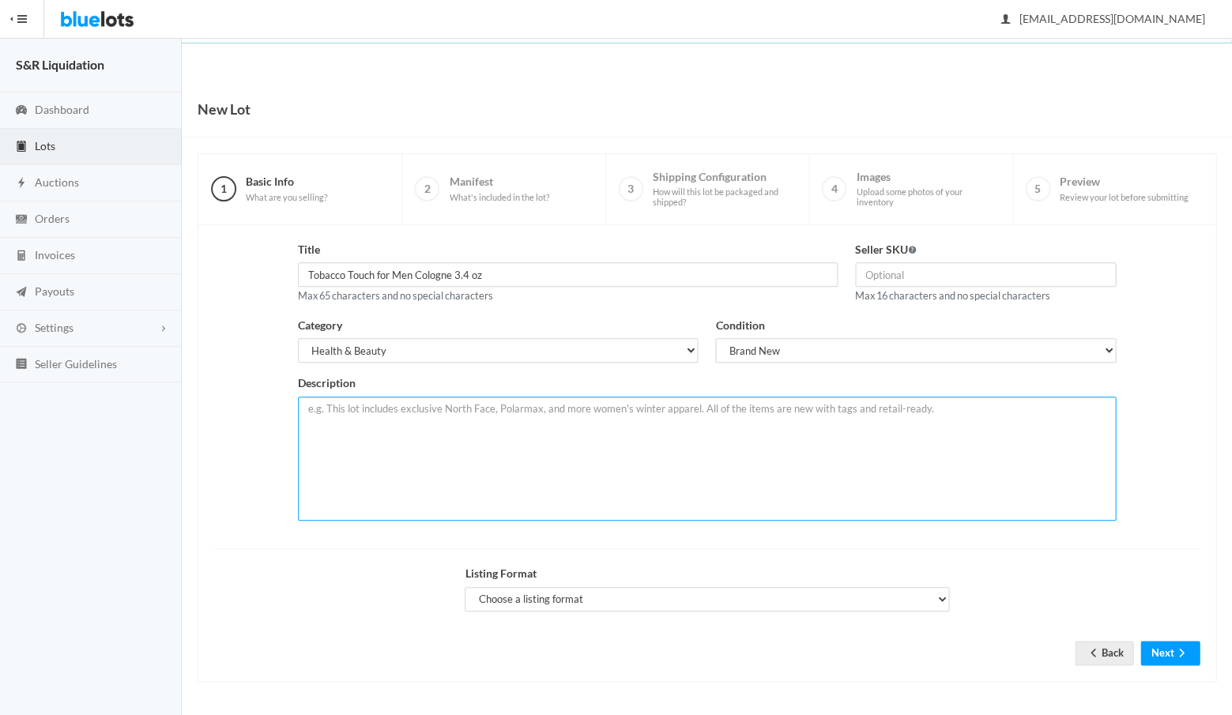
click at [421, 415] on textarea at bounding box center [707, 459] width 818 height 124
paste textarea "Tobacco Touch for Men Cologne 3.4 oz"
type textarea "Tobacco Touch for Men Cologne 3.4 oz"
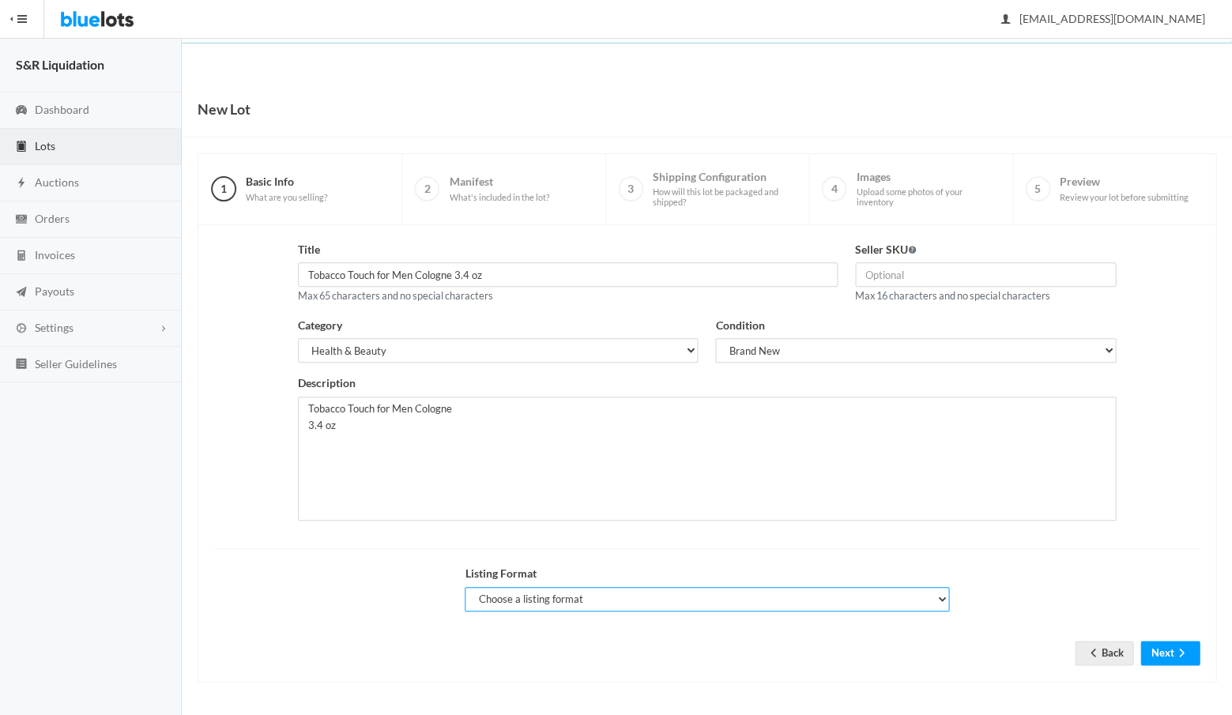
select select "true"
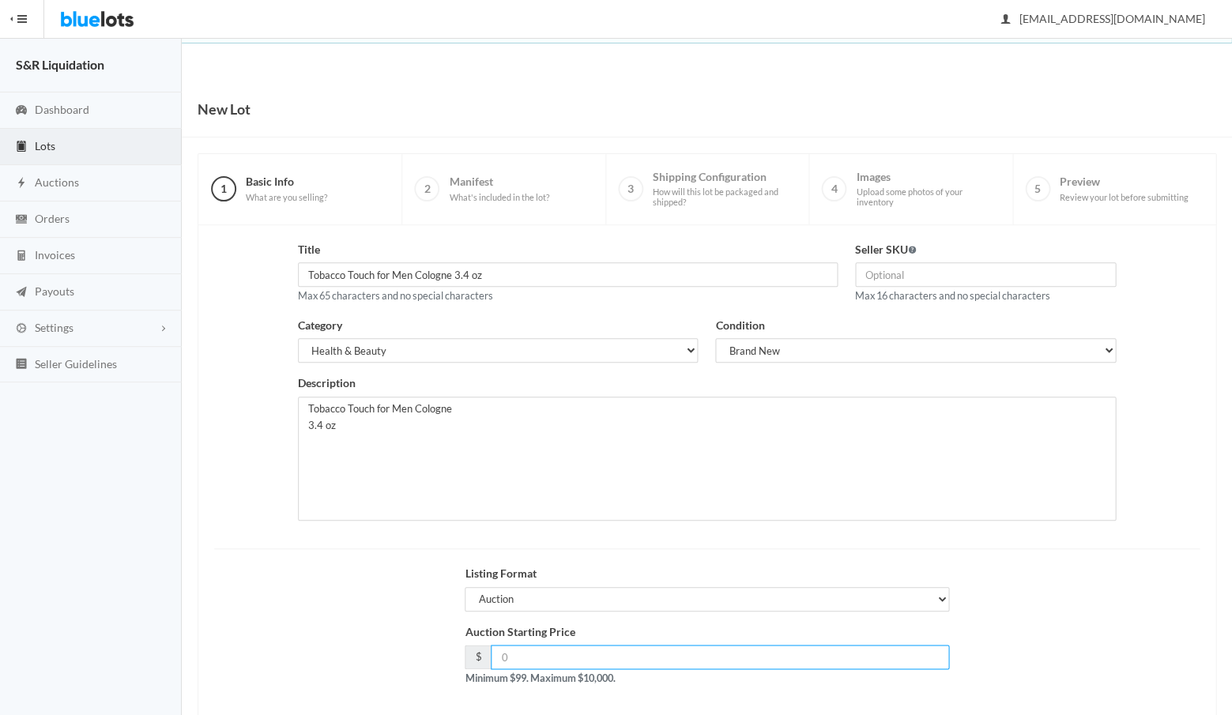
click at [563, 651] on input "number" at bounding box center [720, 657] width 458 height 24
type input "199"
click at [996, 664] on div "Auction Starting Price $ 199 Minimum $99. Maximum $10,000." at bounding box center [706, 662] width 1003 height 76
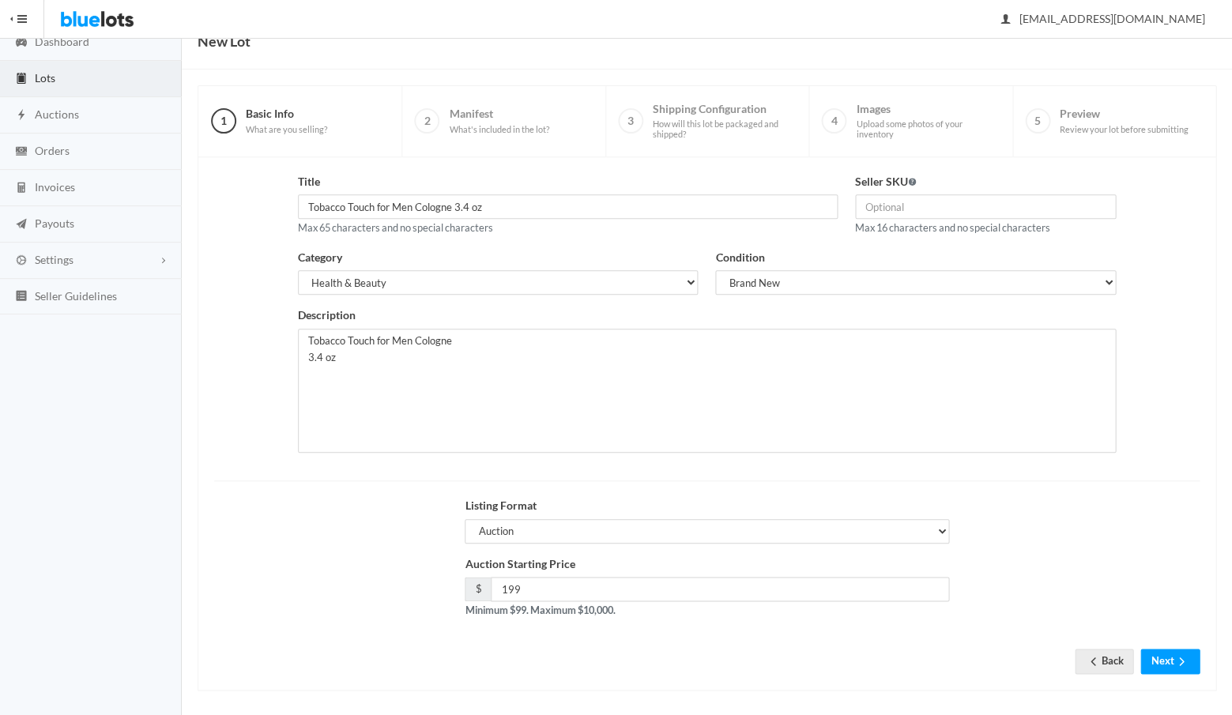
scroll to position [67, 0]
click at [1161, 658] on button "Next" at bounding box center [1169, 662] width 59 height 24
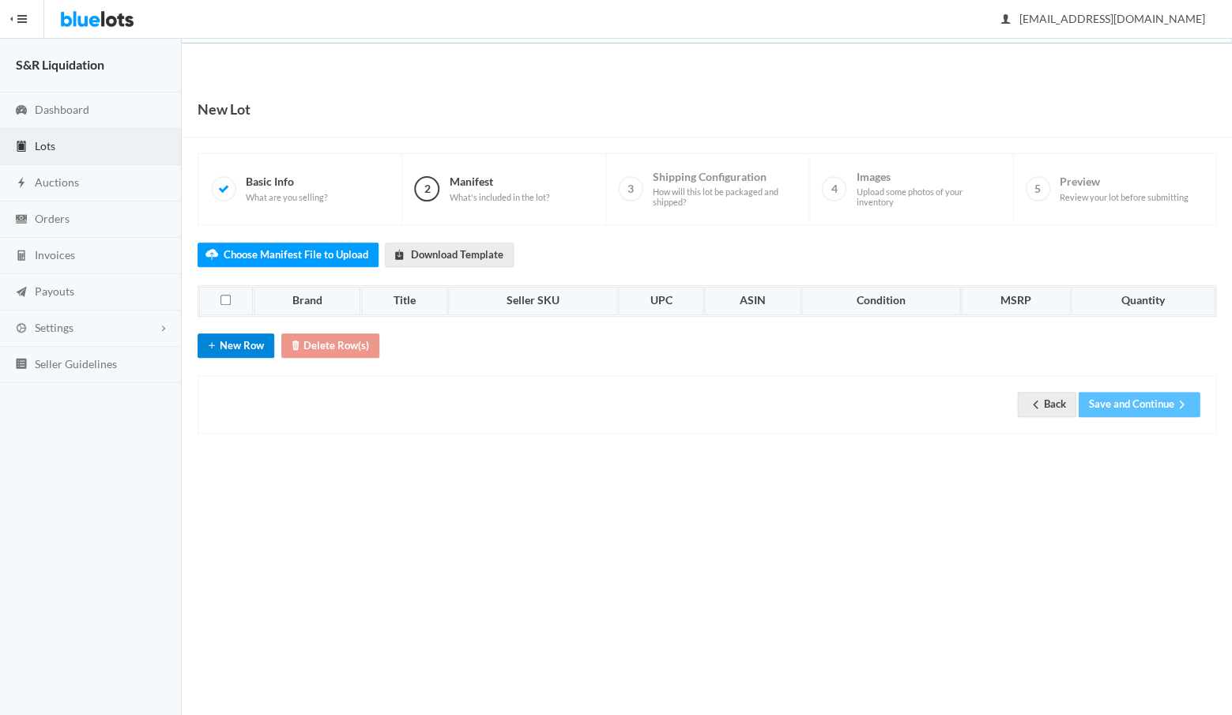
click at [238, 337] on button "New Row" at bounding box center [236, 345] width 77 height 24
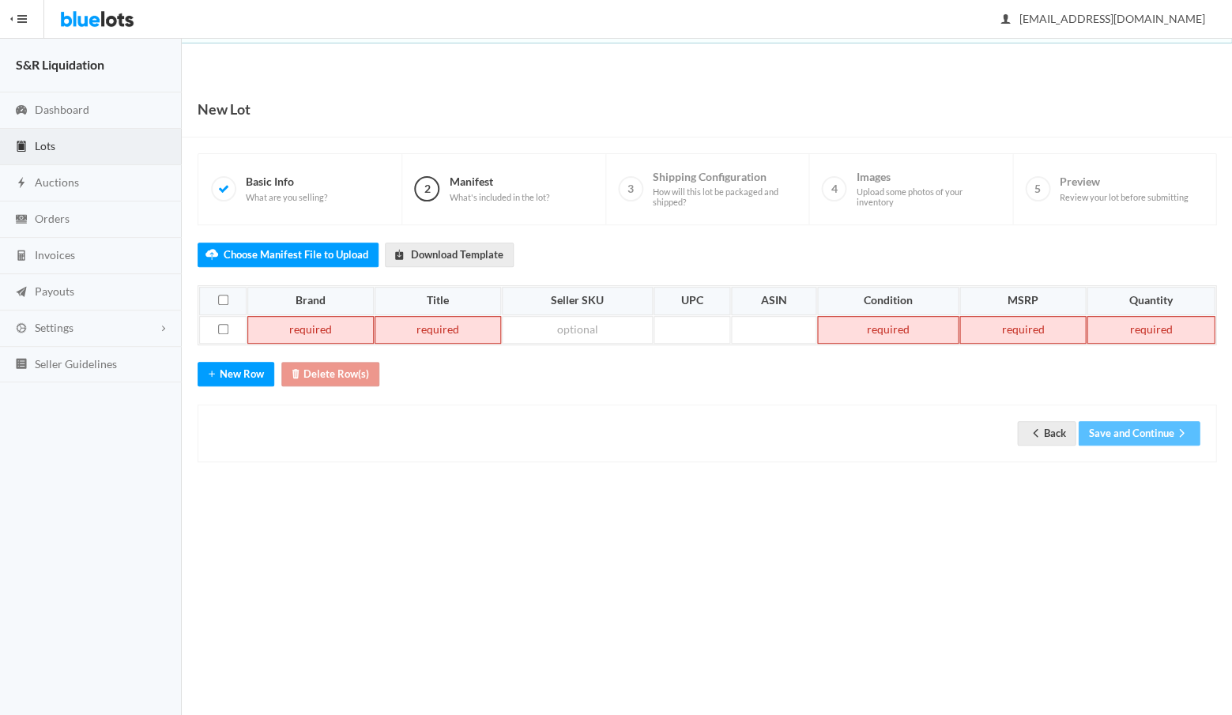
click at [303, 327] on td at bounding box center [310, 330] width 126 height 28
paste td
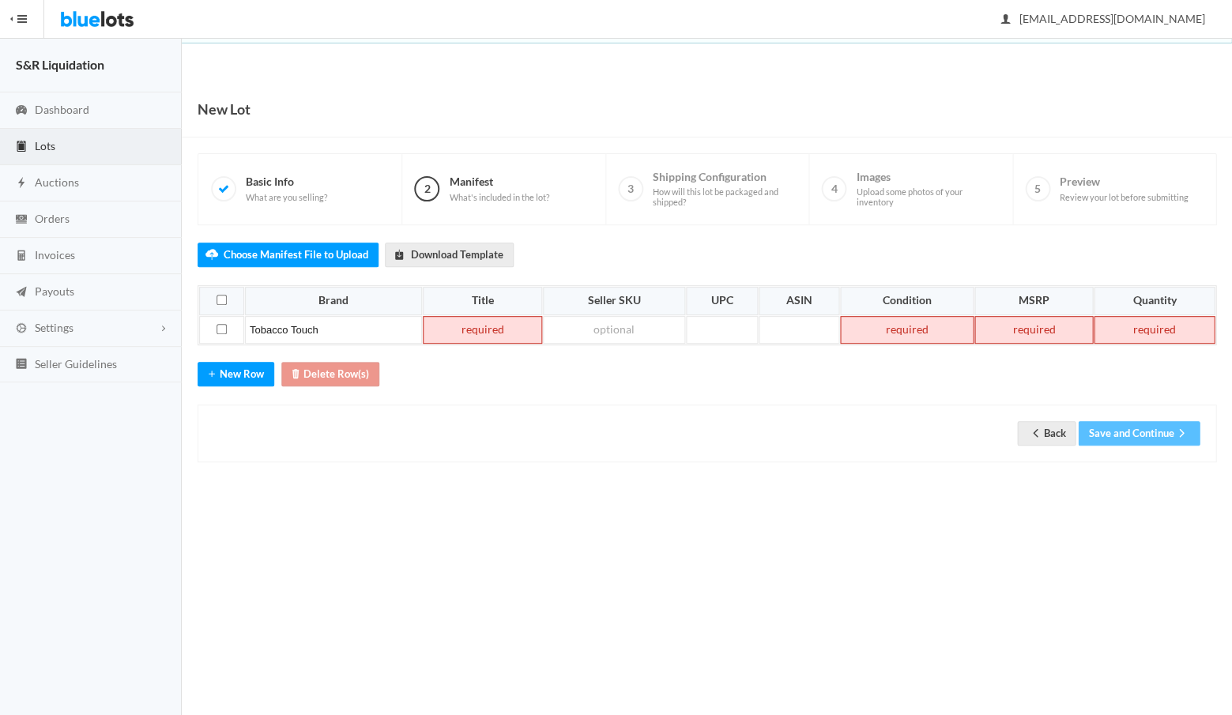
click at [474, 317] on td at bounding box center [482, 330] width 119 height 28
paste td
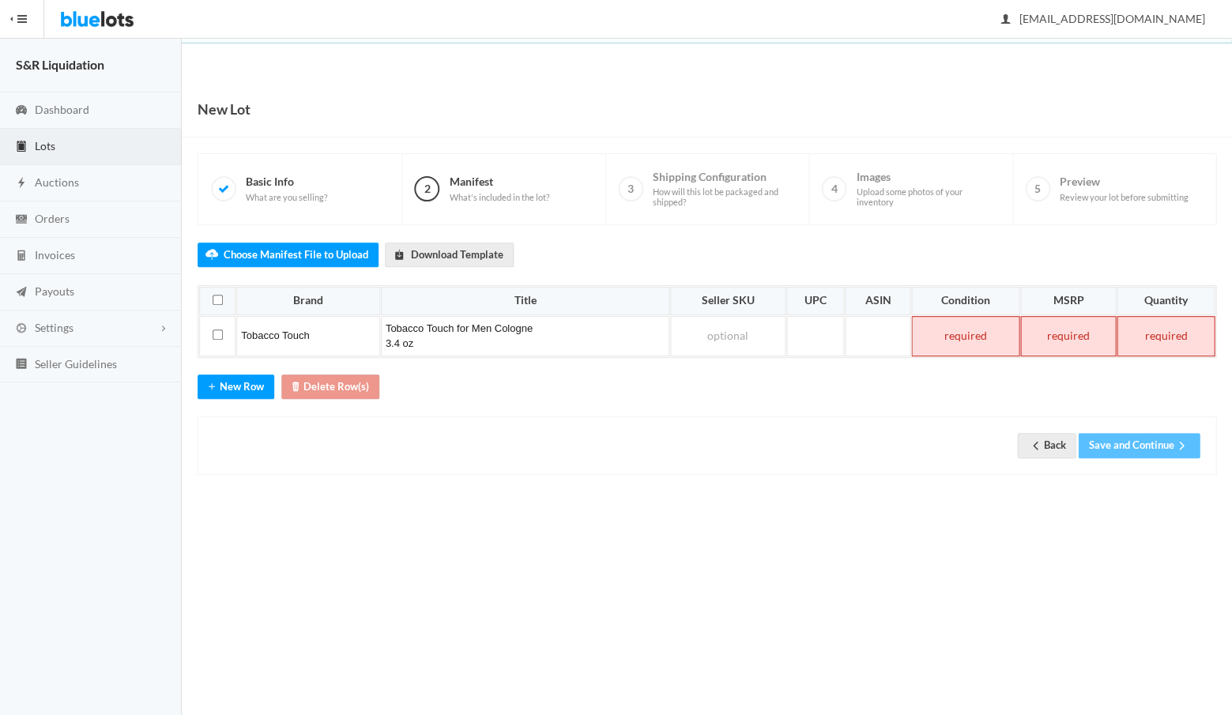
click at [956, 331] on td at bounding box center [964, 336] width 107 height 40
click at [1080, 331] on td at bounding box center [1068, 336] width 96 height 40
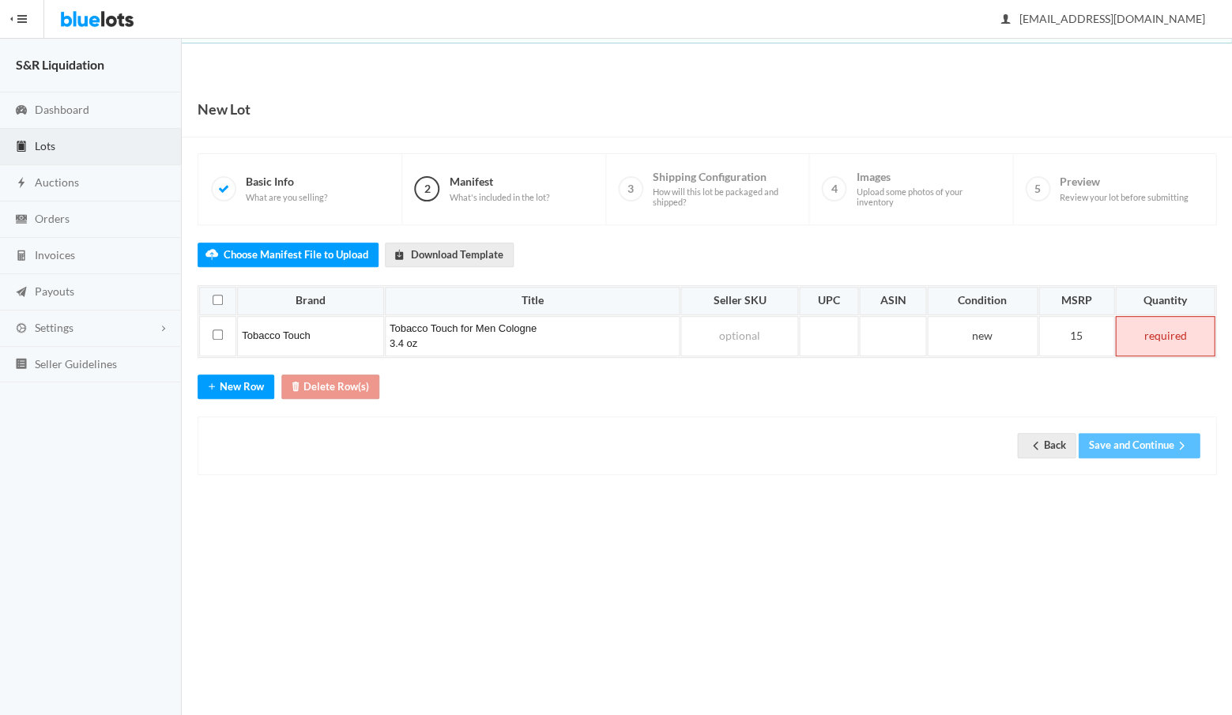
click at [1158, 337] on td at bounding box center [1165, 336] width 100 height 40
click at [1132, 442] on button "Save and Continue" at bounding box center [1139, 445] width 122 height 24
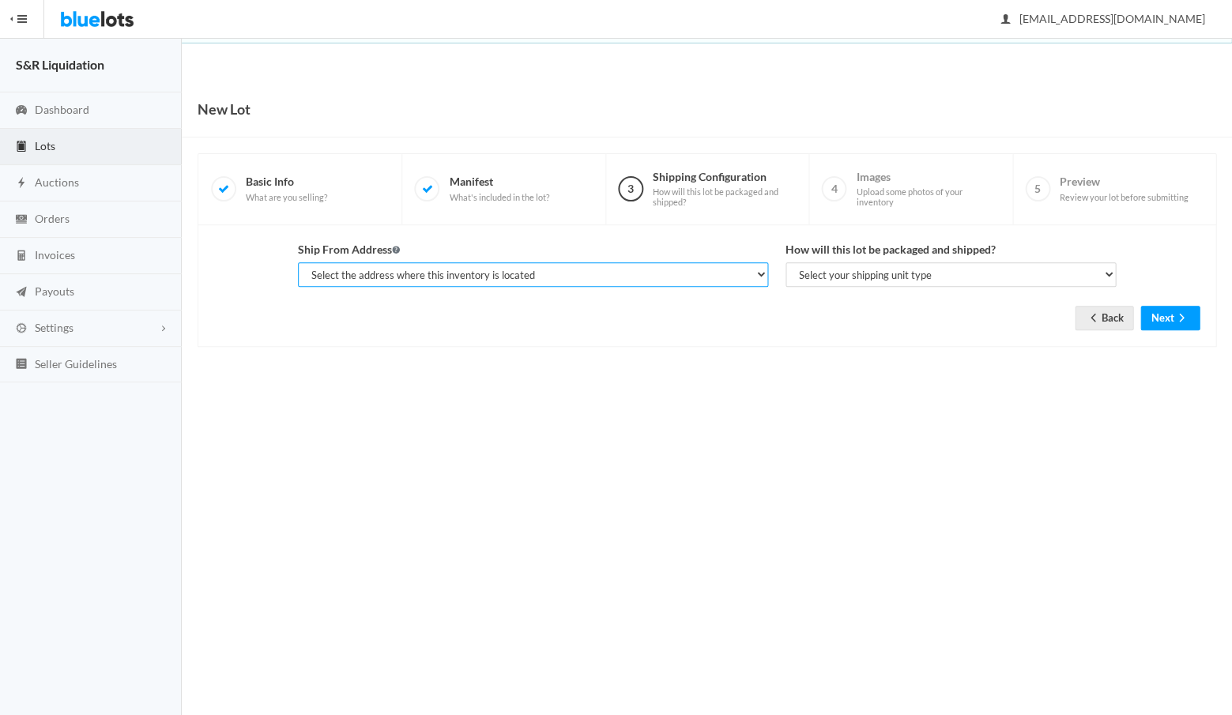
select select "14233"
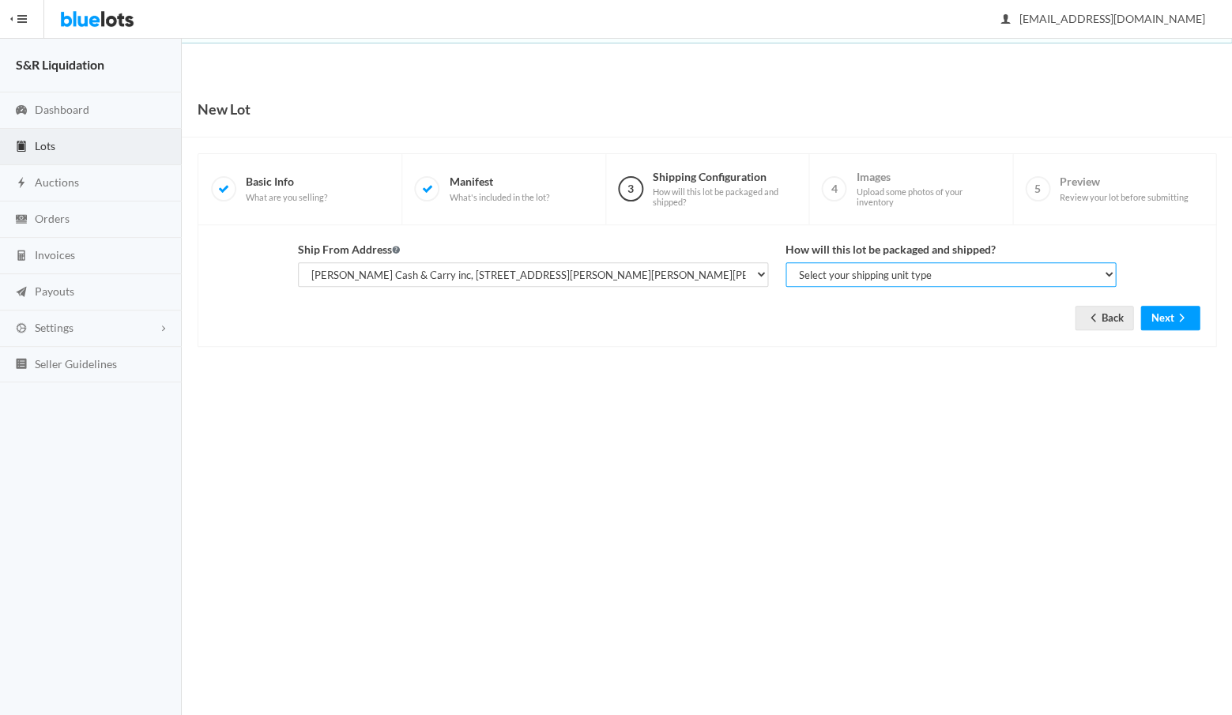
select select "parcel"
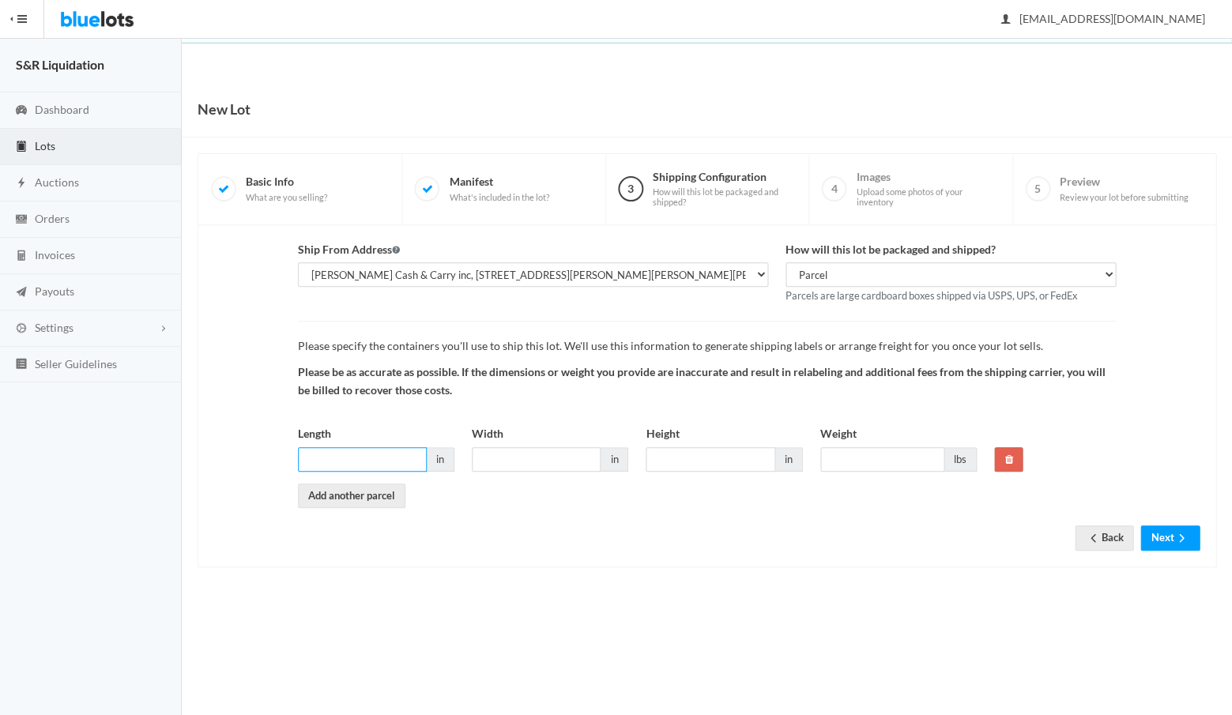
click at [362, 455] on input "Length" at bounding box center [362, 459] width 129 height 24
type input "16"
click at [513, 454] on input "Width" at bounding box center [536, 459] width 129 height 24
type input "16"
click at [669, 454] on input "Height" at bounding box center [710, 459] width 129 height 24
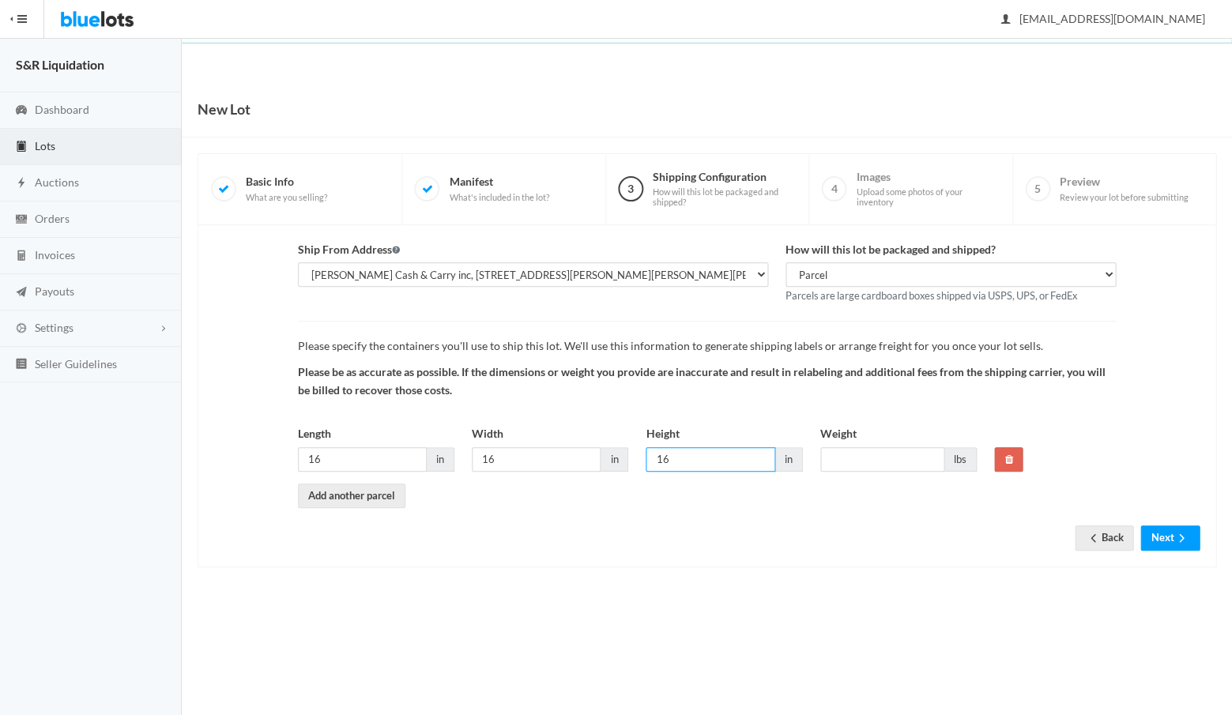
type input "16"
click at [865, 454] on input "Weight" at bounding box center [882, 459] width 124 height 24
type input "30"
click at [1170, 526] on button "Next" at bounding box center [1169, 538] width 59 height 24
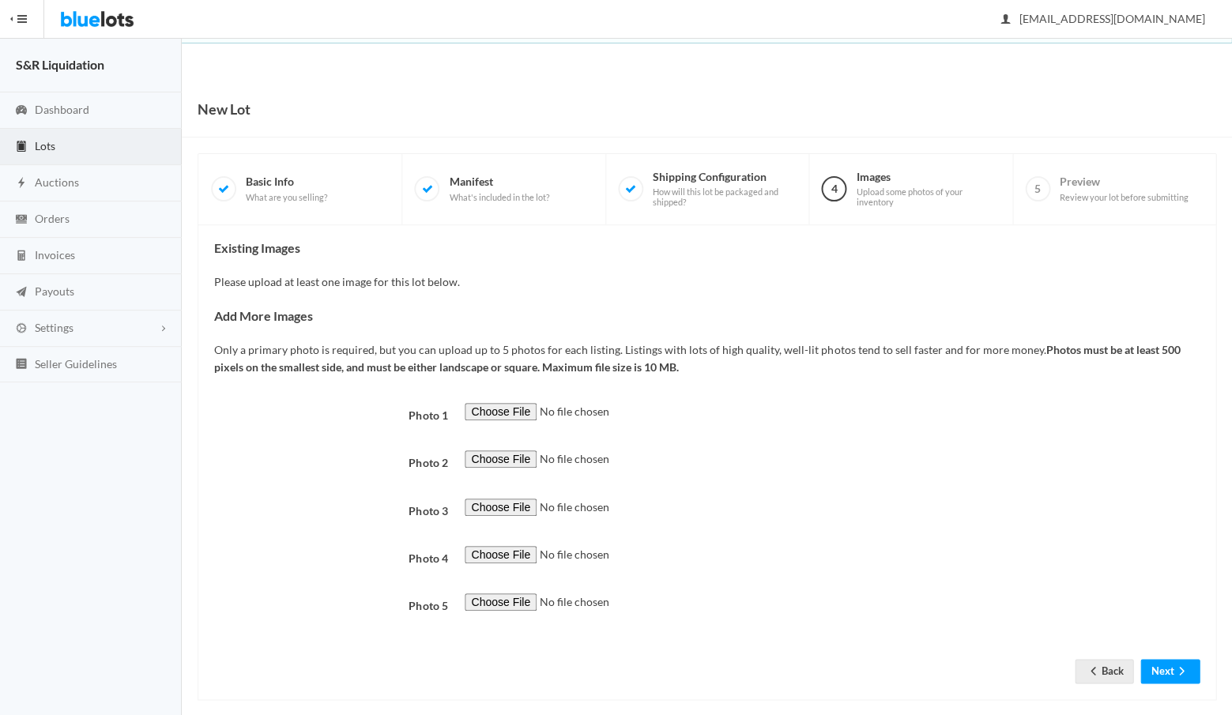
click at [488, 409] on input "file" at bounding box center [572, 412] width 215 height 18
type input "C:\fakepath\4539B39E-2619-4F64-A16B-6C2652AB5193.JPG"
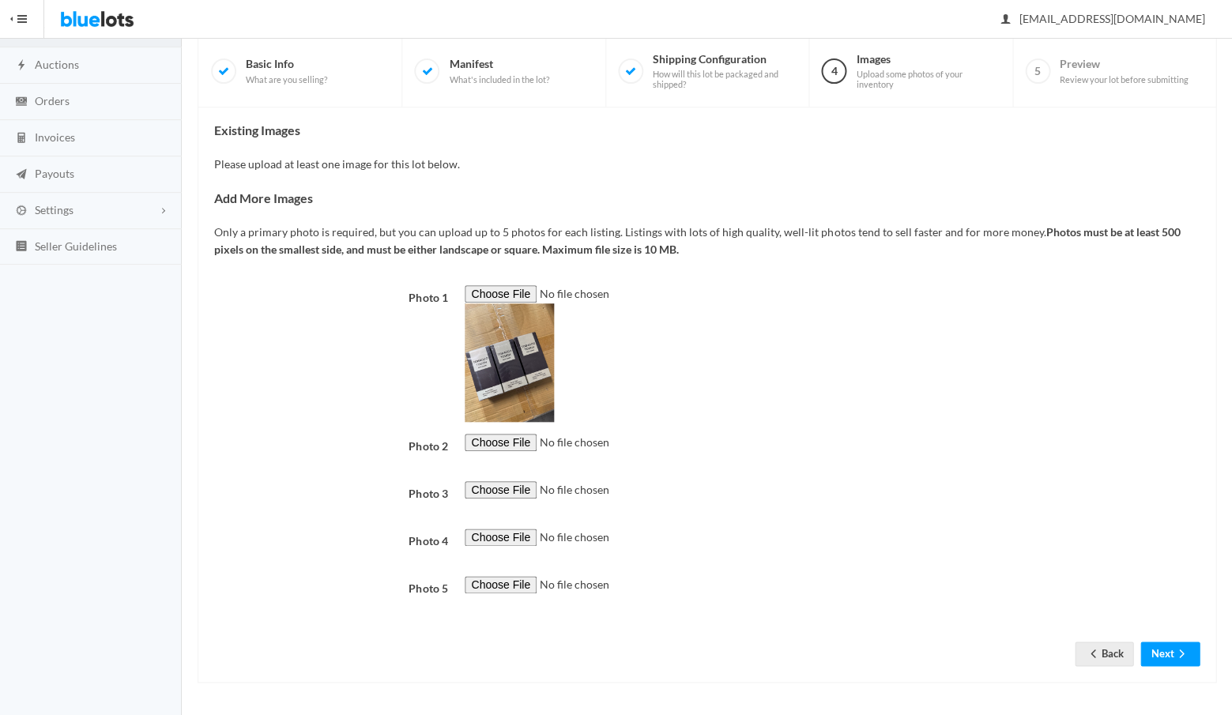
scroll to position [514, 0]
click at [1170, 653] on button "Next" at bounding box center [1169, 654] width 59 height 24
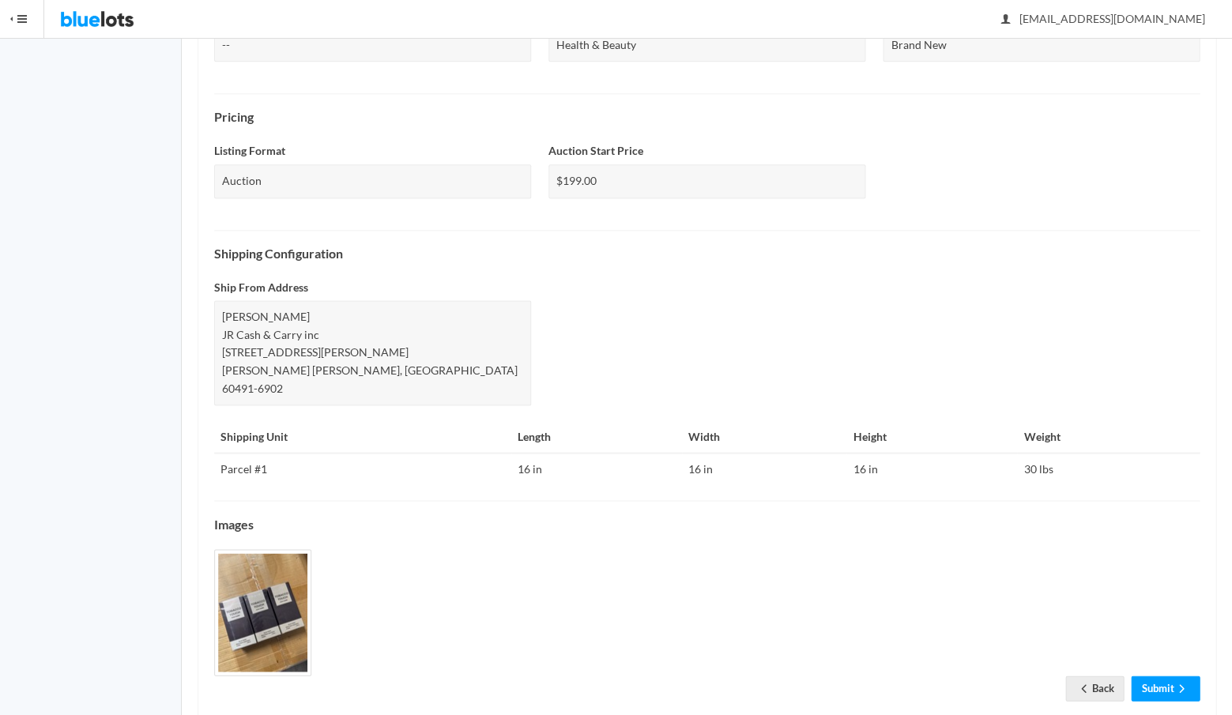
scroll to position [434, 0]
click at [1161, 677] on link "Submit" at bounding box center [1165, 689] width 69 height 24
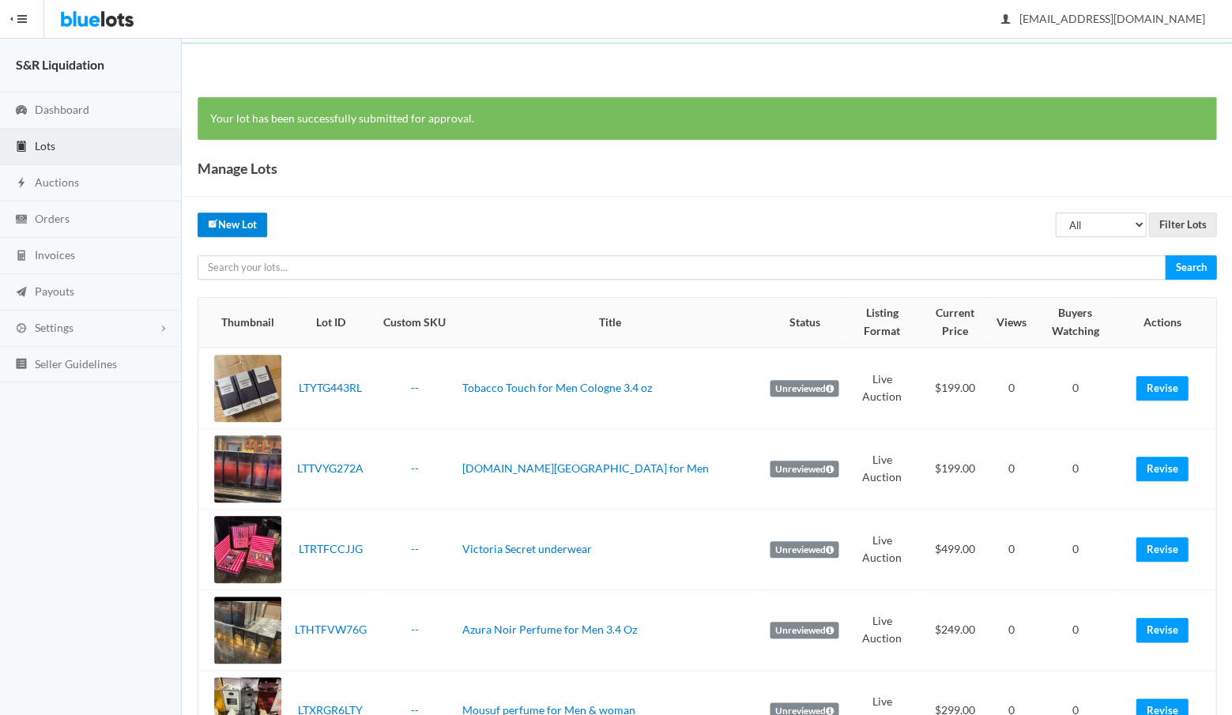
click at [241, 227] on link "New Lot" at bounding box center [233, 225] width 70 height 24
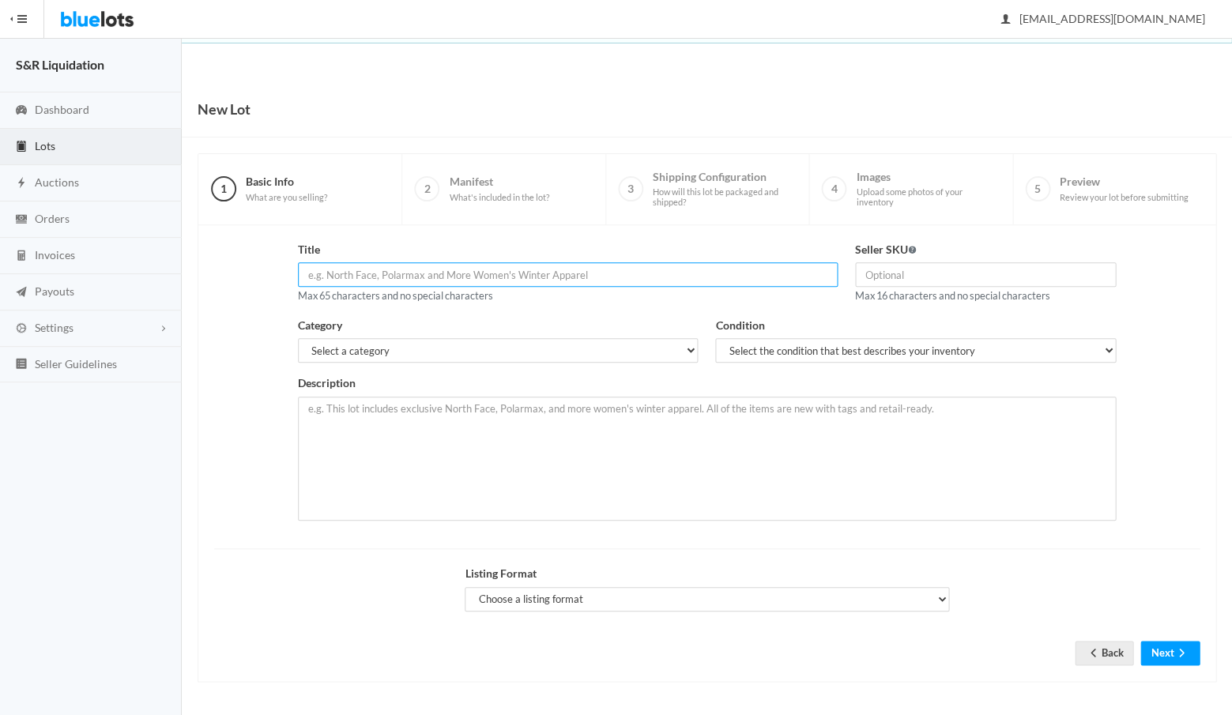
click at [405, 273] on input "text" at bounding box center [568, 274] width 540 height 24
paste input "Verse Golden Crystal Perfume for Women 3.4oz"
type input "Verse Golden Crystal Perfume for Women 3.4oz"
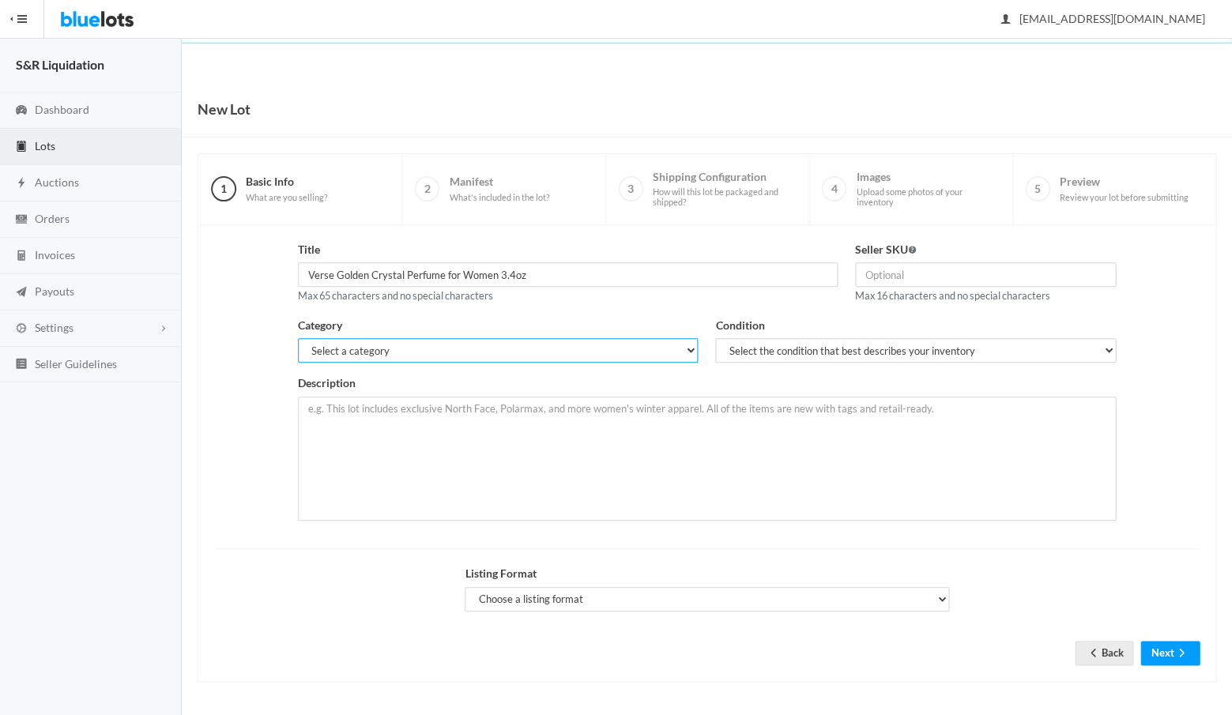
select select "7"
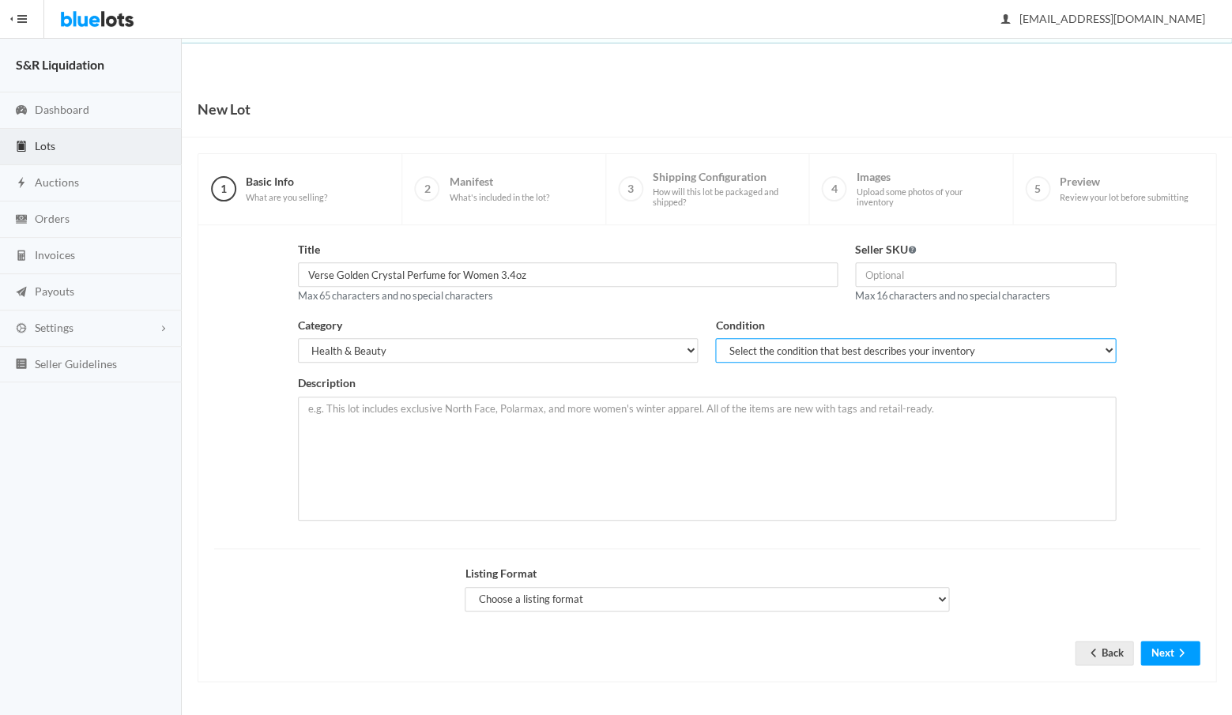
select select "1"
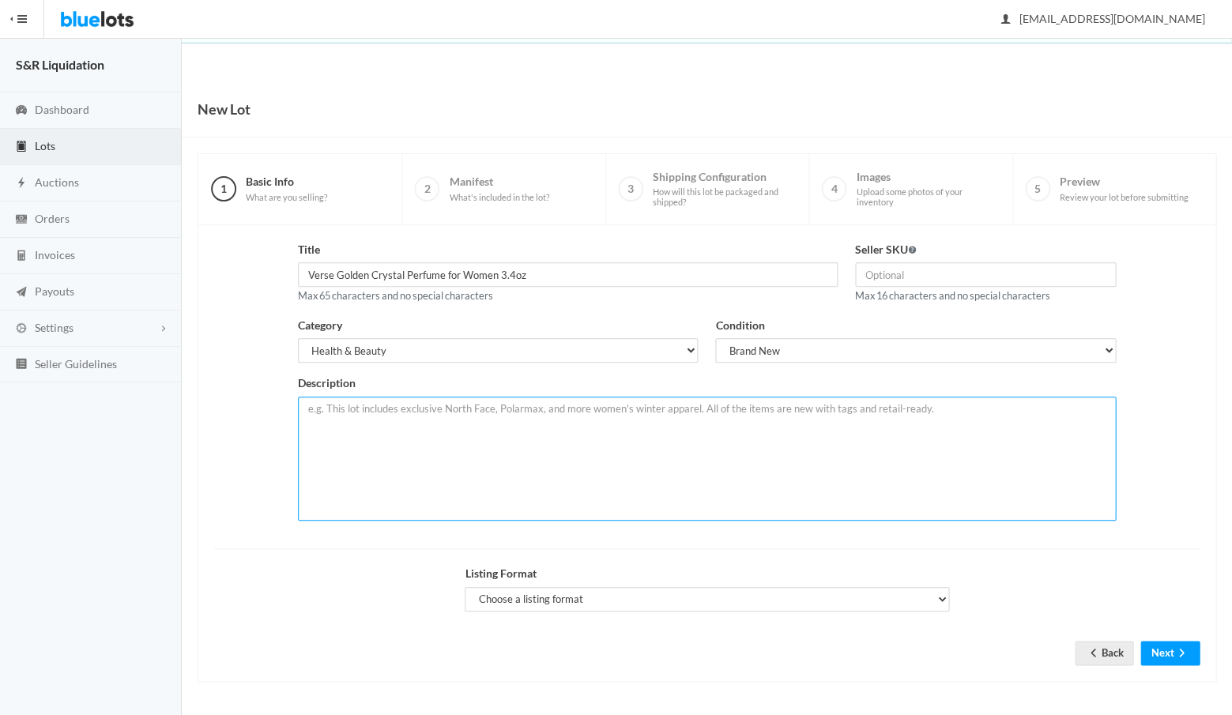
click at [488, 411] on textarea at bounding box center [707, 459] width 818 height 124
paste textarea "Verse Golden Crystal Perfume for Women 3.4oz"
type textarea "Verse Golden Crystal Perfume for Women 3.4oz"
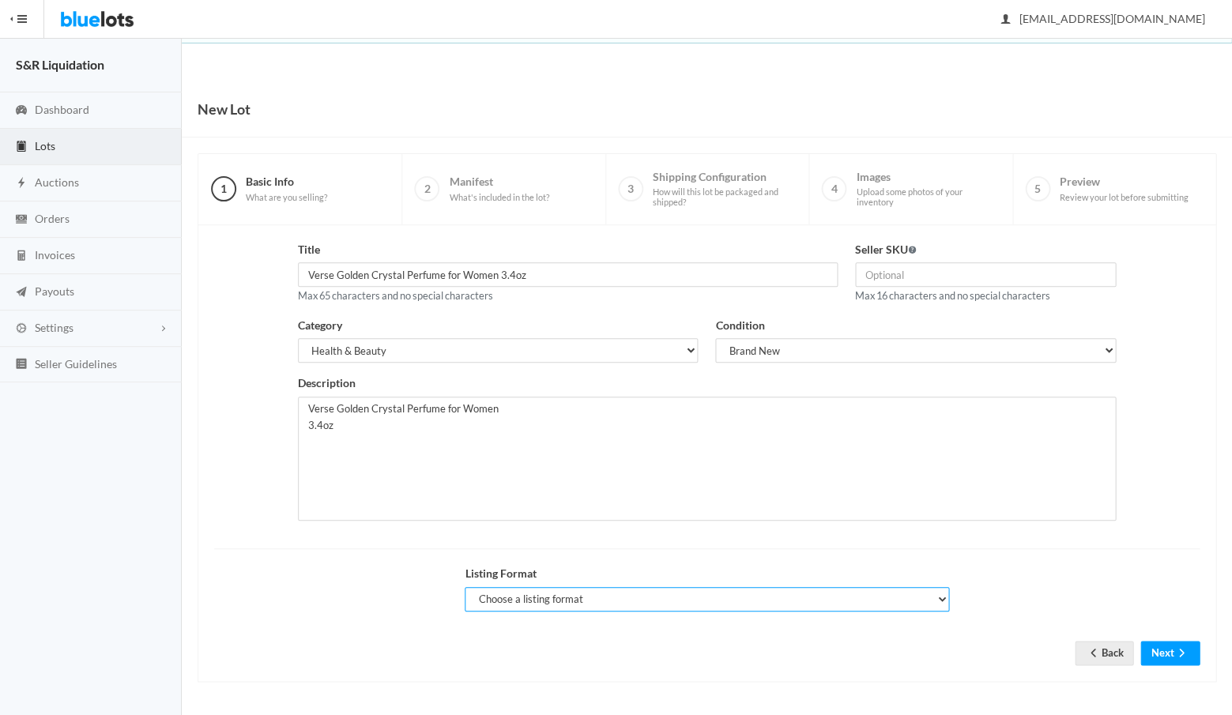
select select "true"
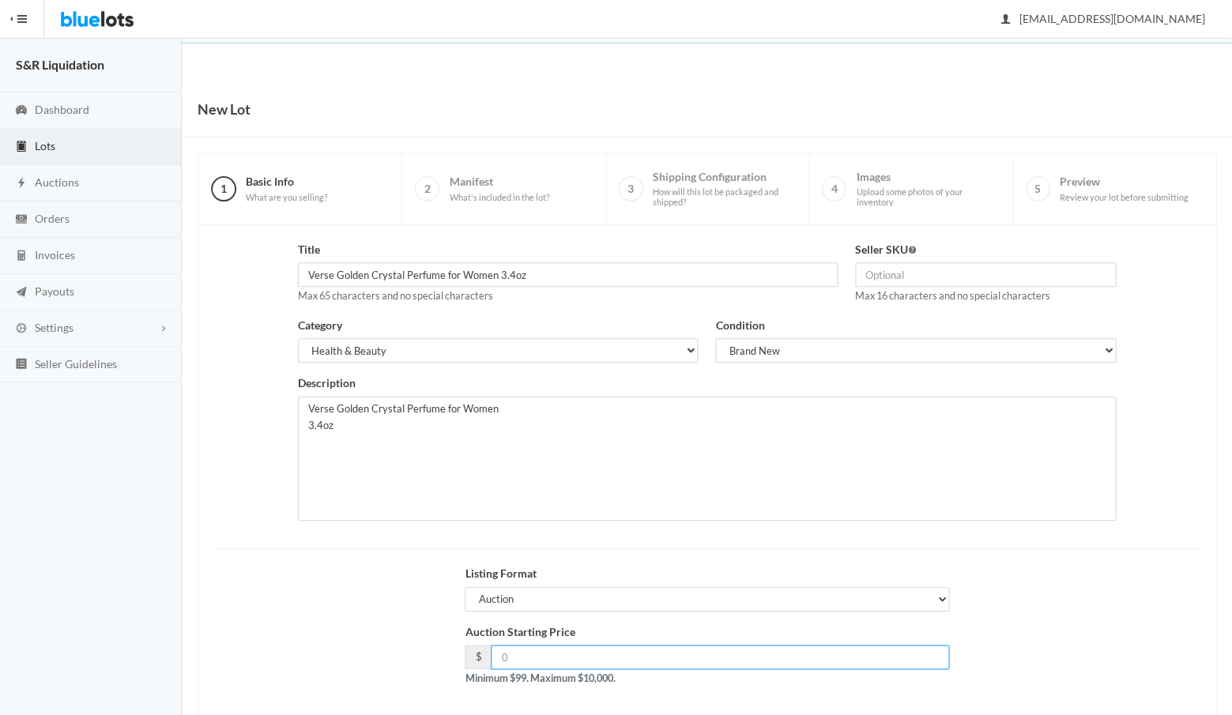
click at [540, 654] on input "number" at bounding box center [720, 657] width 458 height 24
type input "199"
click at [981, 680] on div "Auction Starting Price $ 199 Minimum $99. Maximum $10,000." at bounding box center [706, 662] width 1003 height 76
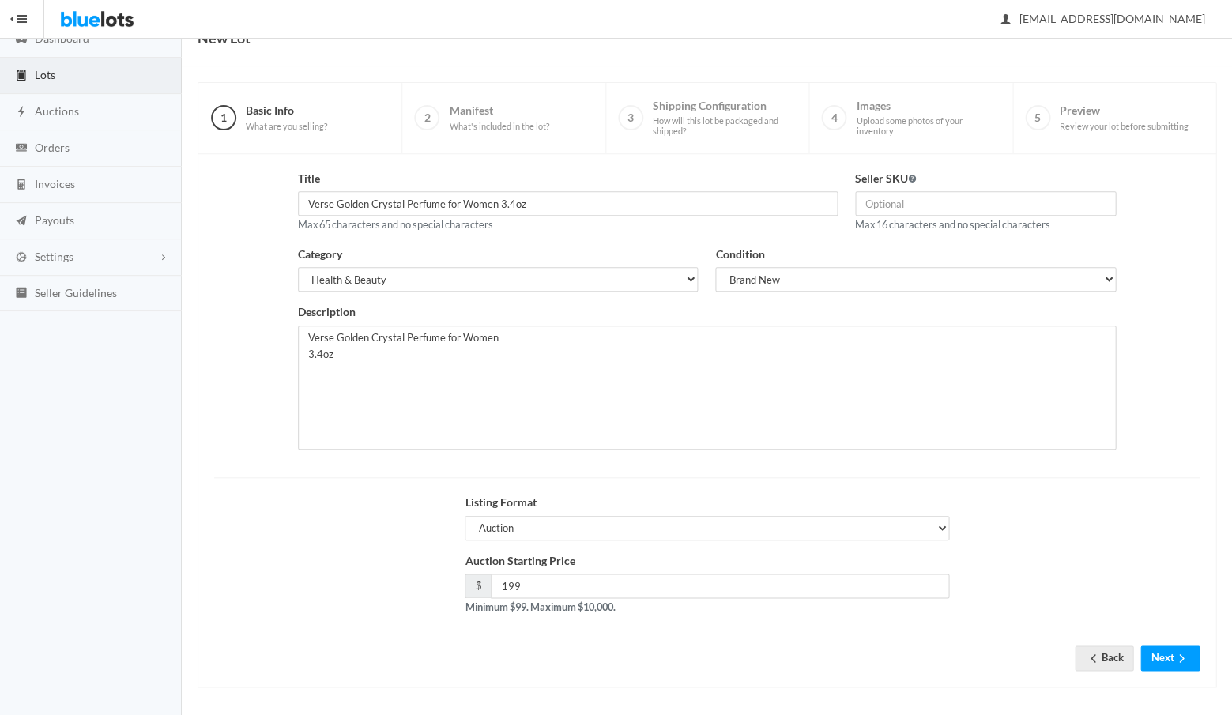
scroll to position [67, 0]
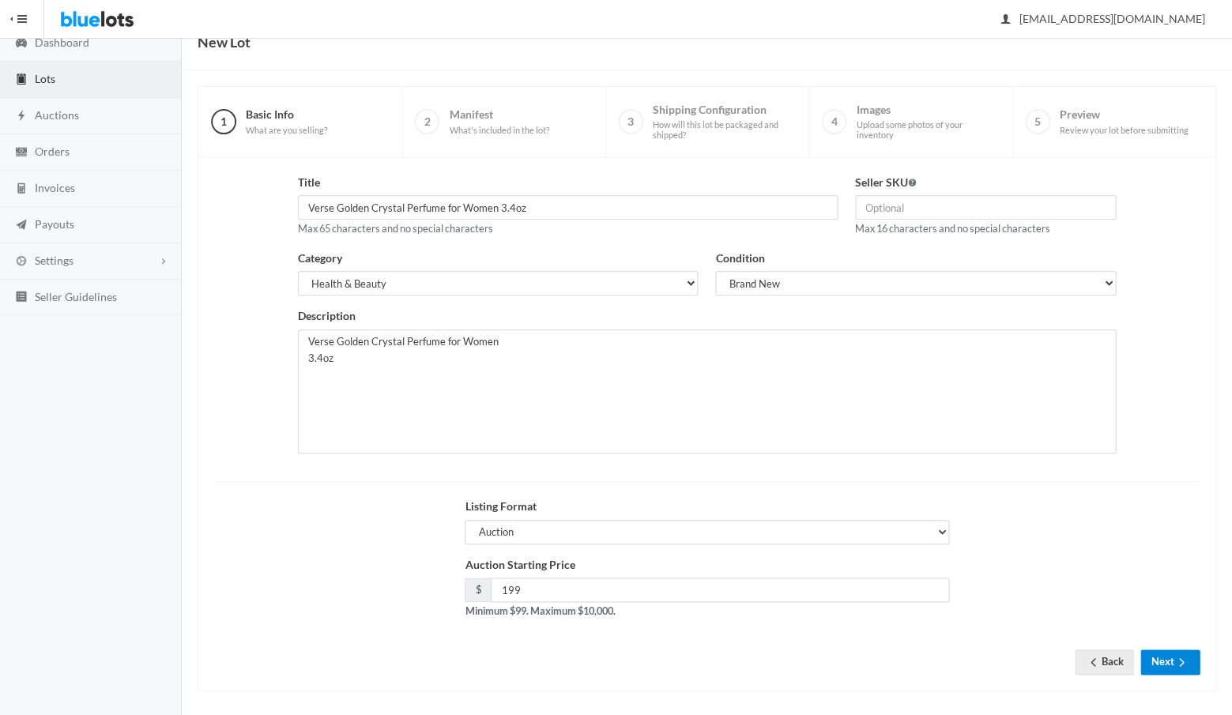
click at [1162, 656] on button "Next" at bounding box center [1169, 662] width 59 height 24
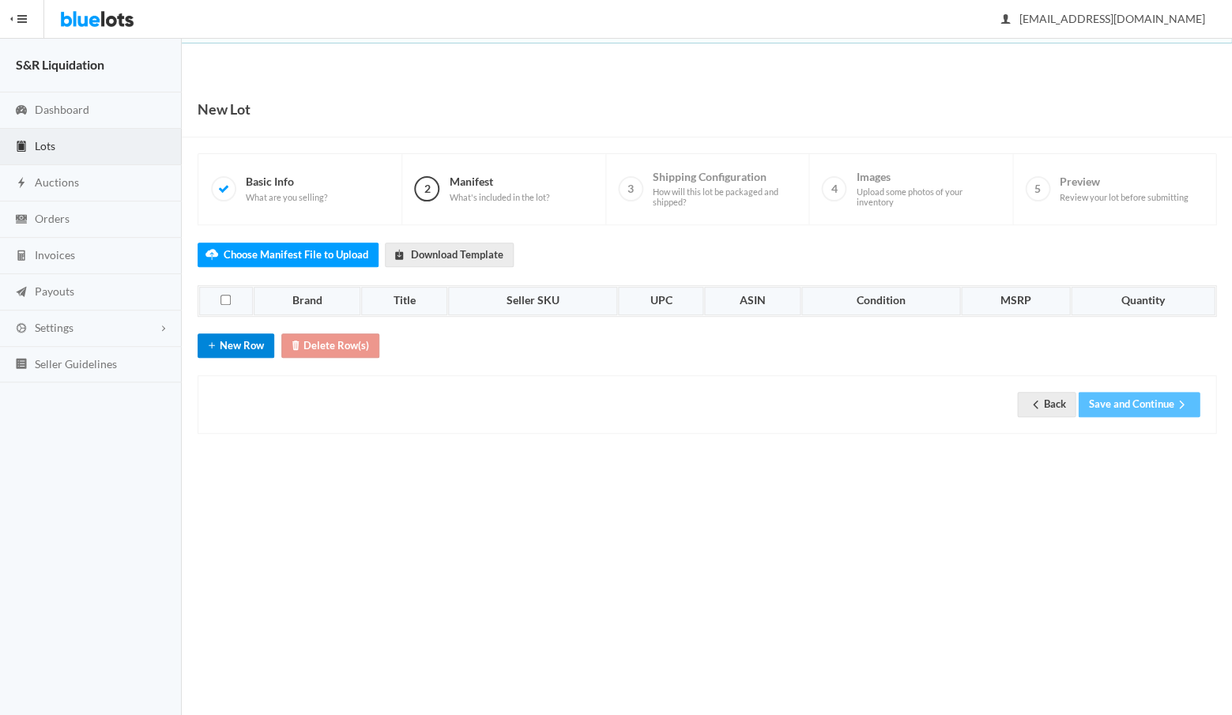
click at [246, 341] on button "New Row" at bounding box center [236, 345] width 77 height 24
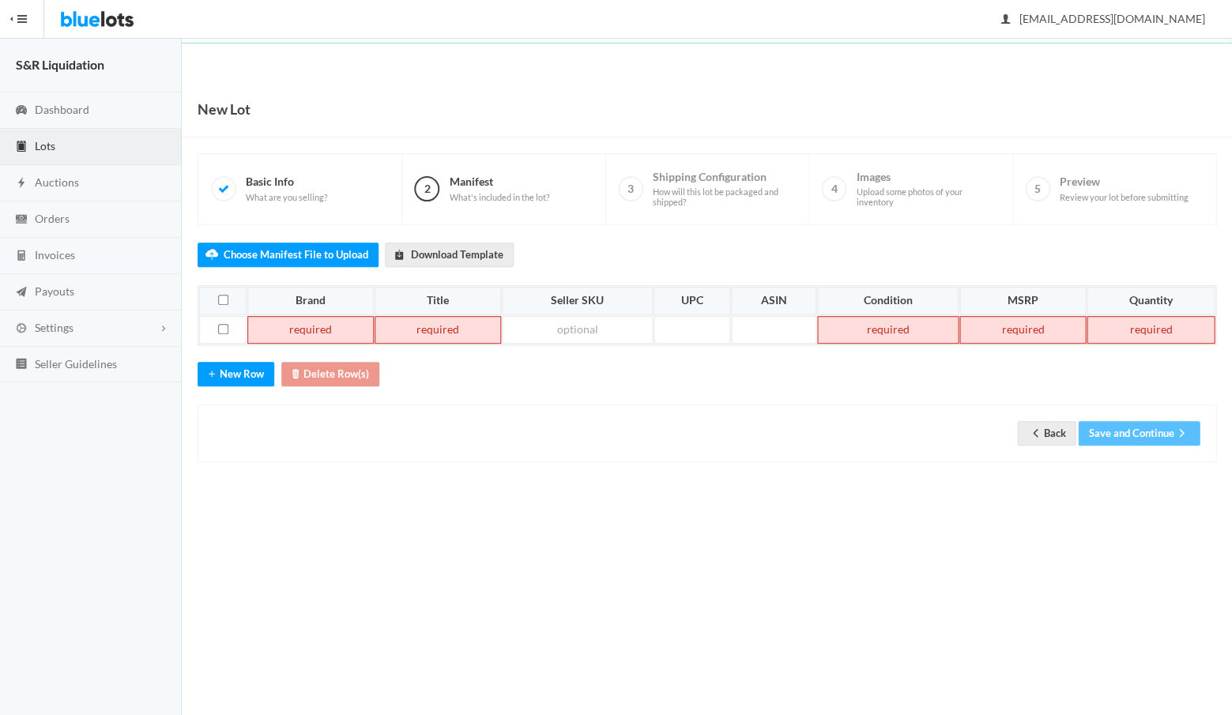
click at [407, 326] on td at bounding box center [438, 330] width 126 height 28
paste td
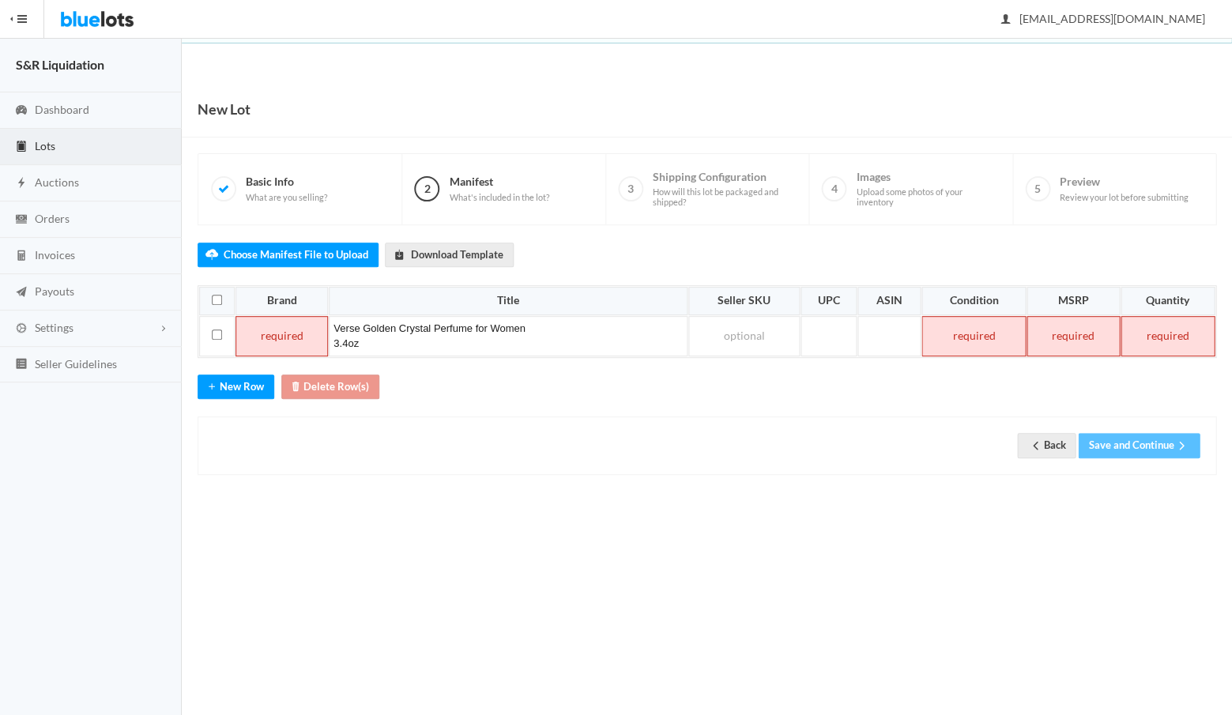
click at [300, 334] on td at bounding box center [281, 336] width 93 height 40
paste td
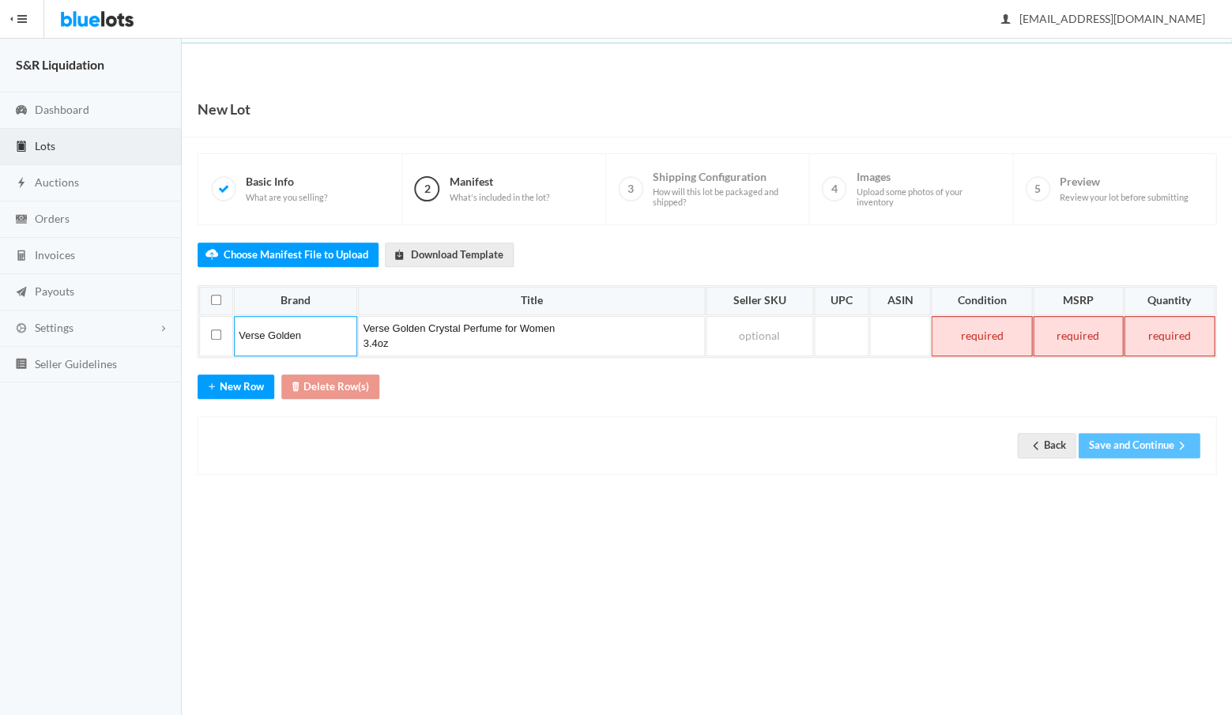
click at [901, 491] on div "New Lot 1 Basic Info What are you selling? 2 Manifest What's included in the lo…" at bounding box center [707, 294] width 1050 height 426
click at [987, 328] on td at bounding box center [981, 336] width 100 height 40
click at [1092, 334] on td at bounding box center [1078, 336] width 90 height 40
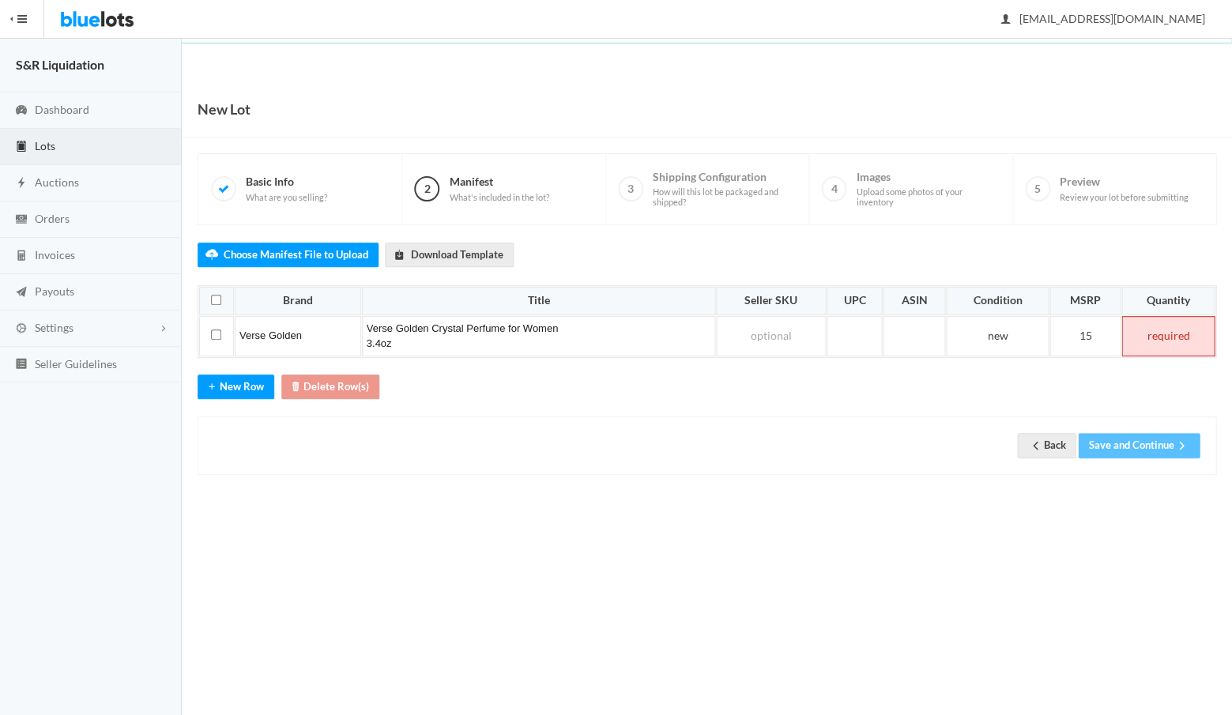
click at [1174, 329] on td at bounding box center [1167, 336] width 93 height 40
click at [1134, 441] on button "Save and Continue" at bounding box center [1139, 445] width 122 height 24
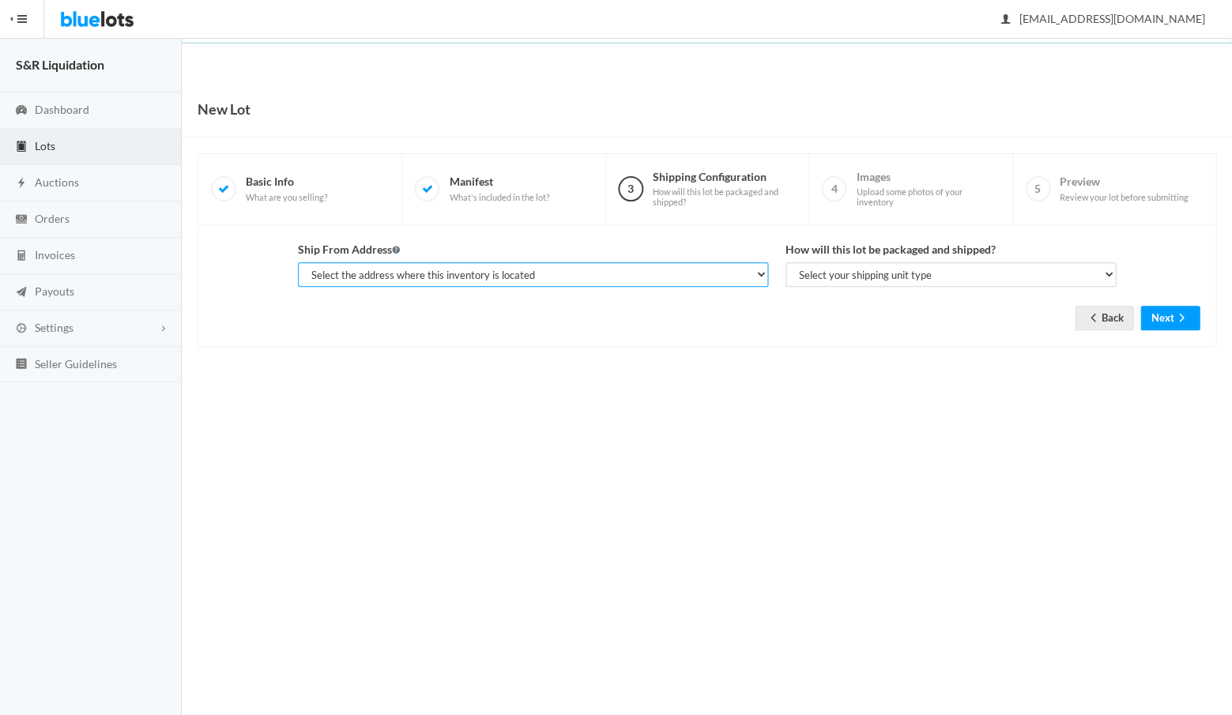
select select "14233"
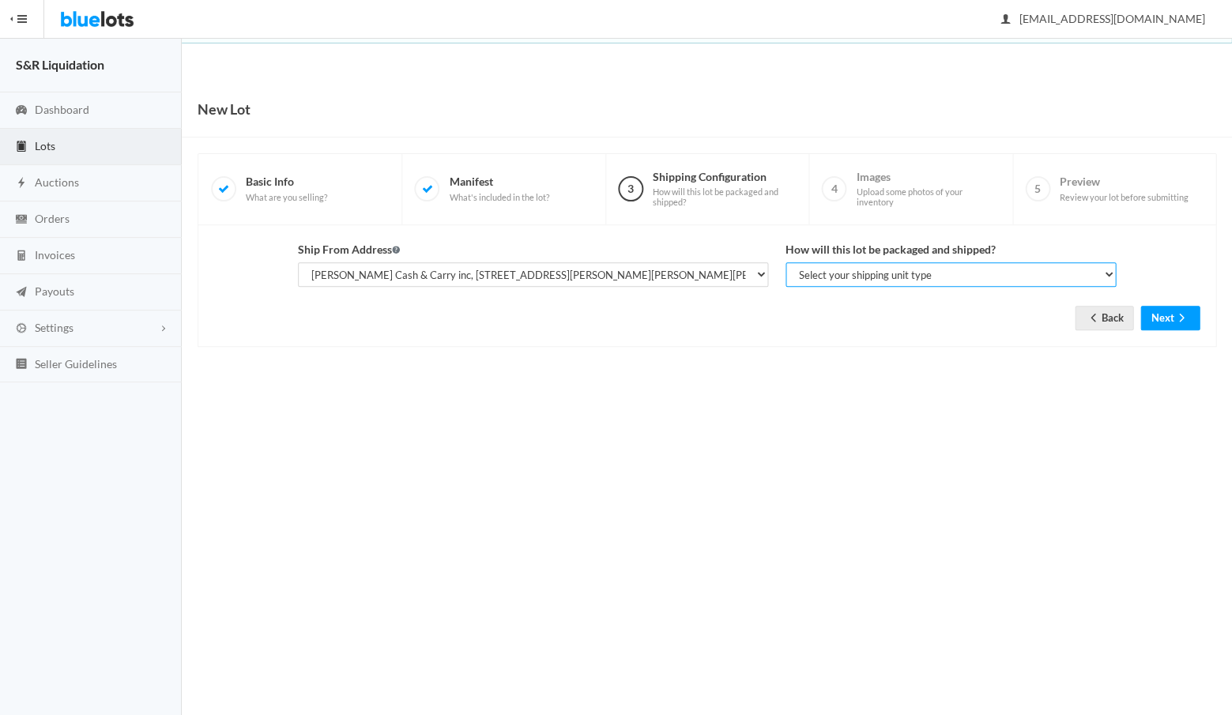
select select "parcel"
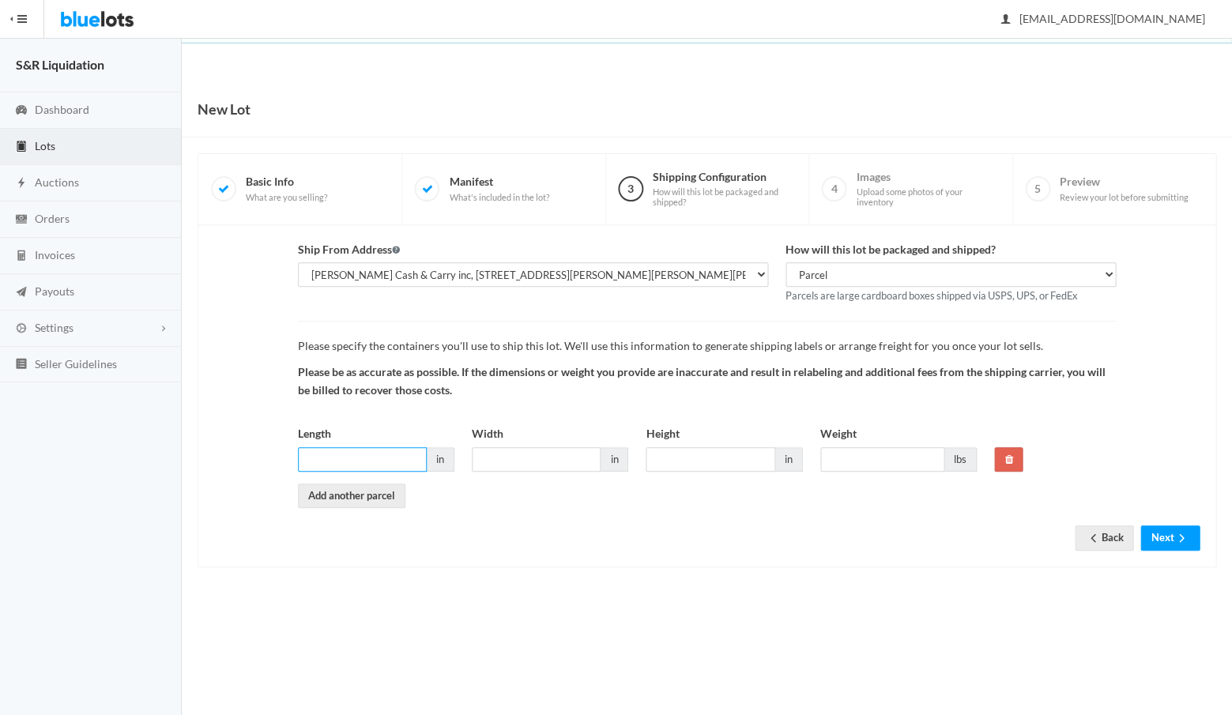
click at [372, 454] on input "Length" at bounding box center [362, 459] width 129 height 24
type input "16"
click at [503, 453] on input "Width" at bounding box center [536, 459] width 129 height 24
type input "16"
click at [678, 448] on input "Height" at bounding box center [710, 459] width 129 height 24
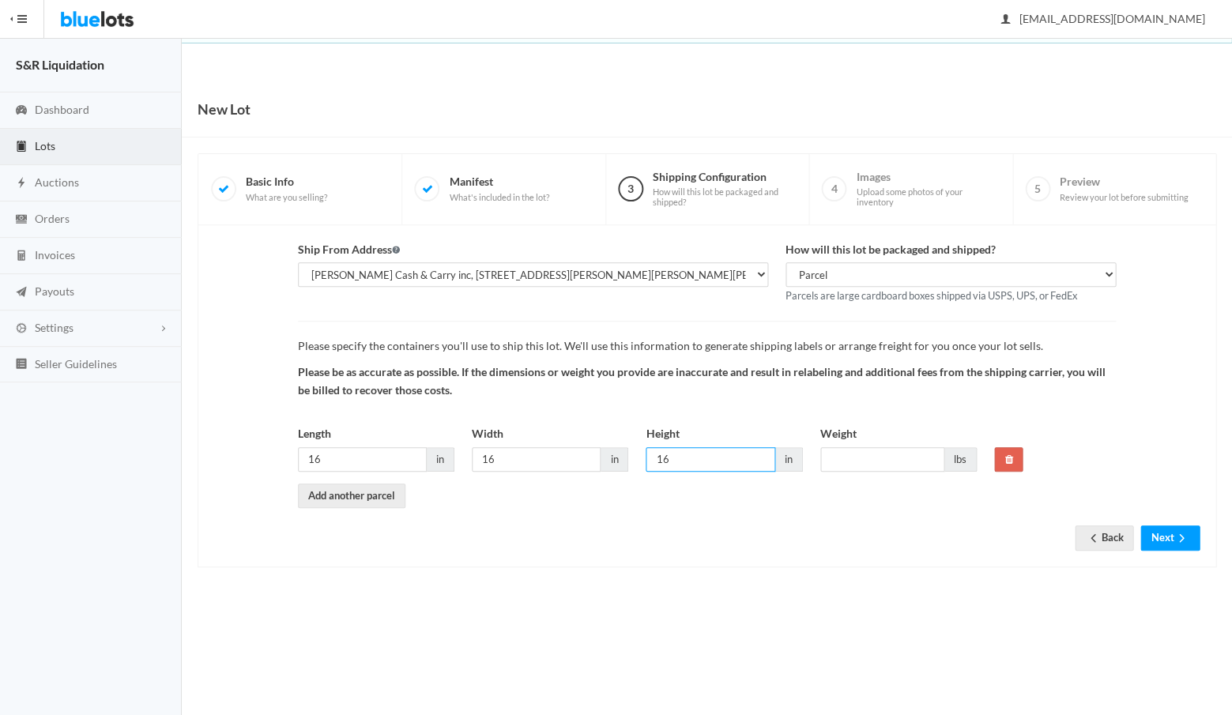
type input "16"
click at [863, 450] on input "Weight" at bounding box center [882, 459] width 124 height 24
type input "30"
click at [1158, 531] on button "Next" at bounding box center [1169, 538] width 59 height 24
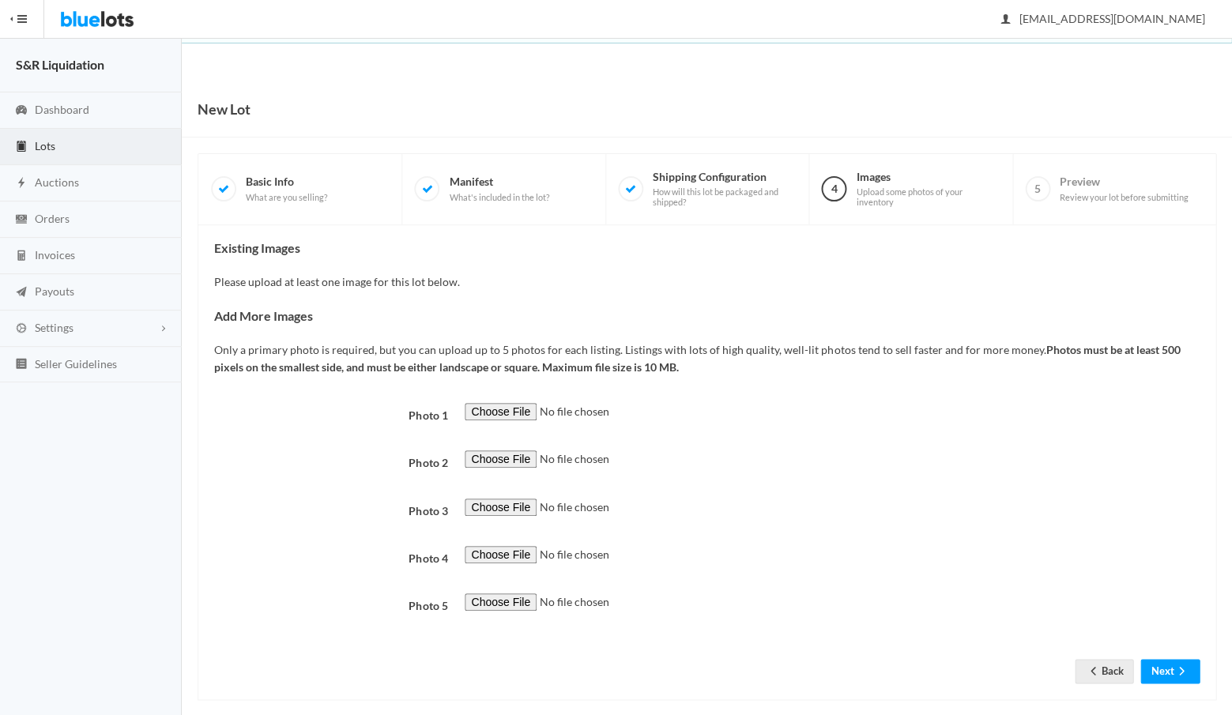
click at [496, 404] on input "file" at bounding box center [572, 412] width 215 height 18
type input "C:\fakepath\EF7B1348-D8DB-4302-A29D-FE4DAE5A4F4F.JPG"
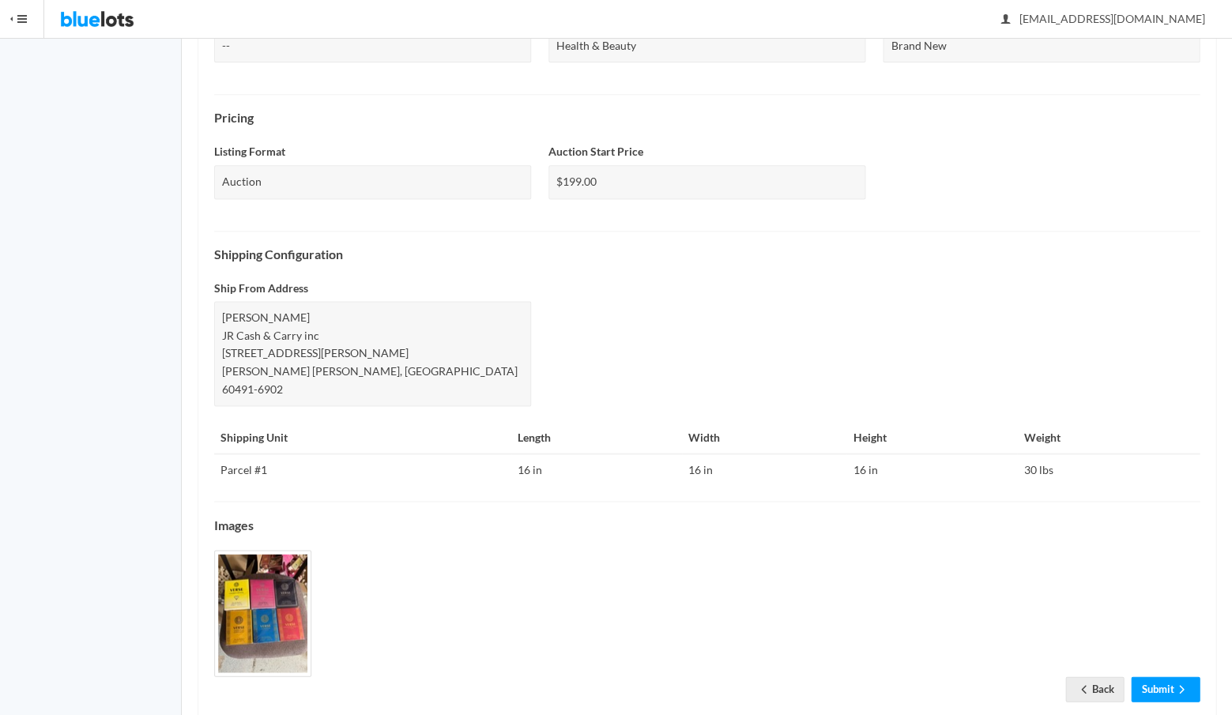
scroll to position [434, 0]
click at [1154, 677] on link "Submit" at bounding box center [1165, 689] width 69 height 24
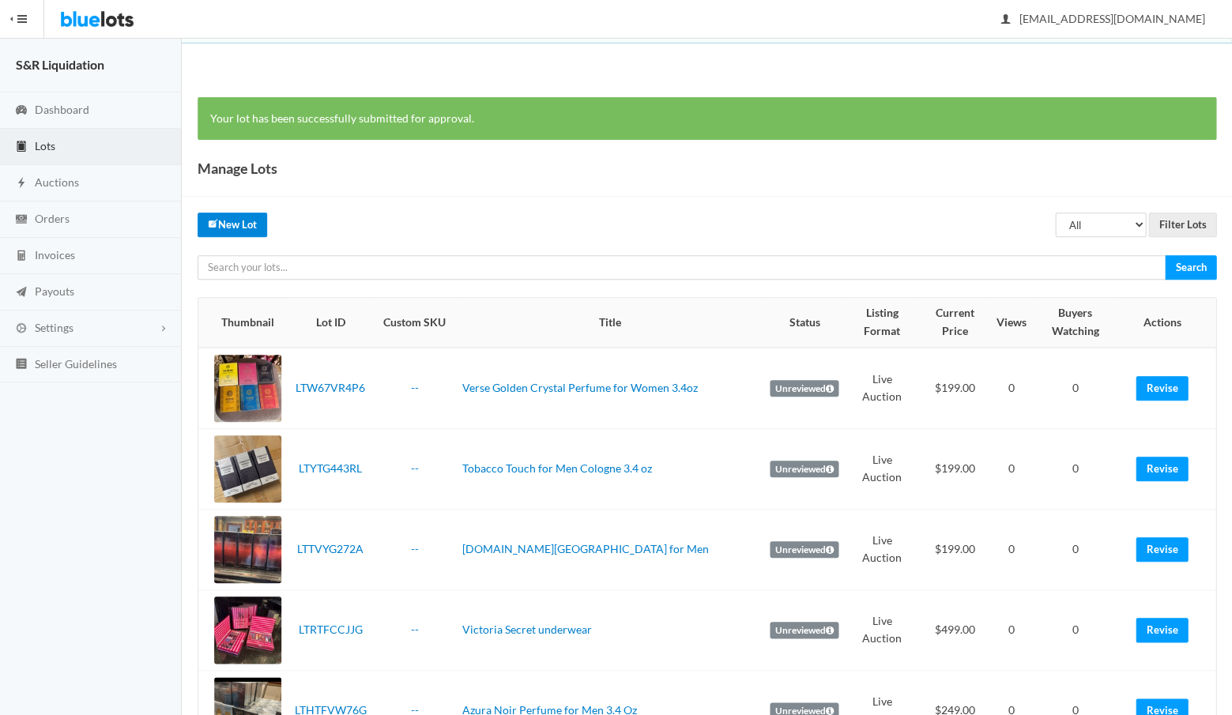
click at [232, 220] on link "New Lot" at bounding box center [233, 225] width 70 height 24
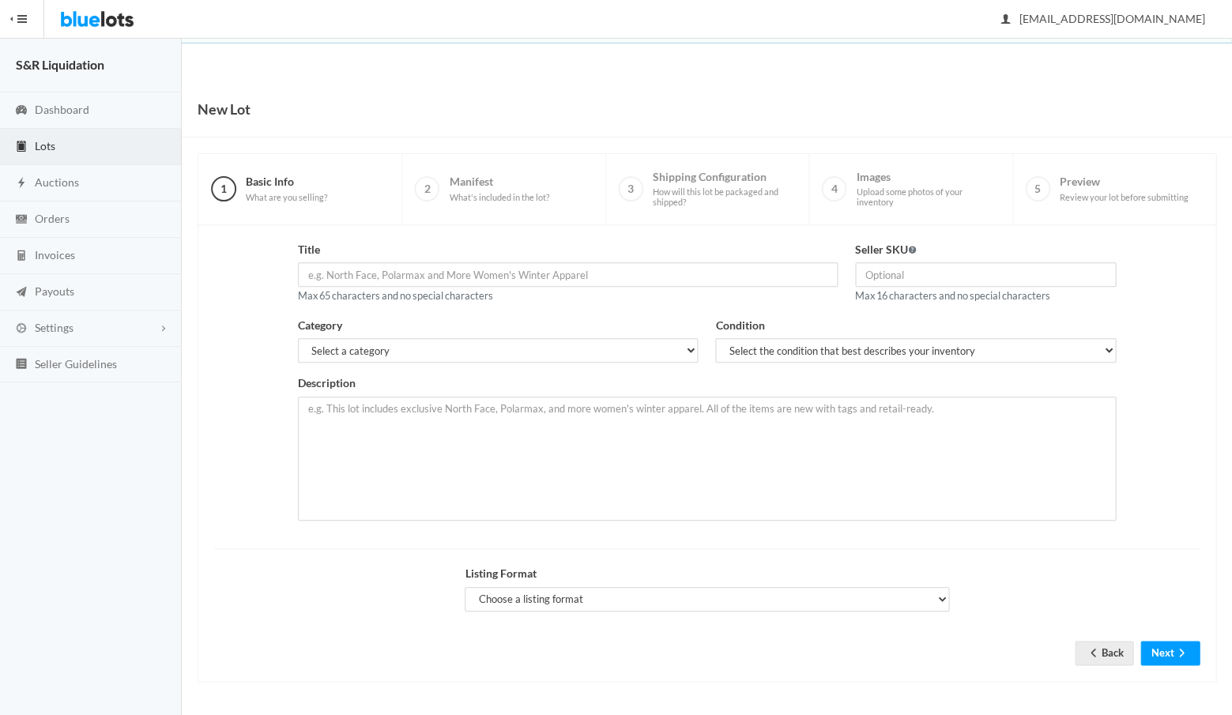
click at [50, 146] on span "Lots" at bounding box center [45, 145] width 21 height 13
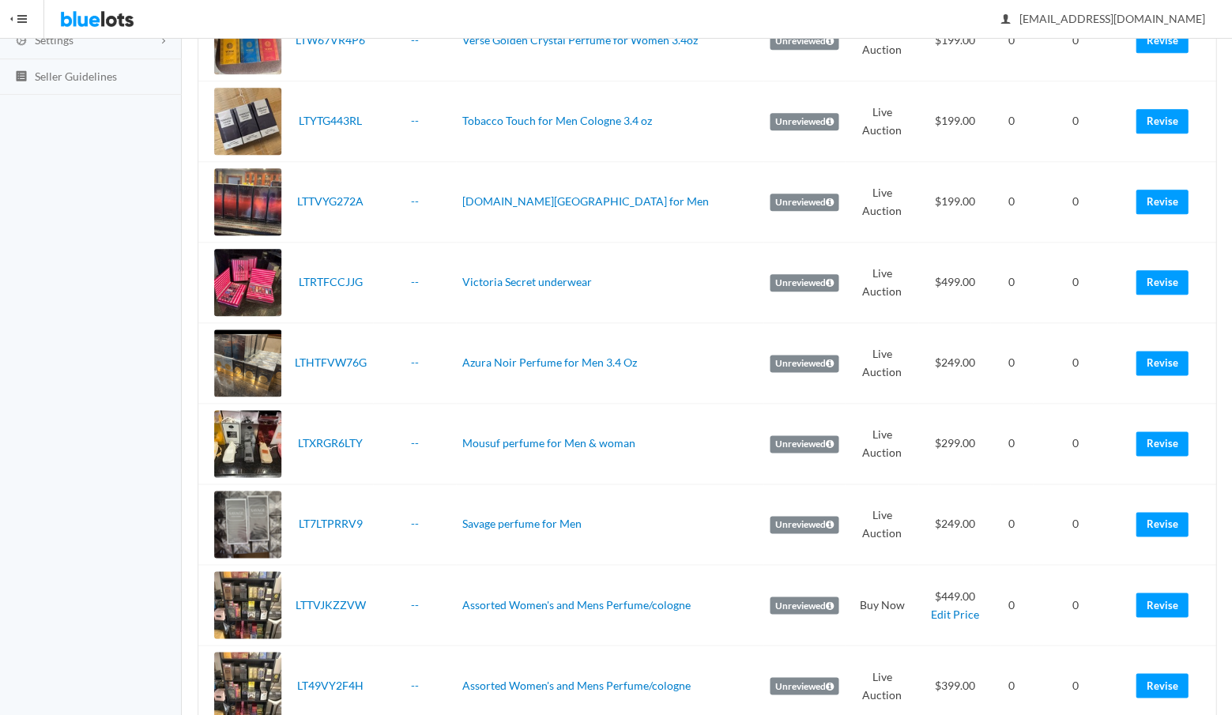
scroll to position [291, 0]
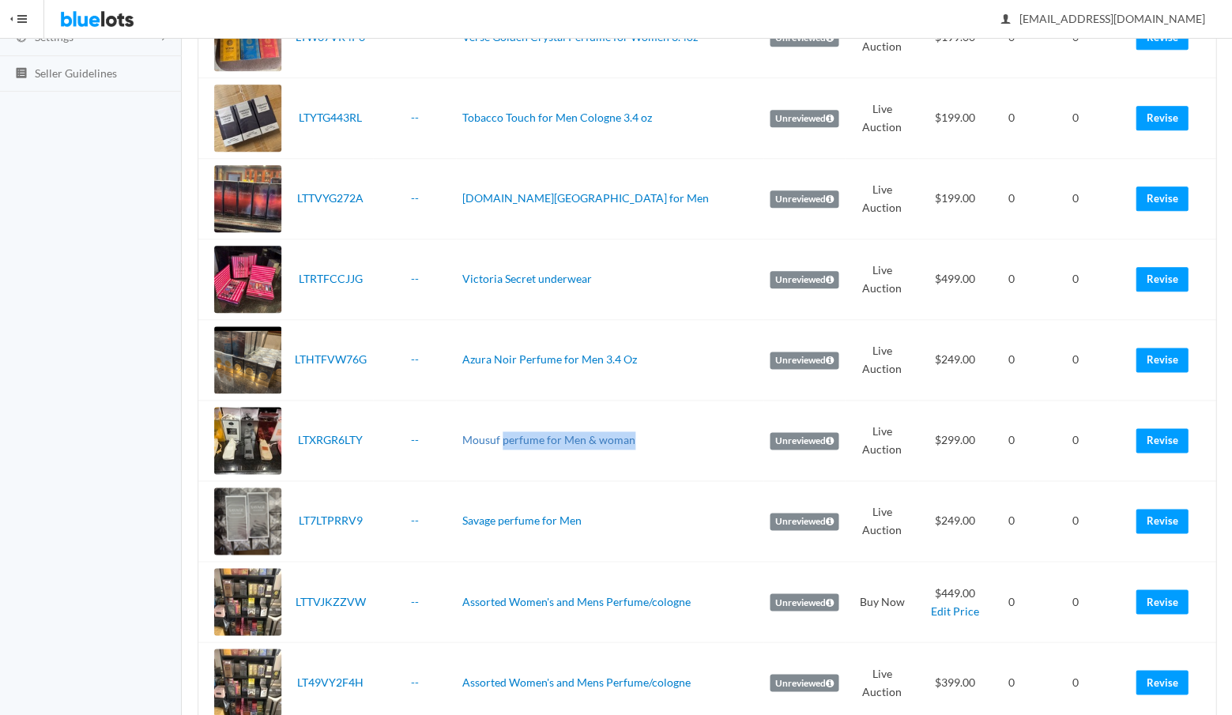
drag, startPoint x: 646, startPoint y: 437, endPoint x: 506, endPoint y: 435, distance: 140.7
click at [506, 435] on td "Mousuf perfume for Men & woman" at bounding box center [609, 441] width 307 height 81
copy link "perfume for Men & woman"
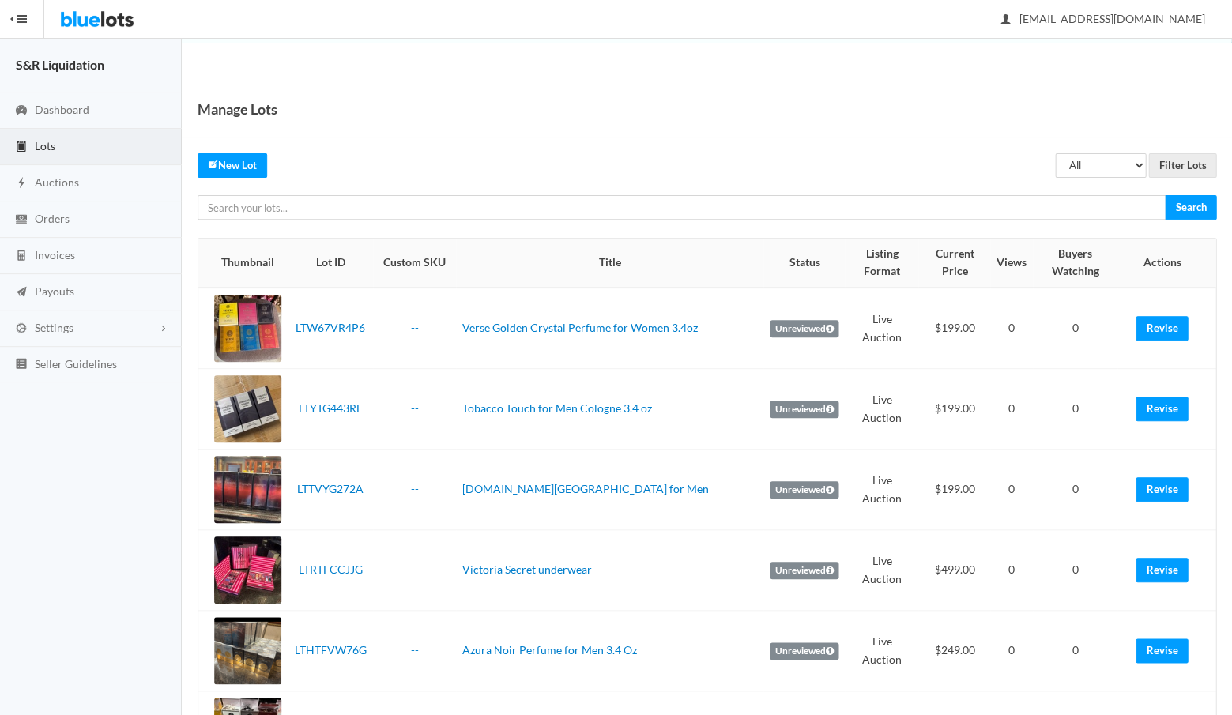
scroll to position [0, 0]
click at [242, 166] on link "New Lot" at bounding box center [233, 165] width 70 height 24
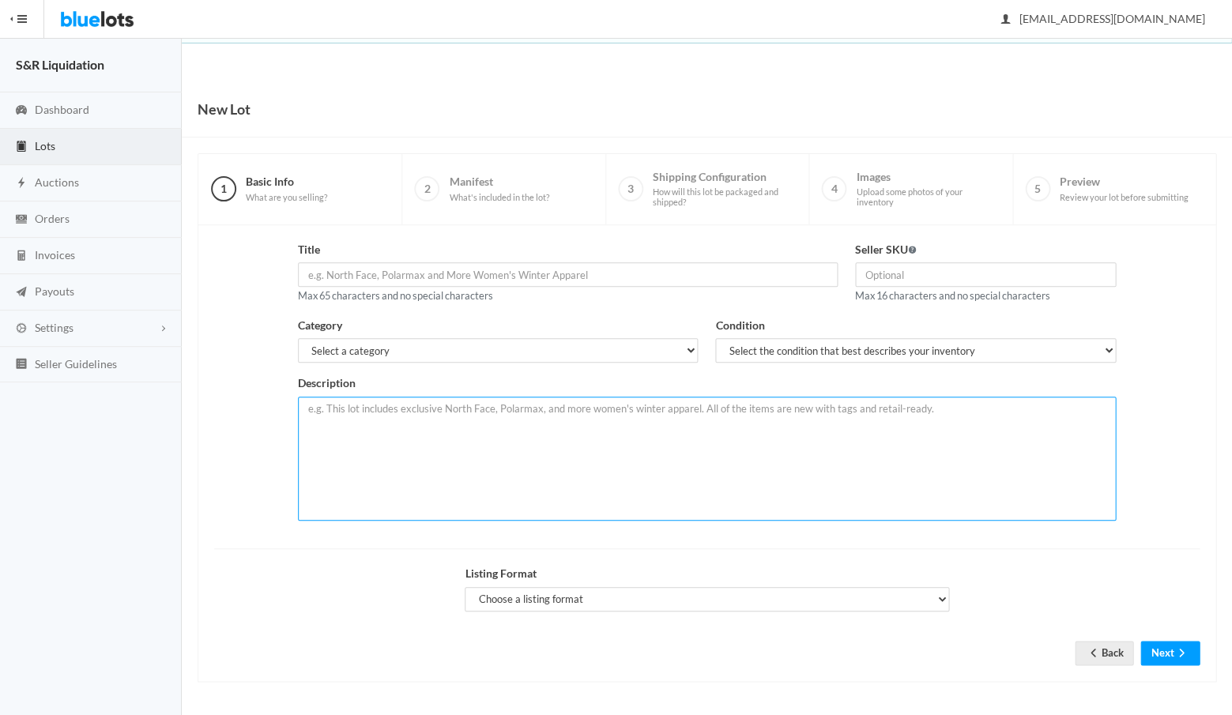
click at [386, 425] on textarea at bounding box center [707, 459] width 818 height 124
paste textarea "perfume for Men & woman"
type textarea "perfume for Men & woman"
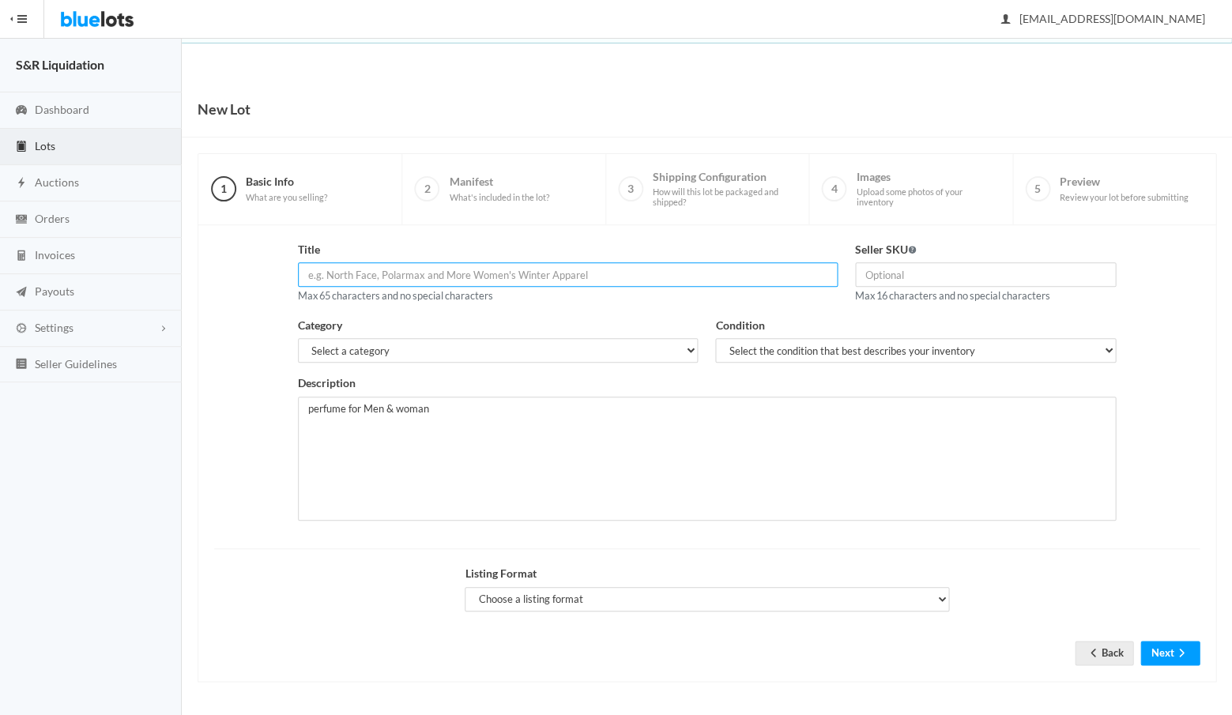
click at [511, 269] on input "text" at bounding box center [568, 274] width 540 height 24
paste input "Valencia Donna Dream Unisex perfume 3.4oz"
click at [443, 273] on input "Valencia Donna Dream Unisex perfume 3.4oz" at bounding box center [568, 274] width 540 height 24
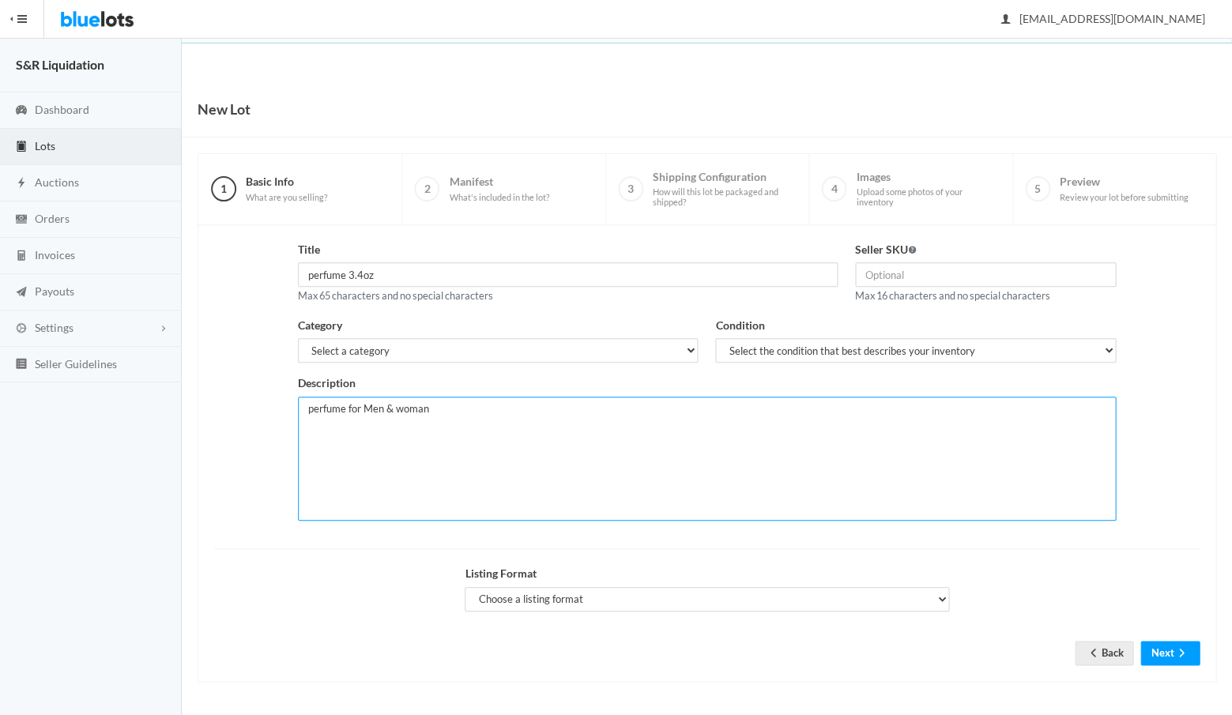
drag, startPoint x: 446, startPoint y: 404, endPoint x: 348, endPoint y: 399, distance: 98.9
click at [348, 399] on textarea "perfume for Men & woman" at bounding box center [707, 459] width 818 height 124
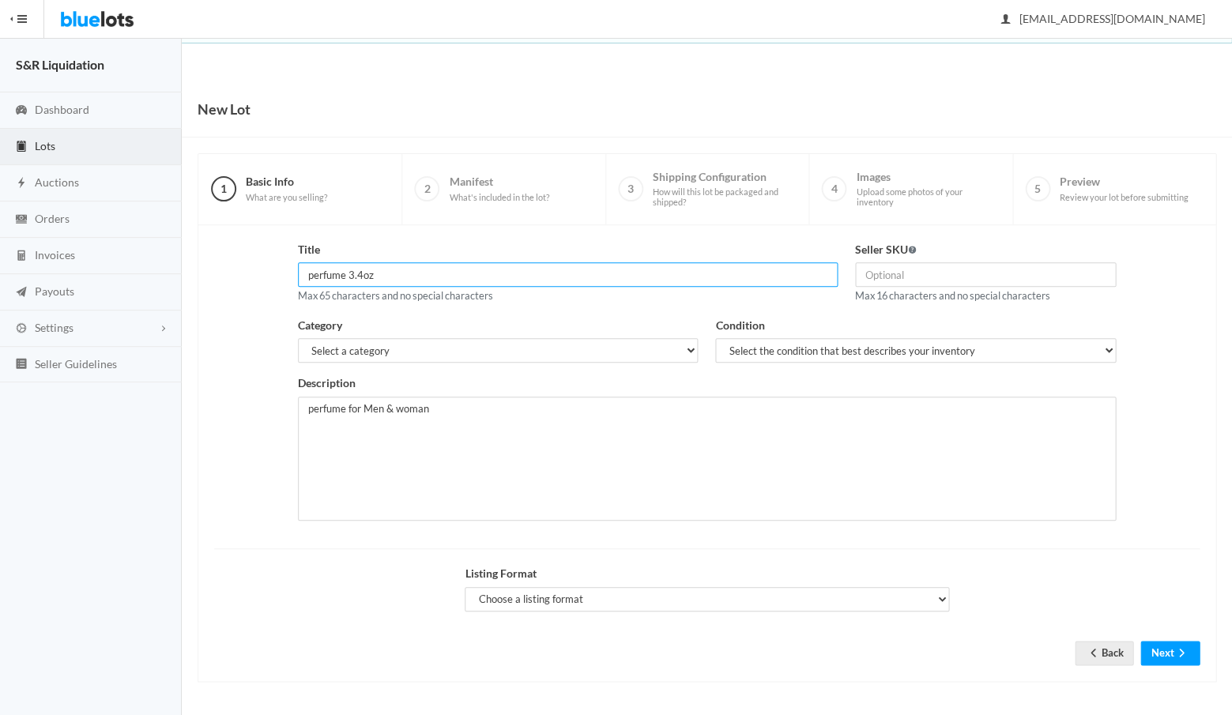
click at [388, 273] on input "perfume 3.4oz" at bounding box center [568, 274] width 540 height 24
paste input "for Men & woman"
click at [306, 273] on input "perfume 3.4oz for Men & woman" at bounding box center [568, 274] width 540 height 24
drag, startPoint x: 546, startPoint y: 267, endPoint x: 322, endPoint y: 256, distance: 223.9
click at [322, 256] on div "Title valentine Nero perfume 3.4oz for Men & woman Max 65 characters and no spe…" at bounding box center [568, 273] width 540 height 64
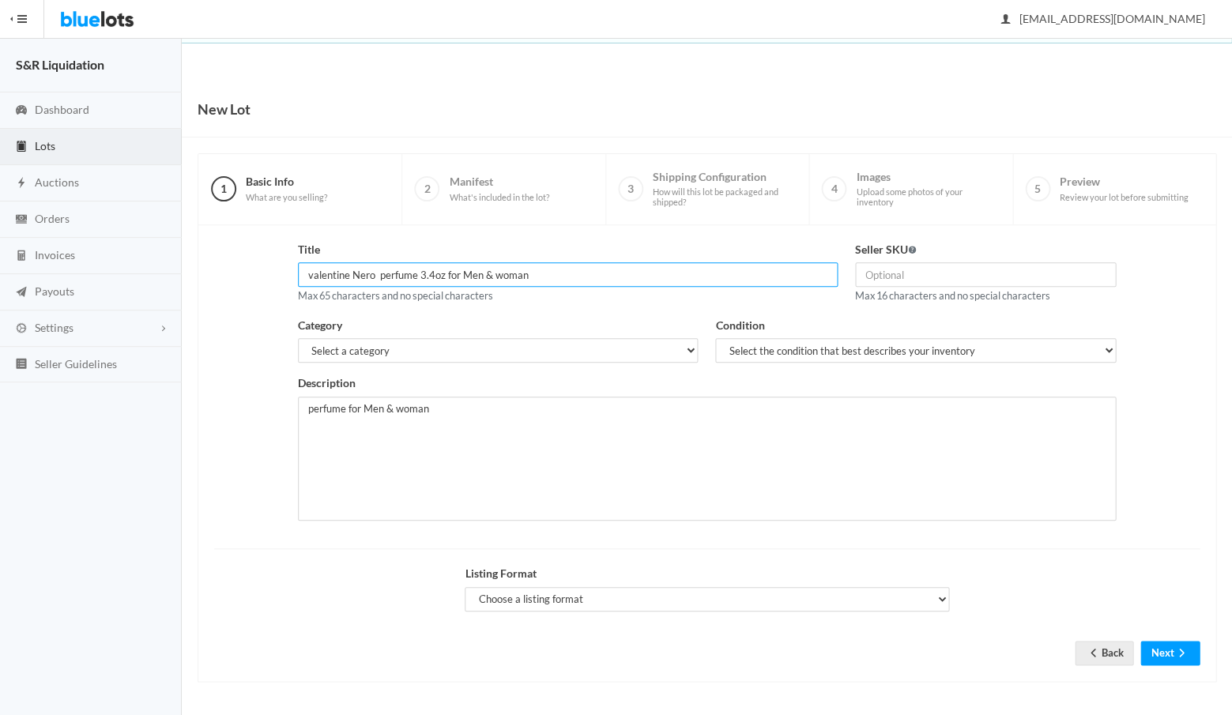
type input "valentine Nero perfume 3.4oz for Men & woman"
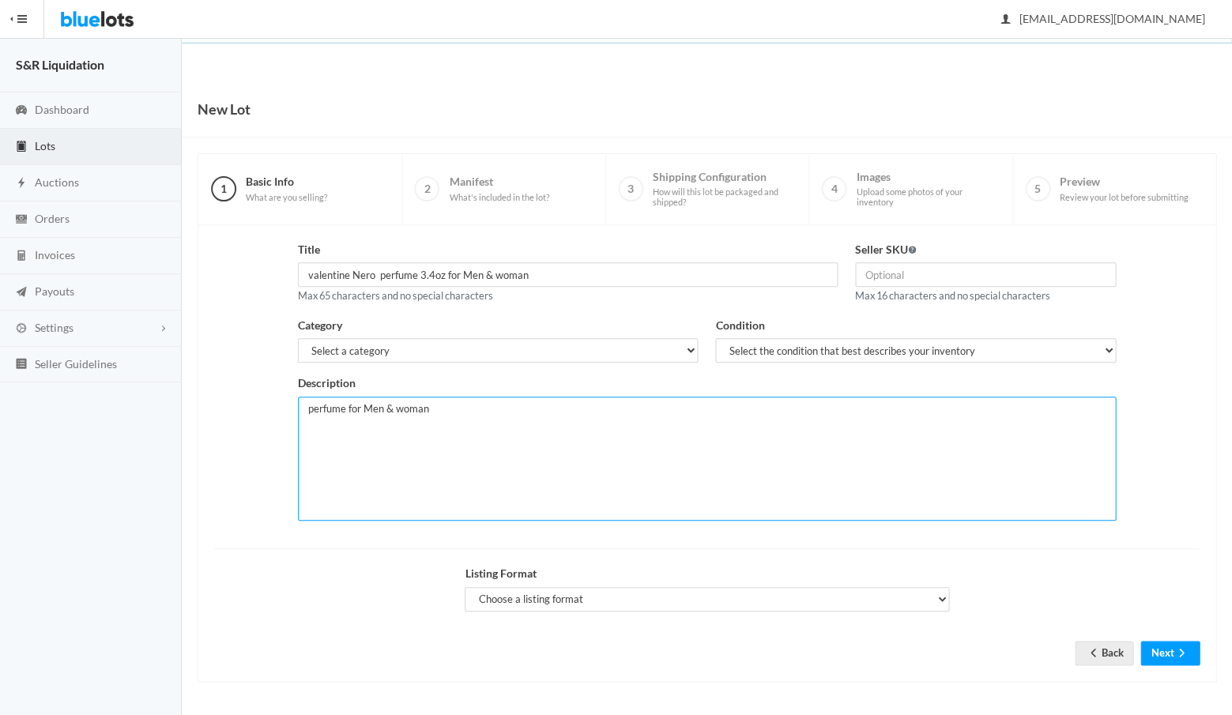
drag, startPoint x: 435, startPoint y: 406, endPoint x: 295, endPoint y: 395, distance: 140.3
click at [295, 395] on div "Description perfume for Men & woman" at bounding box center [706, 454] width 835 height 158
paste textarea "valentine Nero perfume 3.4oz for Men & woman"
type textarea "valentine Nero perfume 3.4oz for Men & woman"
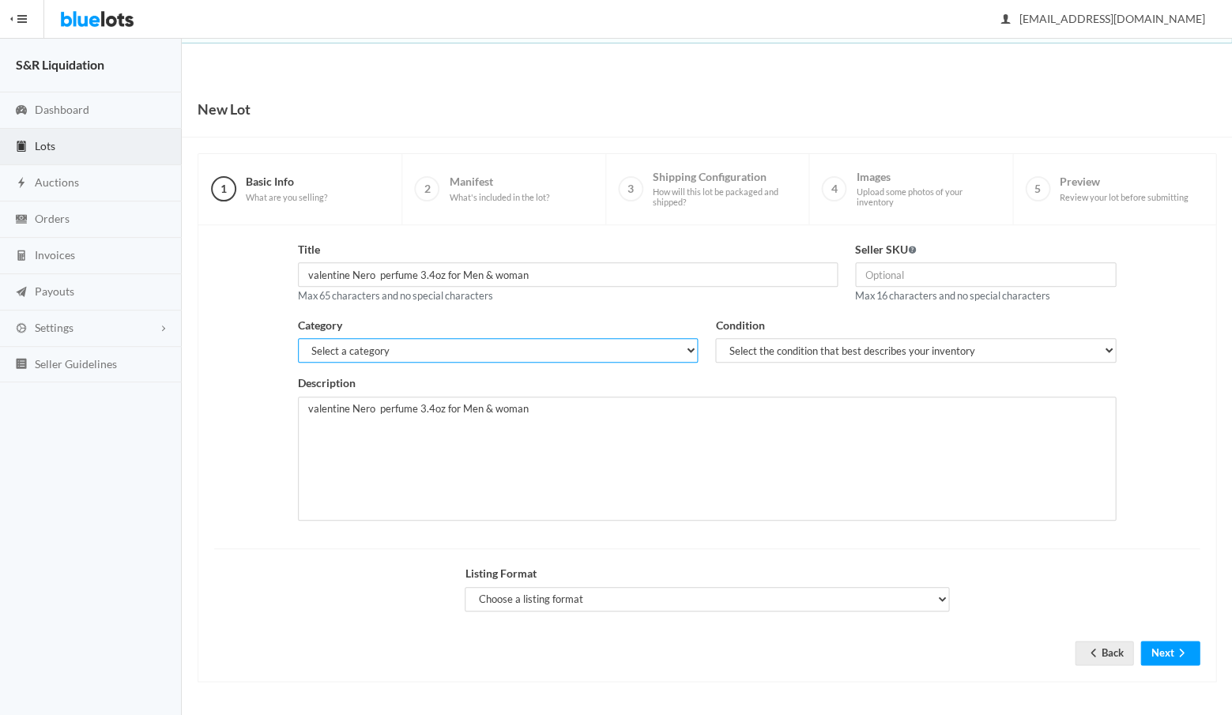
select select "7"
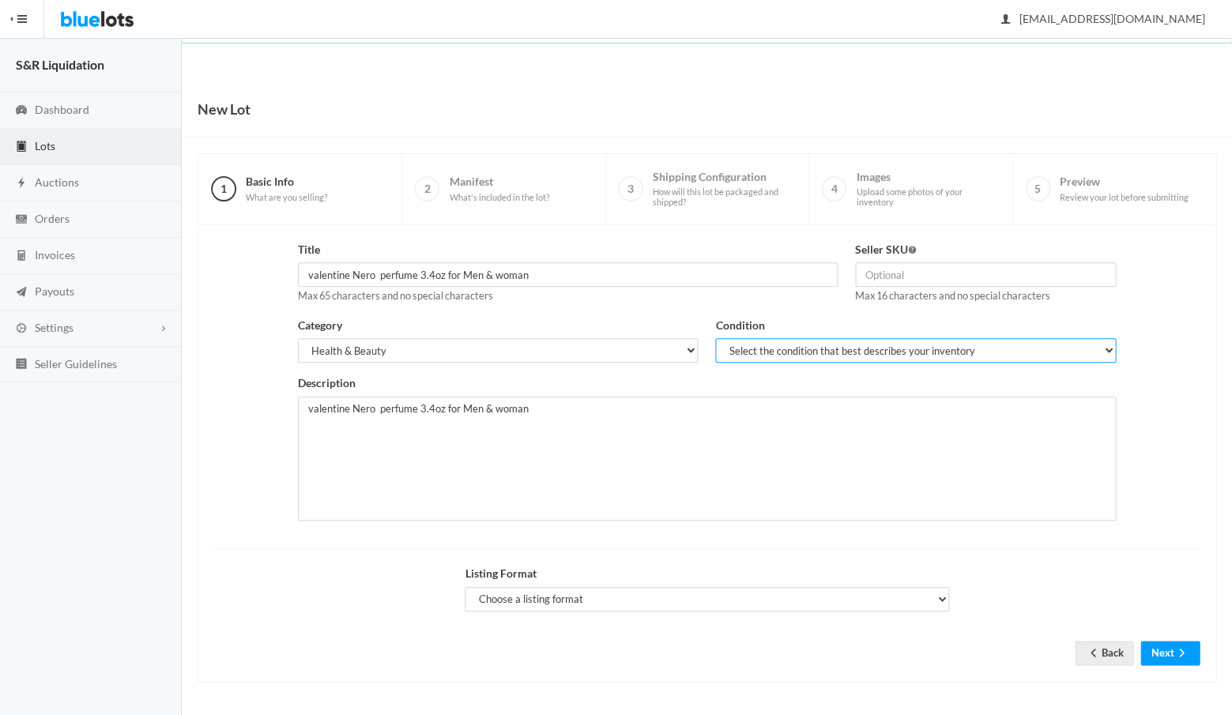
select select "1"
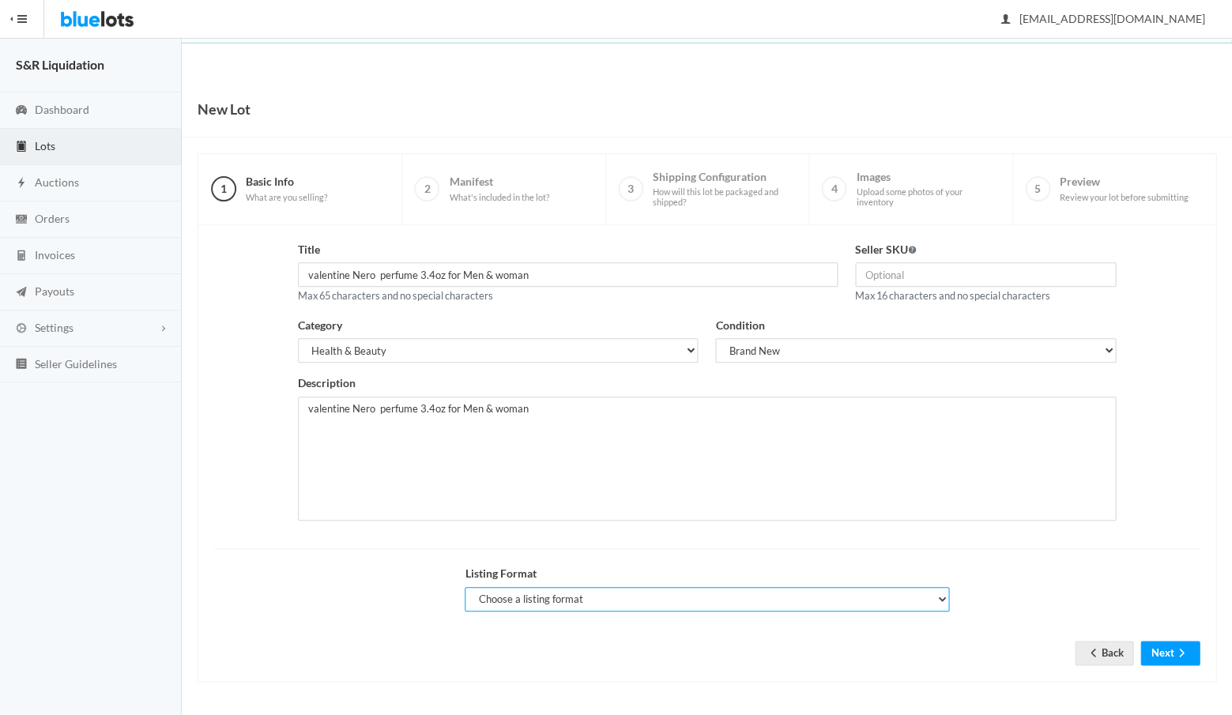
select select "true"
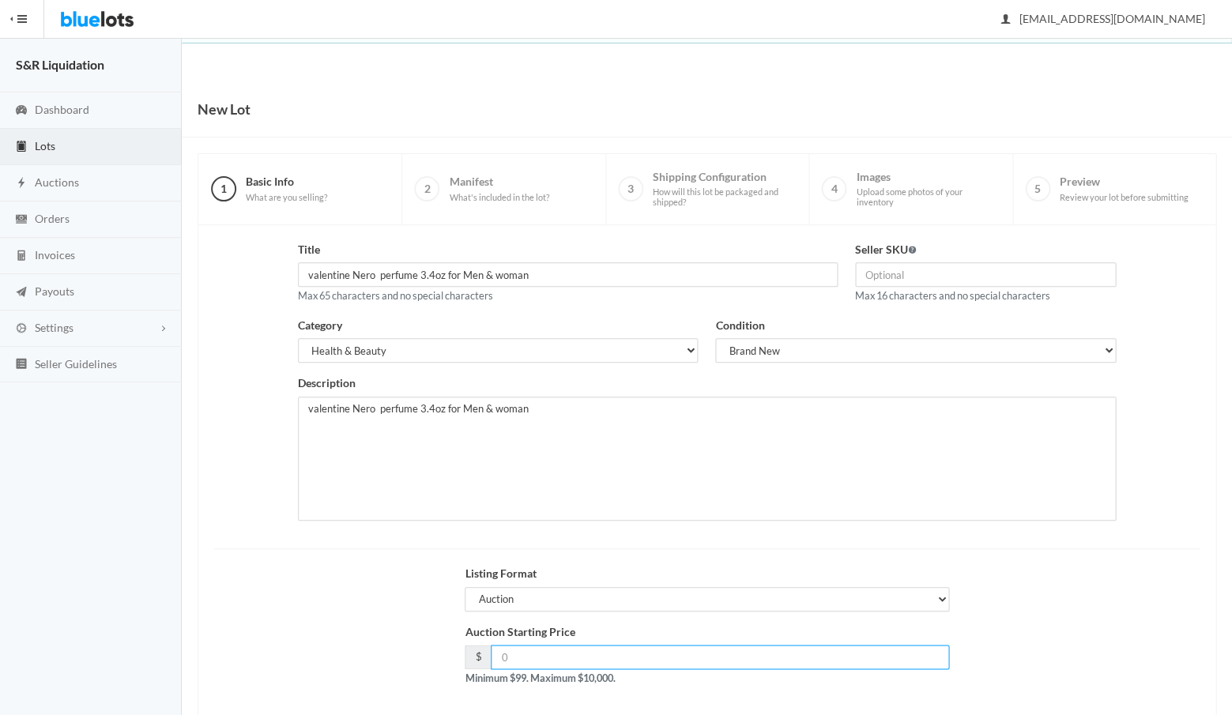
click at [578, 653] on input "number" at bounding box center [720, 657] width 458 height 24
type input "199"
click at [421, 632] on div "Auction Starting Price $ 199 Minimum $99. Maximum $10,000." at bounding box center [706, 662] width 1003 height 76
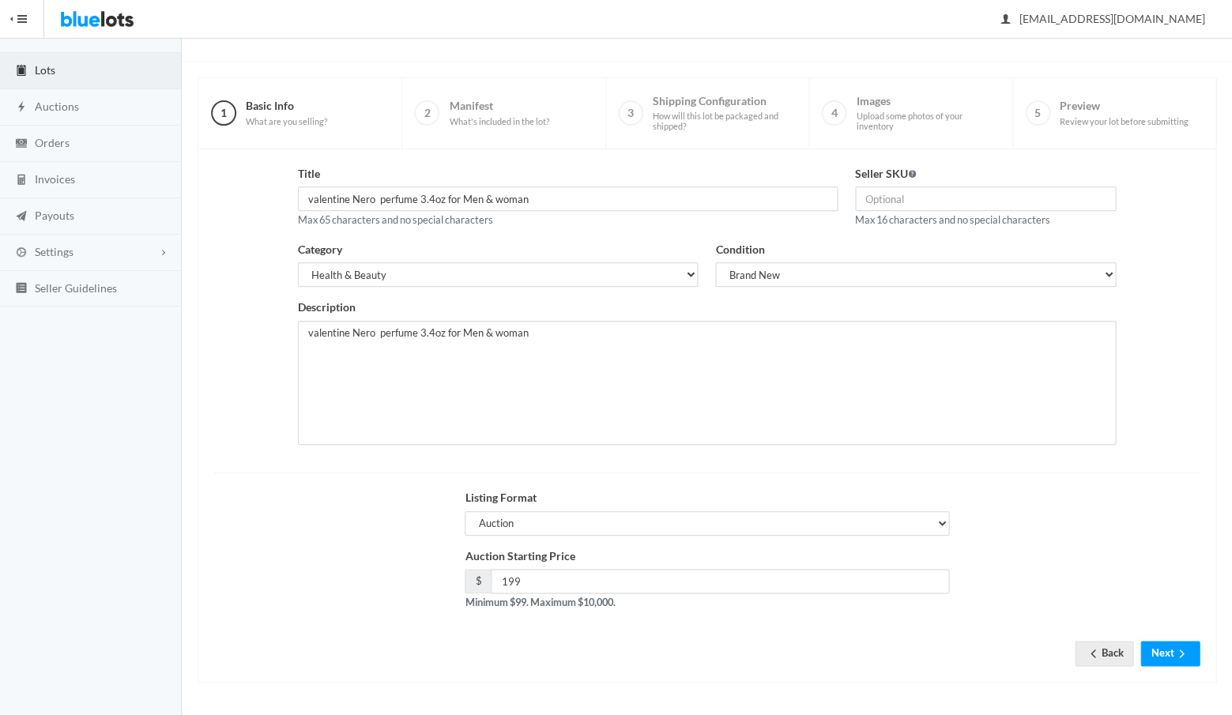
scroll to position [67, 0]
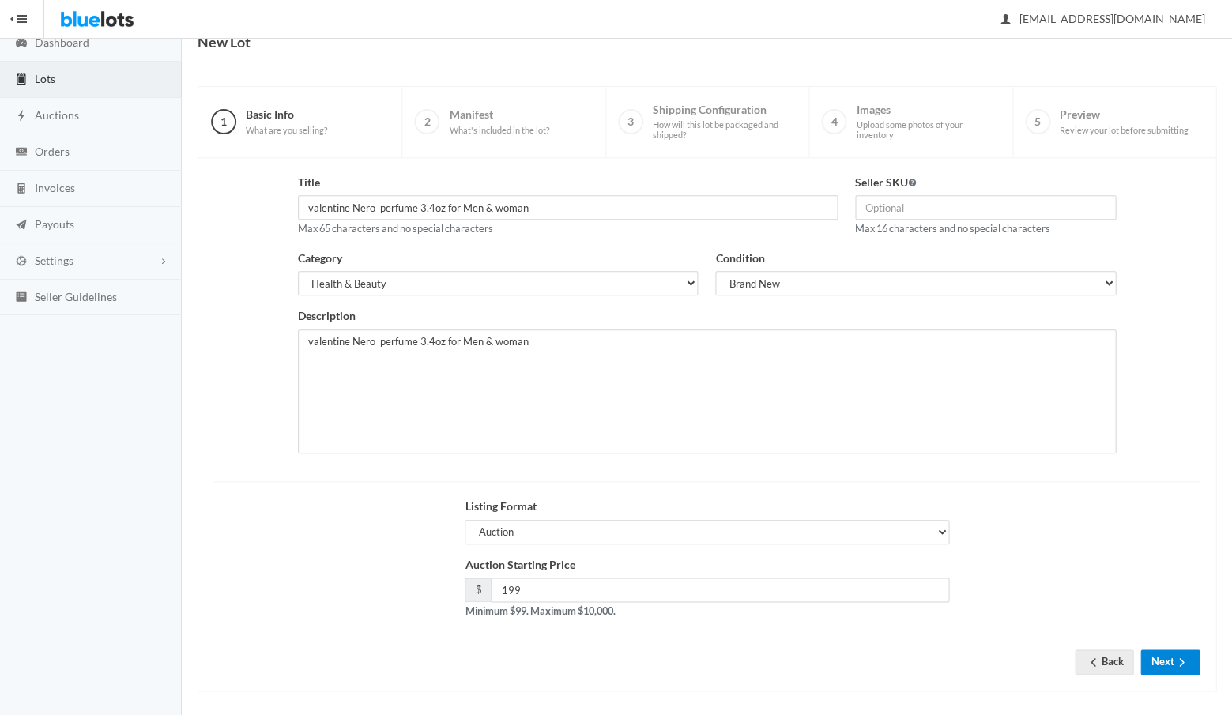
click at [1165, 657] on button "Next" at bounding box center [1169, 662] width 59 height 24
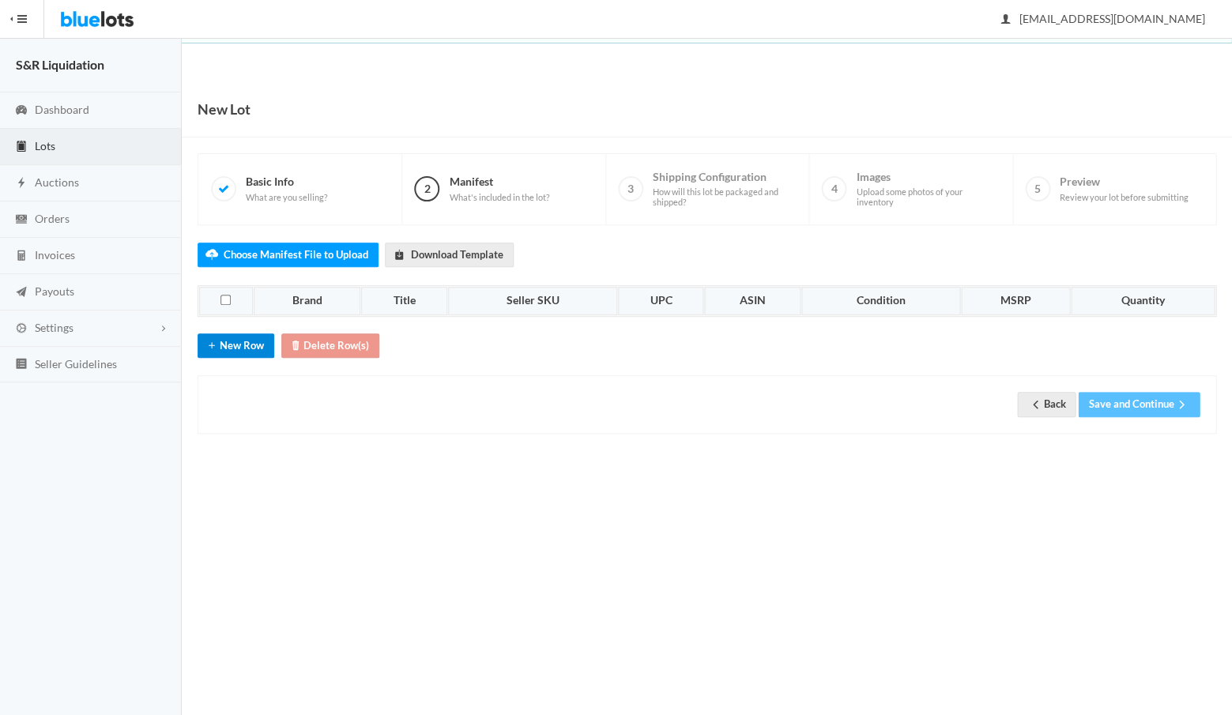
click at [235, 341] on button "New Row" at bounding box center [236, 345] width 77 height 24
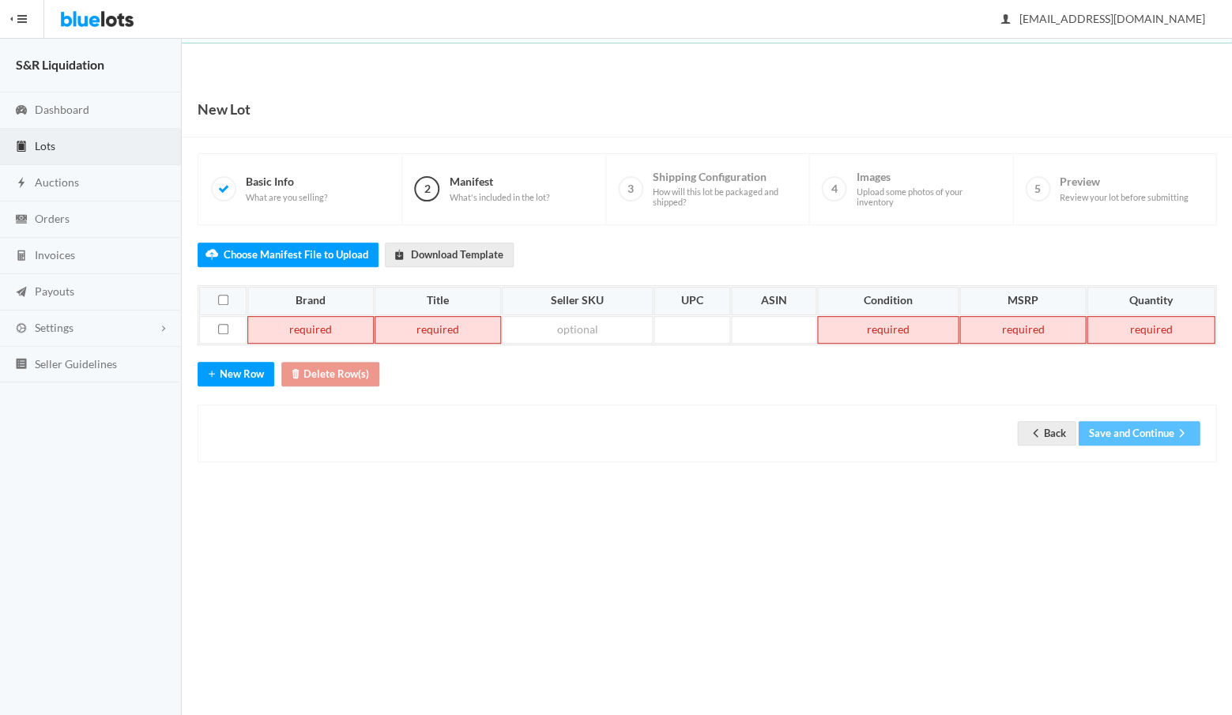
click at [331, 326] on td at bounding box center [310, 330] width 126 height 28
paste td
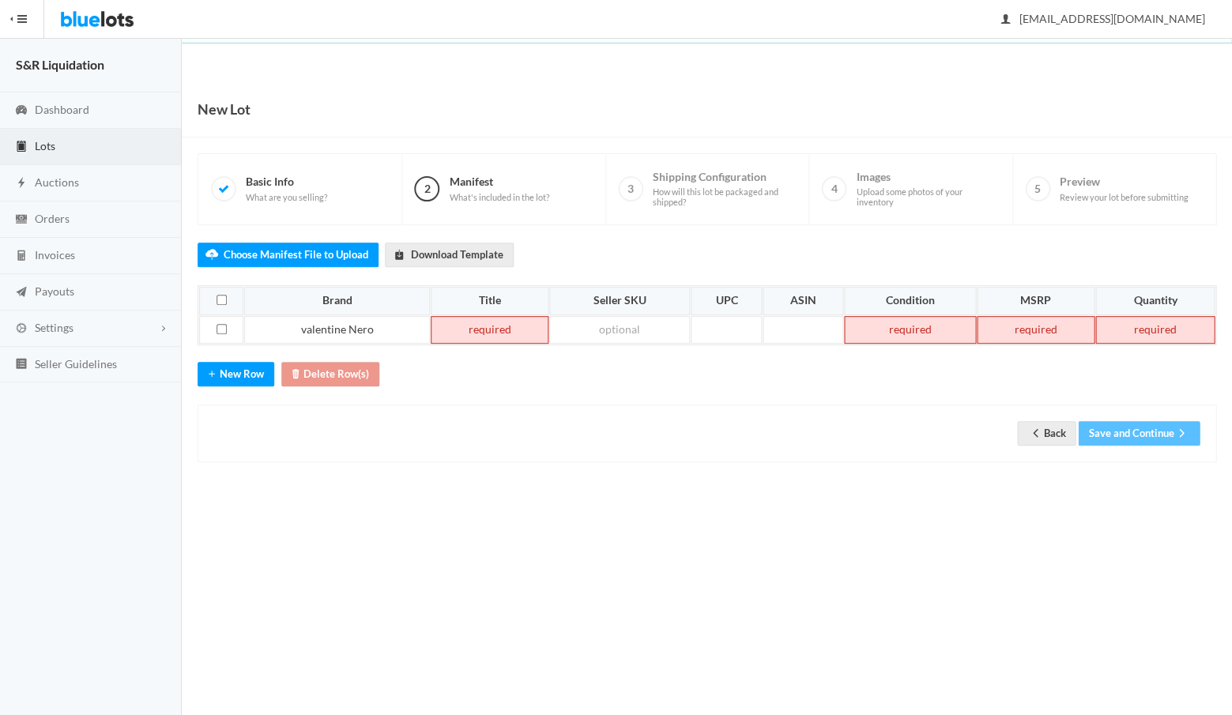
click at [474, 323] on td at bounding box center [490, 330] width 118 height 28
paste td
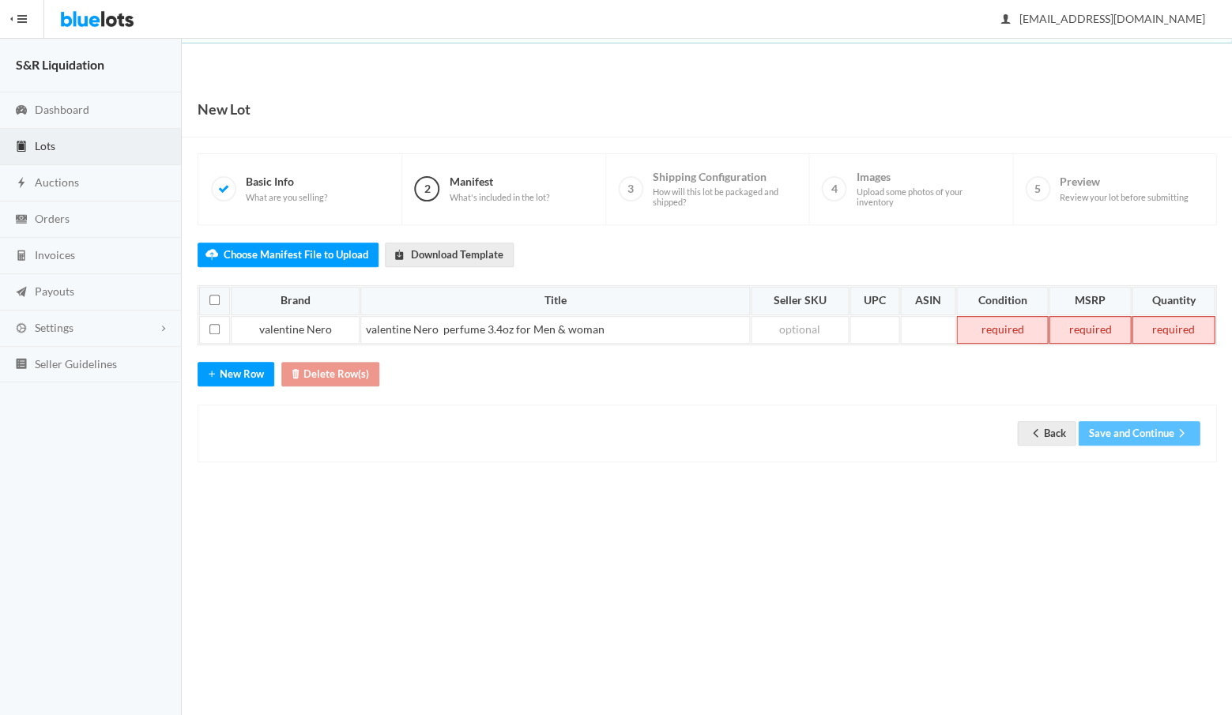
click at [994, 321] on td at bounding box center [1002, 330] width 92 height 28
click at [1106, 322] on td at bounding box center [1090, 330] width 82 height 28
click at [1179, 320] on td at bounding box center [1172, 330] width 85 height 28
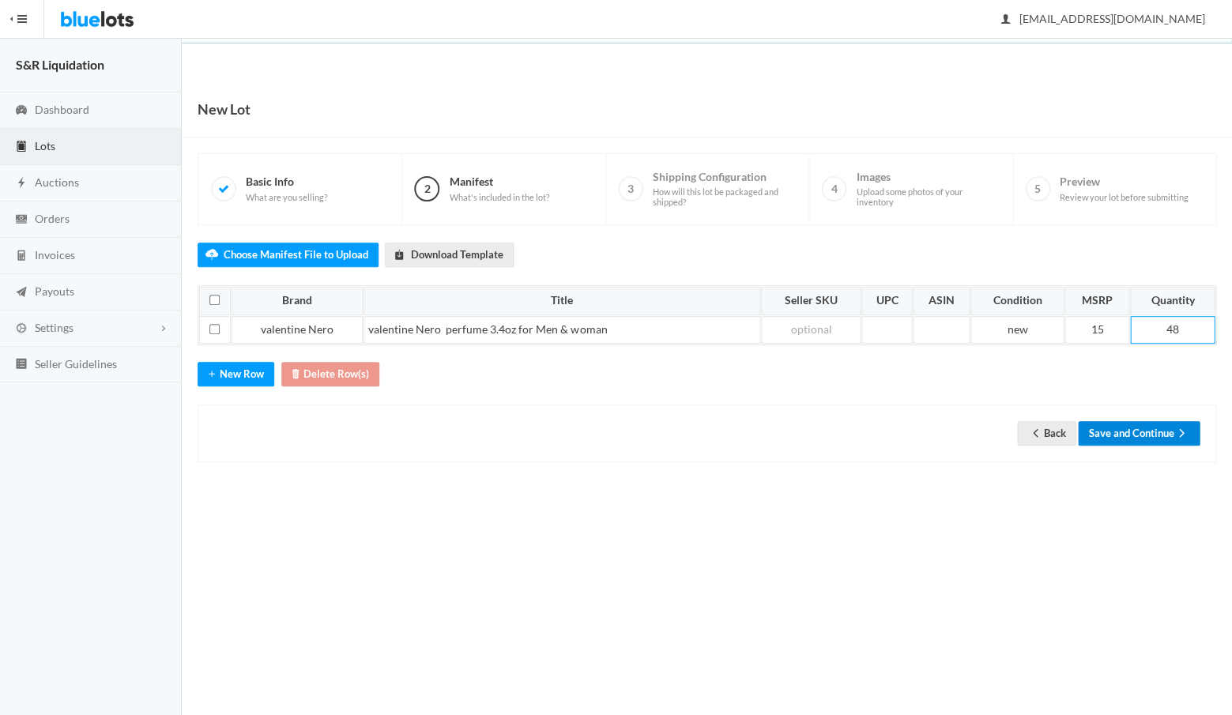
click at [1129, 428] on button "Save and Continue" at bounding box center [1139, 433] width 122 height 24
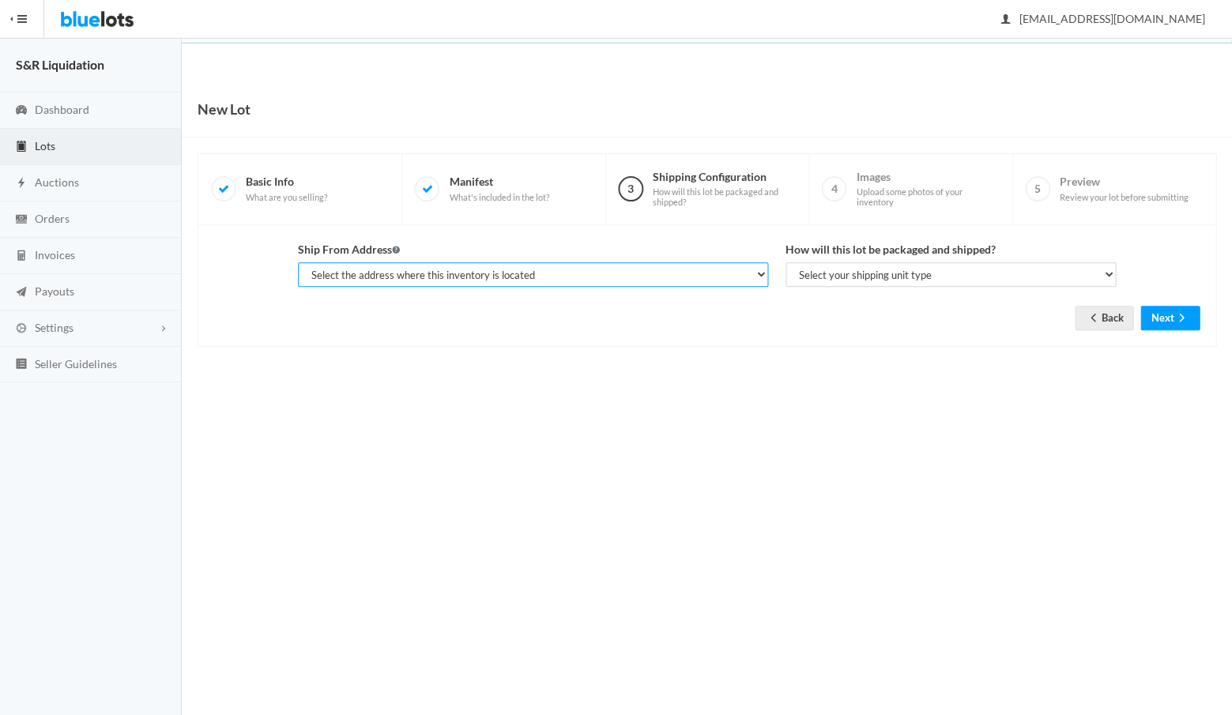
select select "14233"
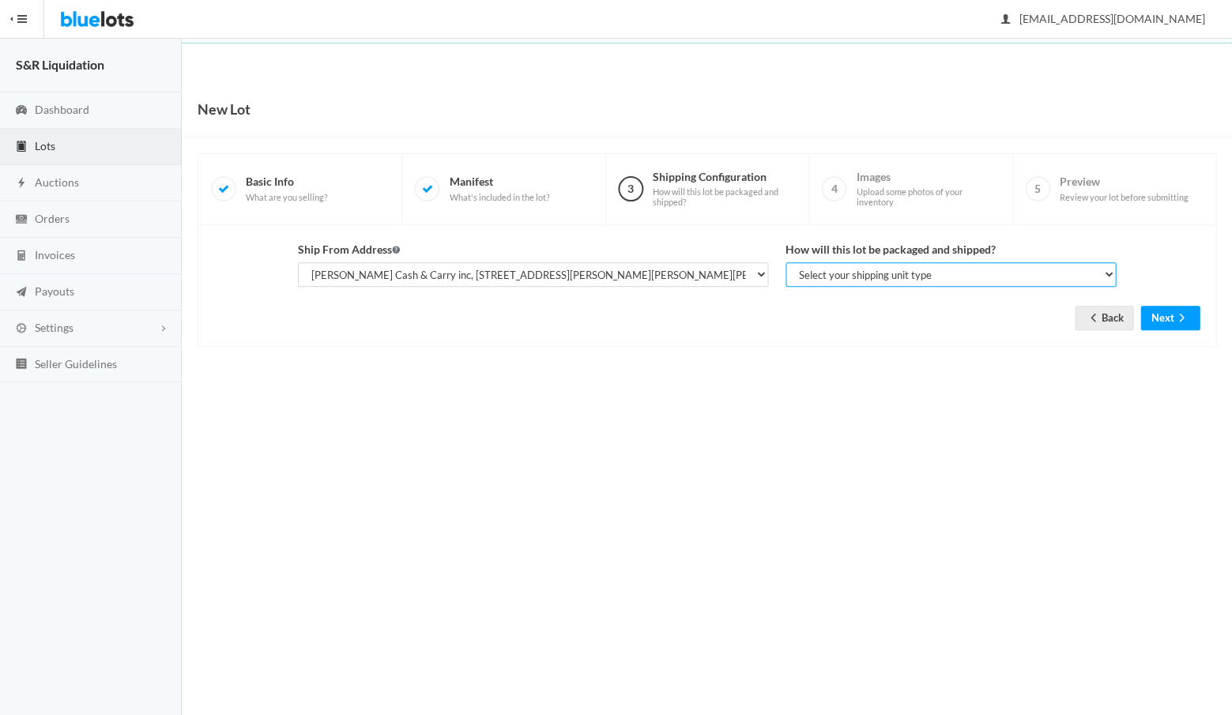
select select "parcel"
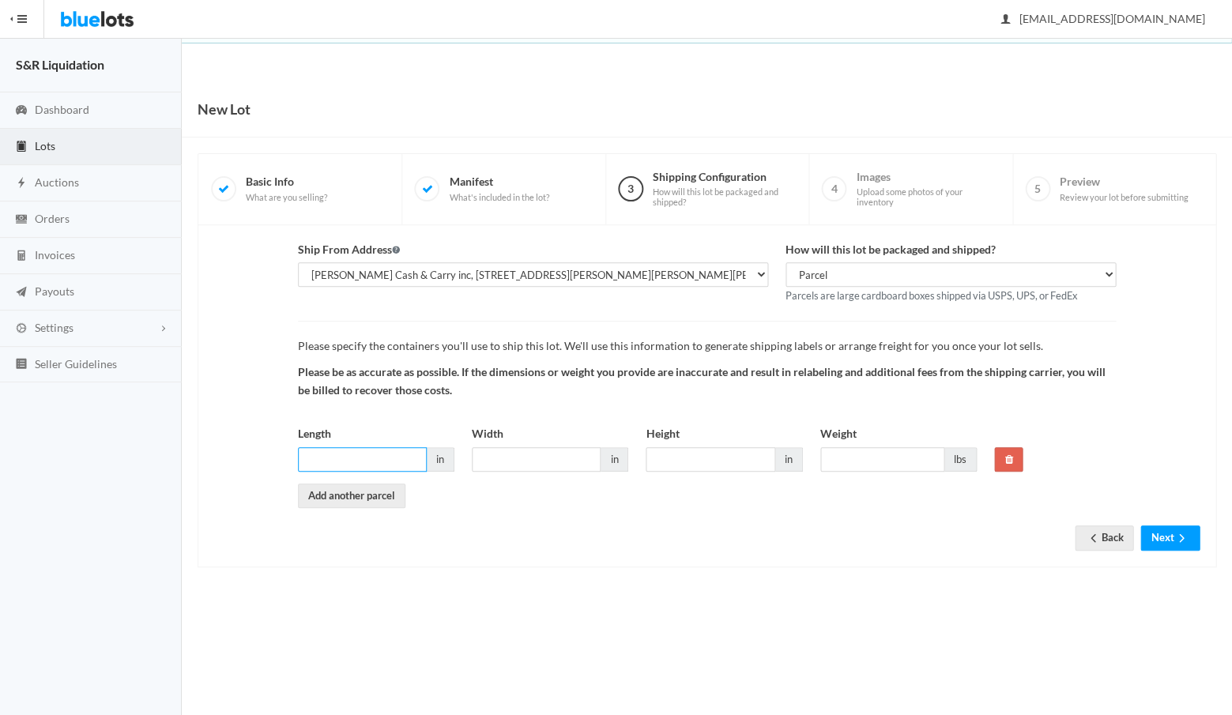
click at [401, 454] on input "Length" at bounding box center [362, 459] width 129 height 24
type input "16"
click at [507, 458] on input "Width" at bounding box center [536, 459] width 129 height 24
type input "16"
click at [699, 456] on input "Height" at bounding box center [710, 459] width 129 height 24
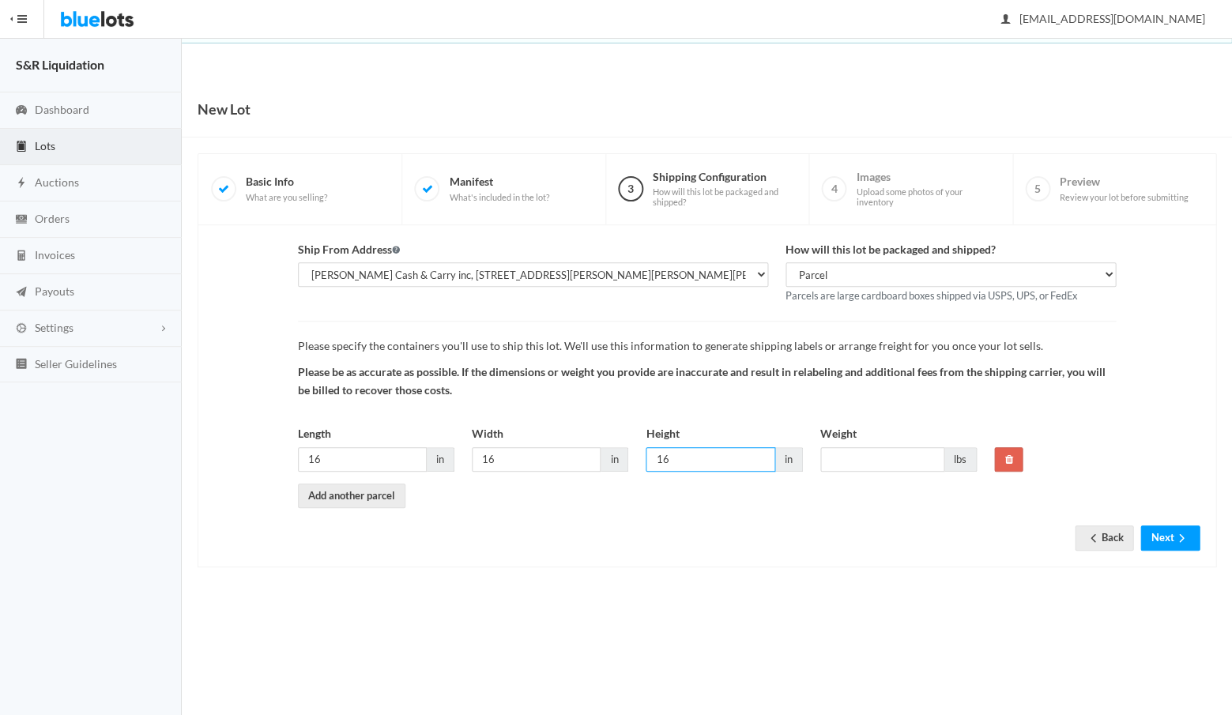
type input "16"
click at [868, 452] on input "Weight" at bounding box center [882, 459] width 124 height 24
type input "30"
click at [1162, 529] on button "Next" at bounding box center [1169, 538] width 59 height 24
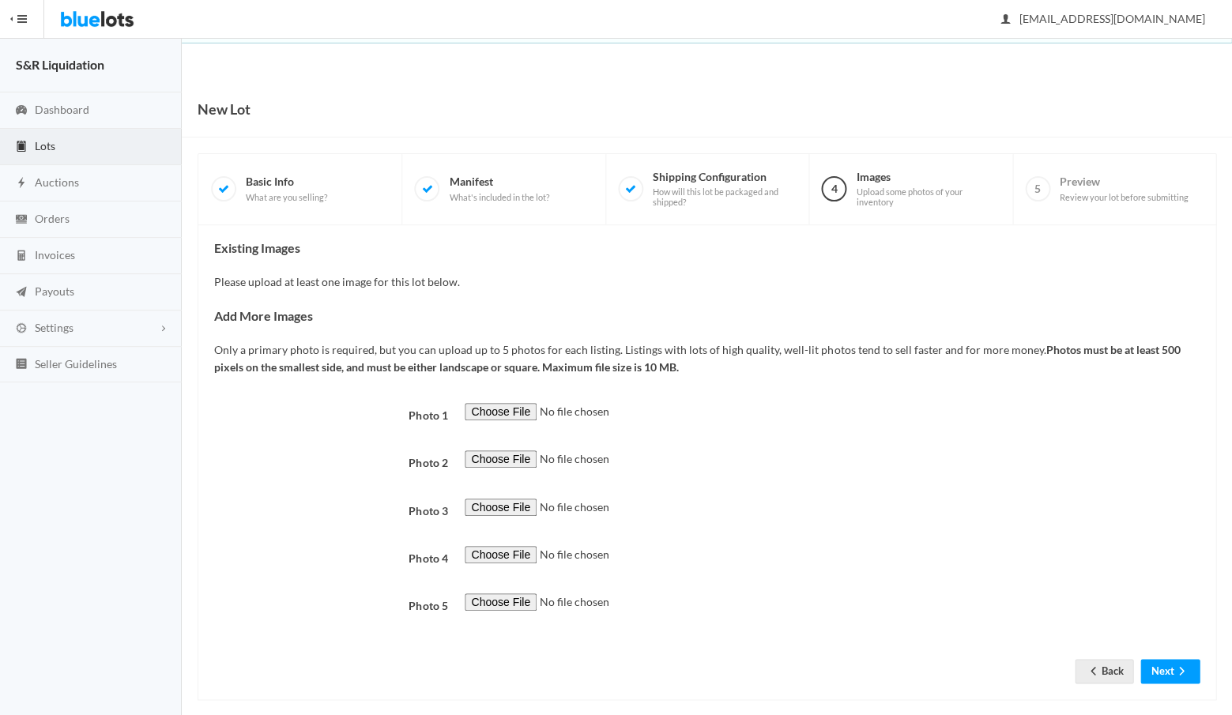
click at [505, 405] on input "file" at bounding box center [572, 412] width 215 height 18
type input "C:\fakepath\d6c5ca82-b04a-4def-b789-c5d94f27bda6.JPG"
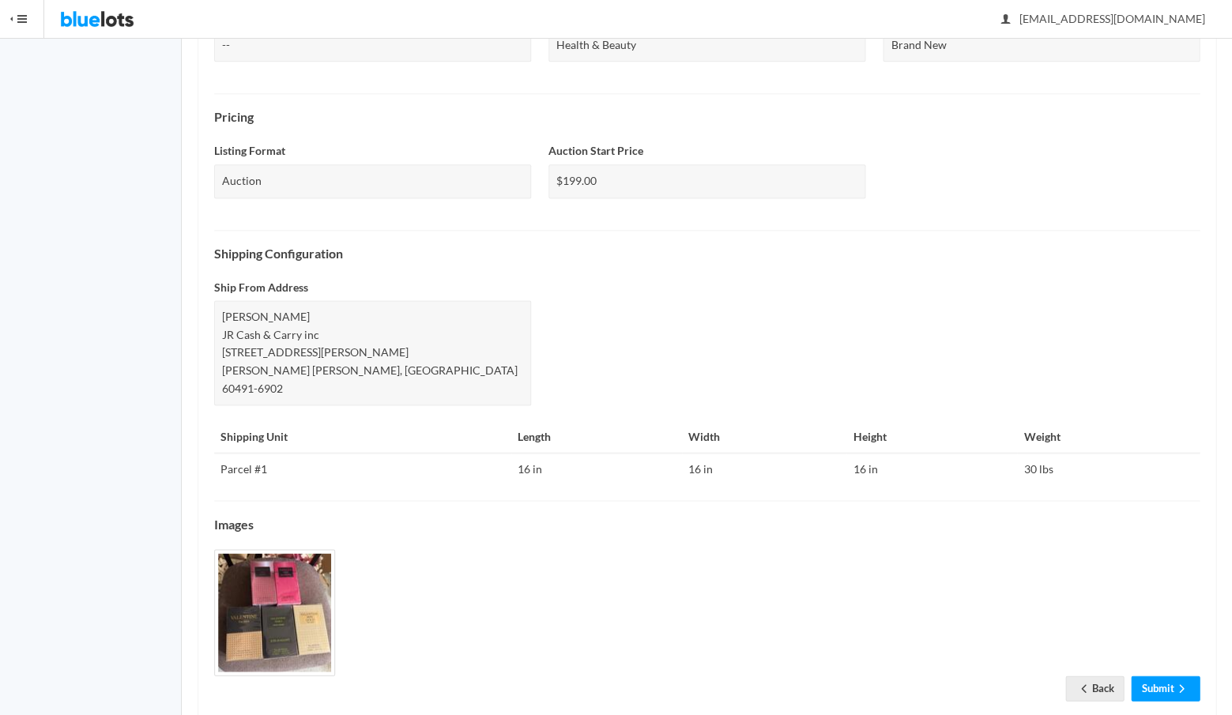
scroll to position [434, 0]
click at [1145, 677] on link "Submit" at bounding box center [1165, 689] width 69 height 24
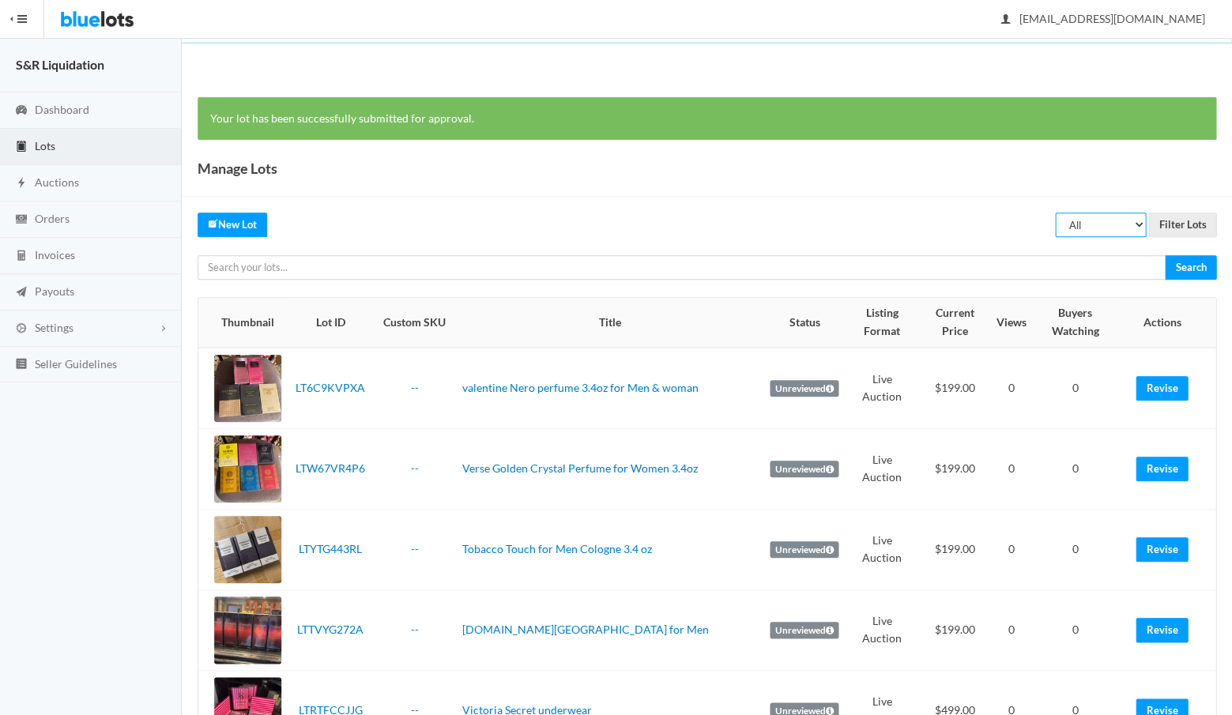
select select "unreviewed"
click at [1180, 224] on input "Filter Lots" at bounding box center [1182, 225] width 68 height 24
